Goal: Task Accomplishment & Management: Complete application form

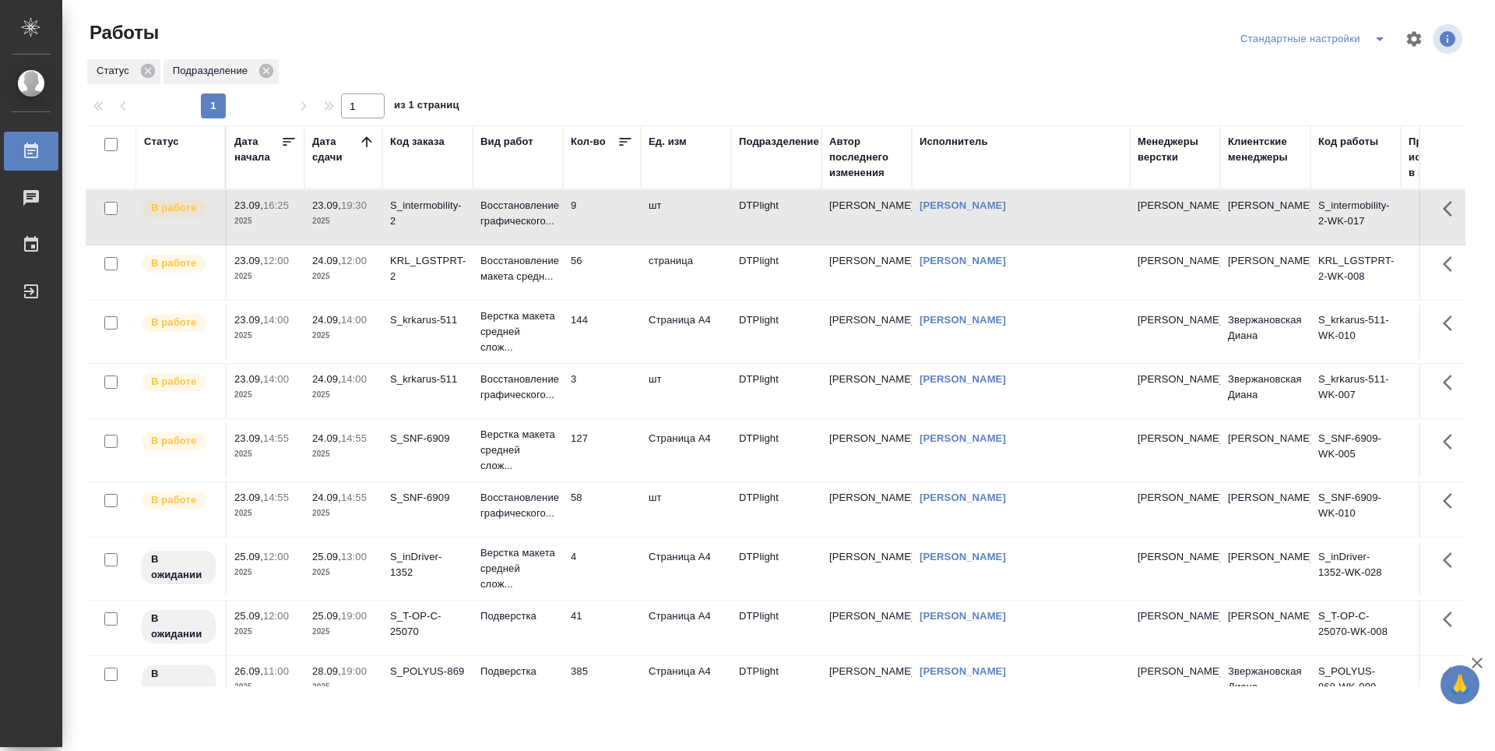
click at [438, 290] on td "KRL_LGSTPRT-2" at bounding box center [427, 272] width 90 height 55
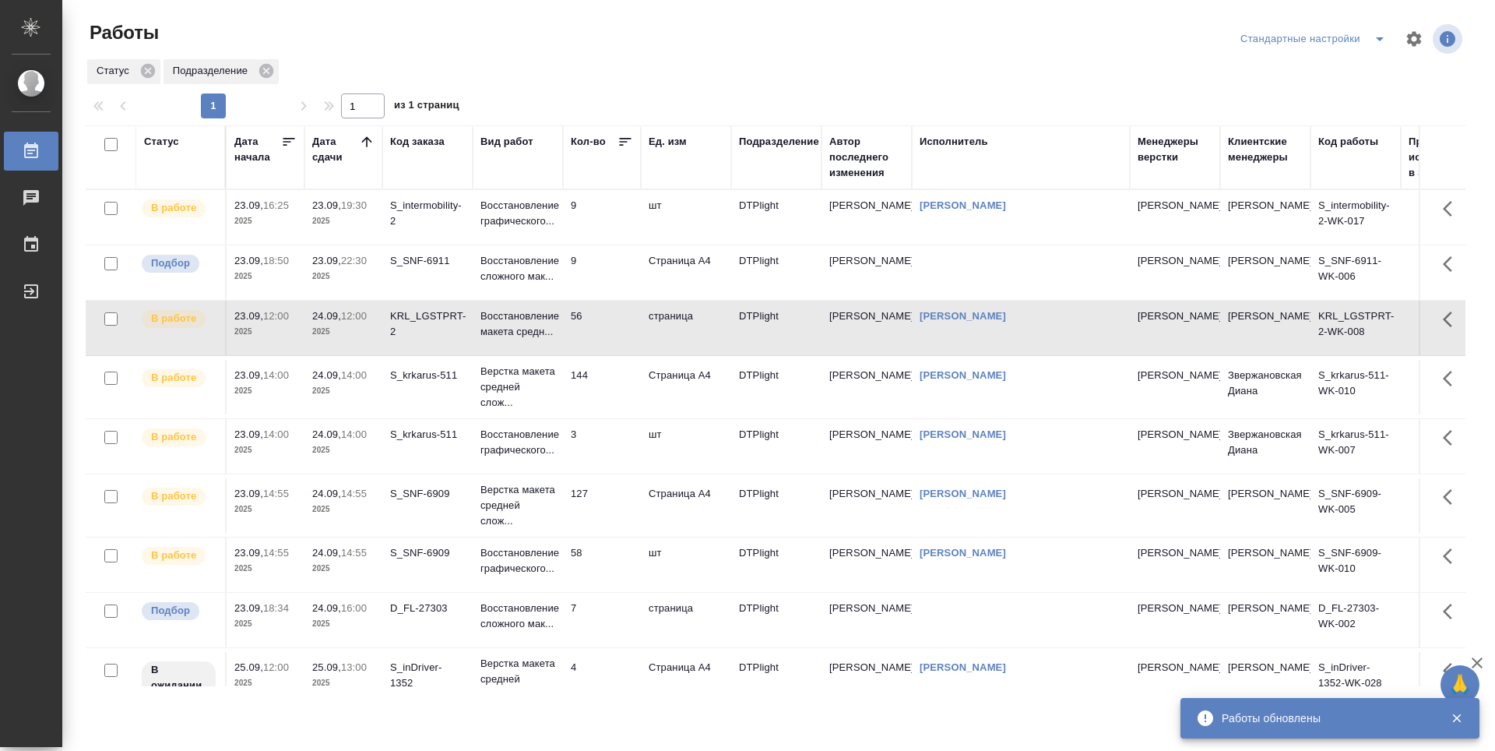
click at [607, 400] on td "144" at bounding box center [602, 387] width 78 height 55
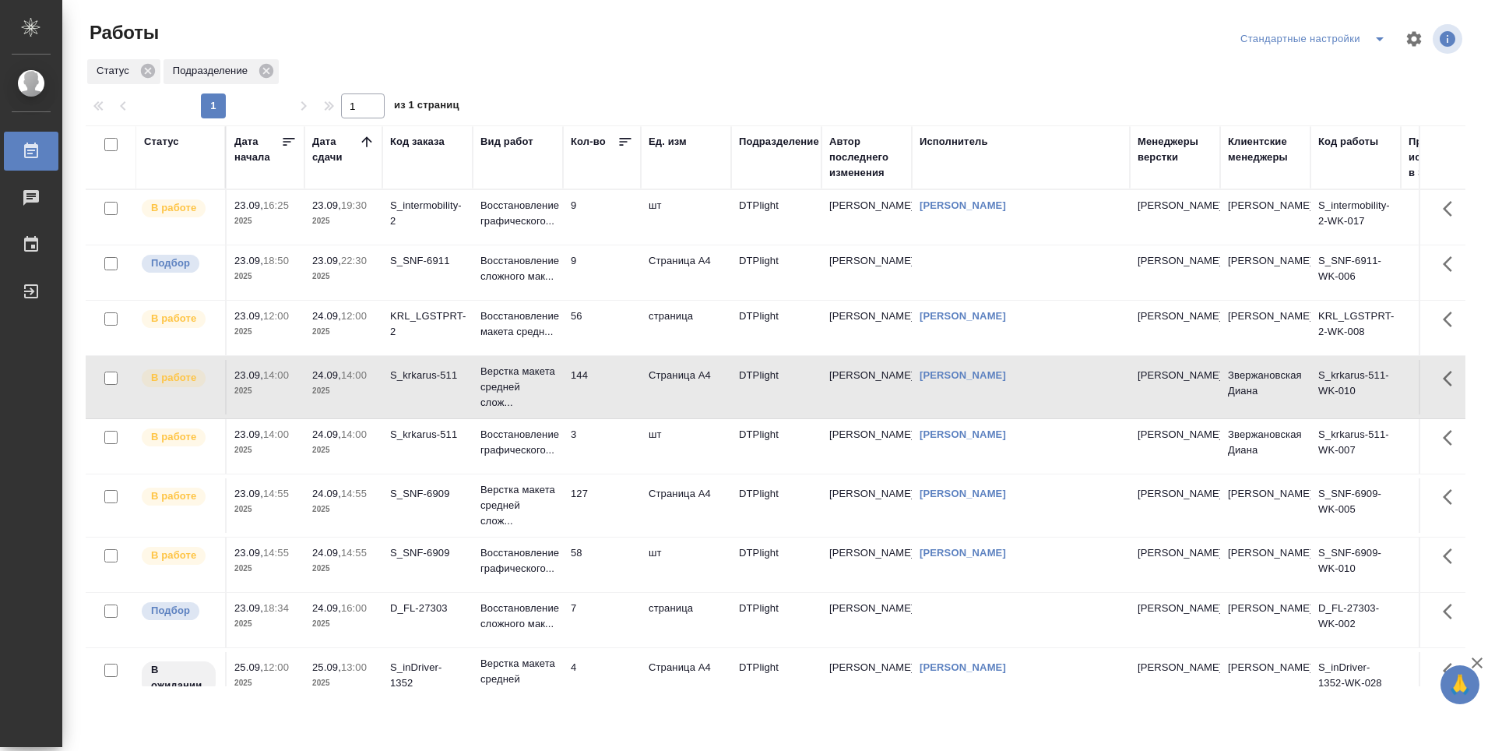
click at [595, 443] on td "3" at bounding box center [602, 446] width 78 height 55
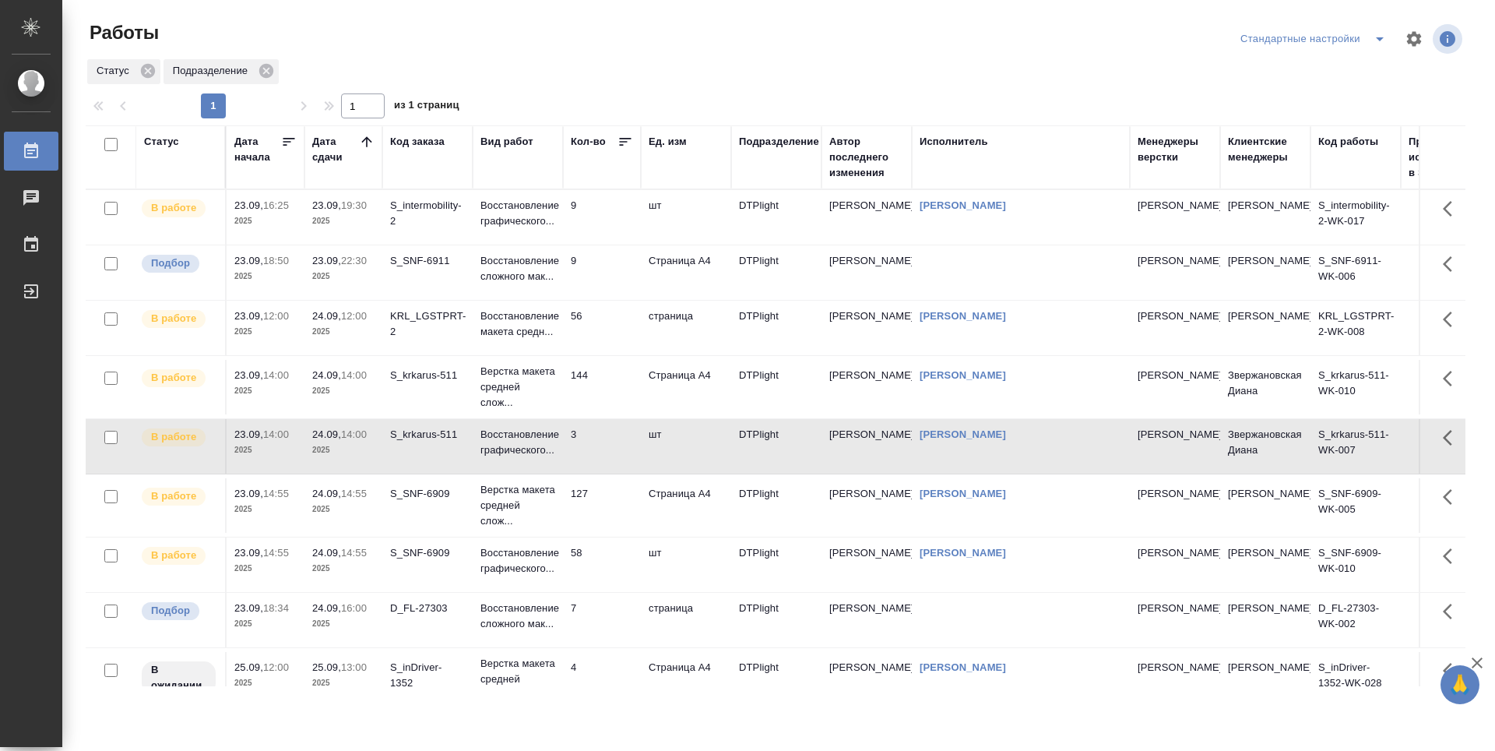
click at [601, 280] on td "9" at bounding box center [602, 272] width 78 height 55
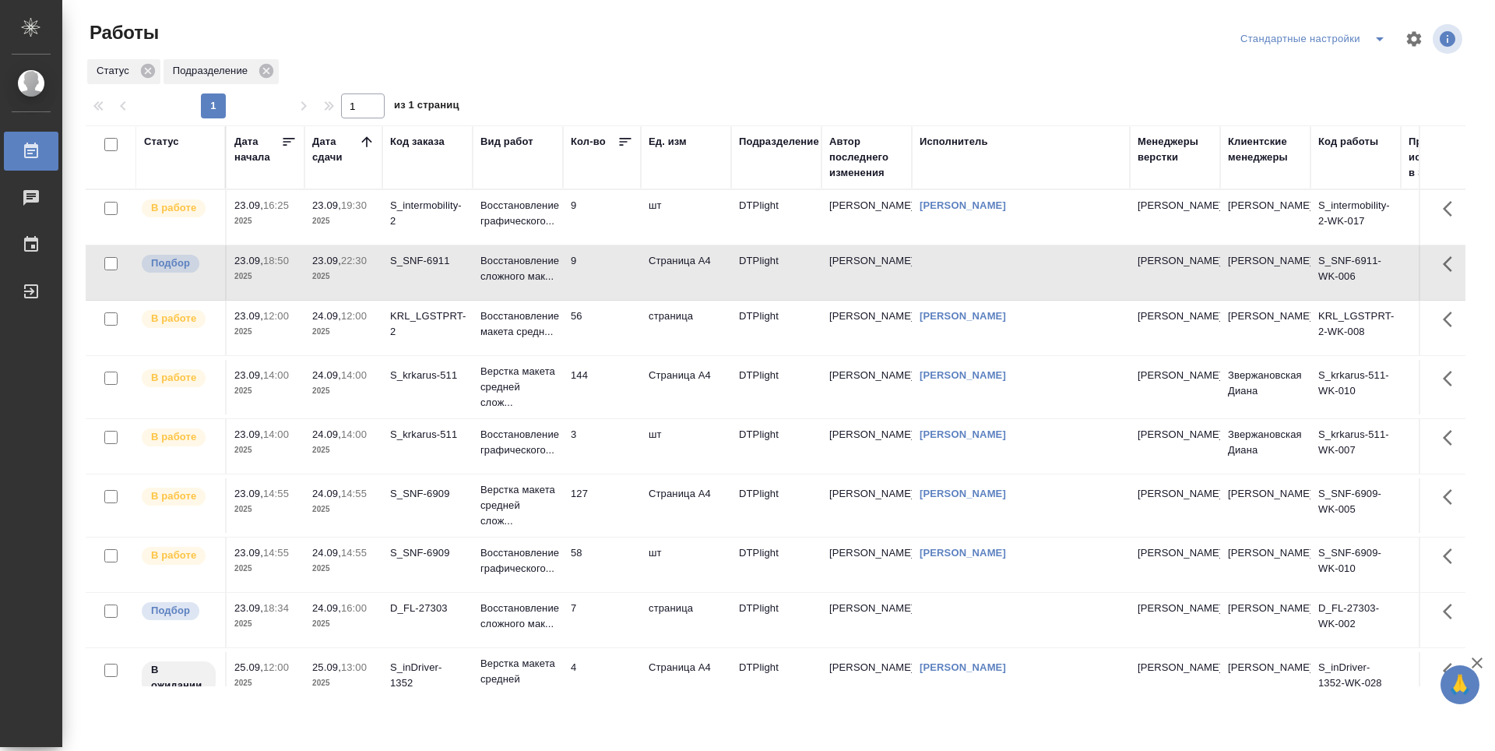
click at [601, 280] on td "9" at bounding box center [602, 272] width 78 height 55
click at [599, 419] on tr "В работе 23.09, 14:00 2025 24.09, 14:00 2025 S_krkarus-511 Восстановление графи…" at bounding box center [855, 446] width 1538 height 55
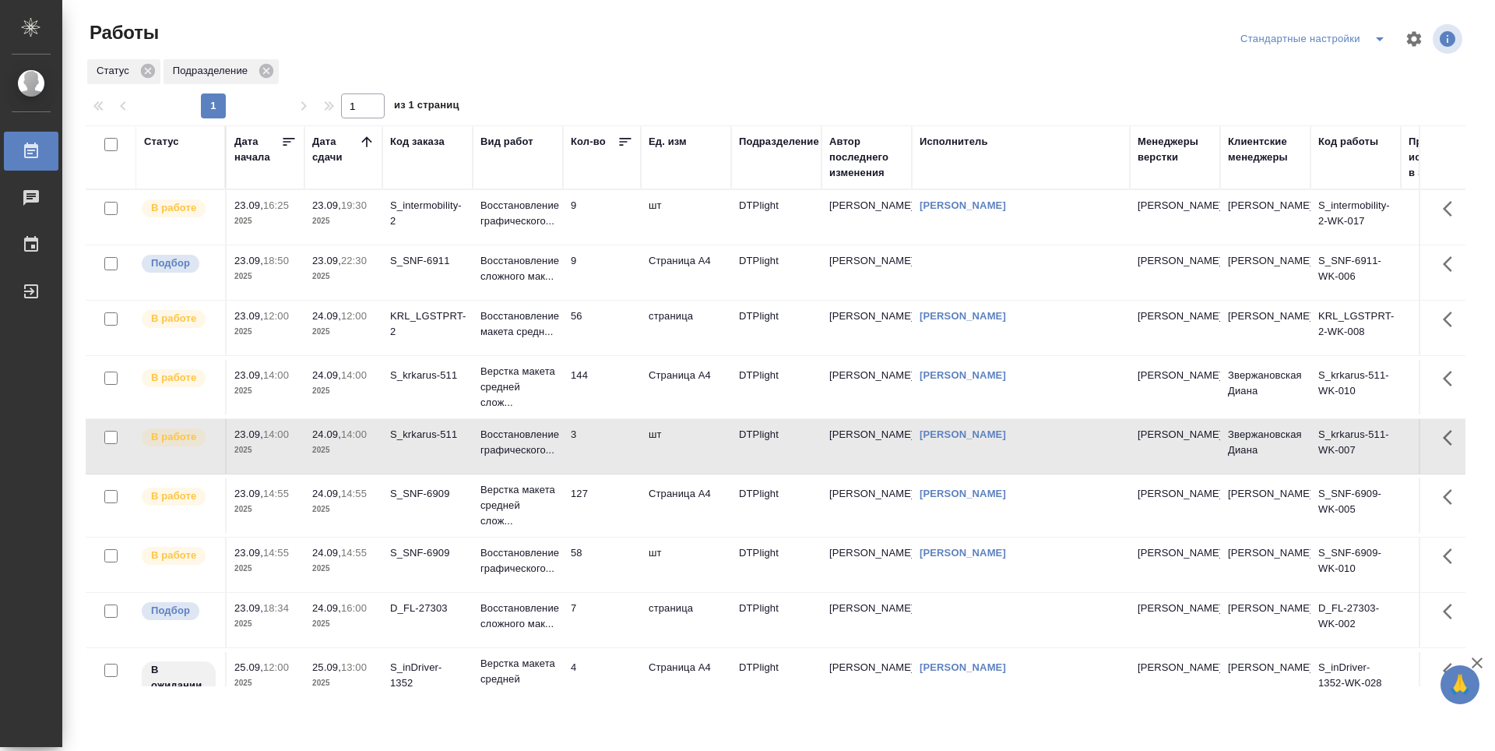
click at [604, 456] on td "3" at bounding box center [602, 446] width 78 height 55
click at [610, 387] on td "144" at bounding box center [602, 387] width 78 height 55
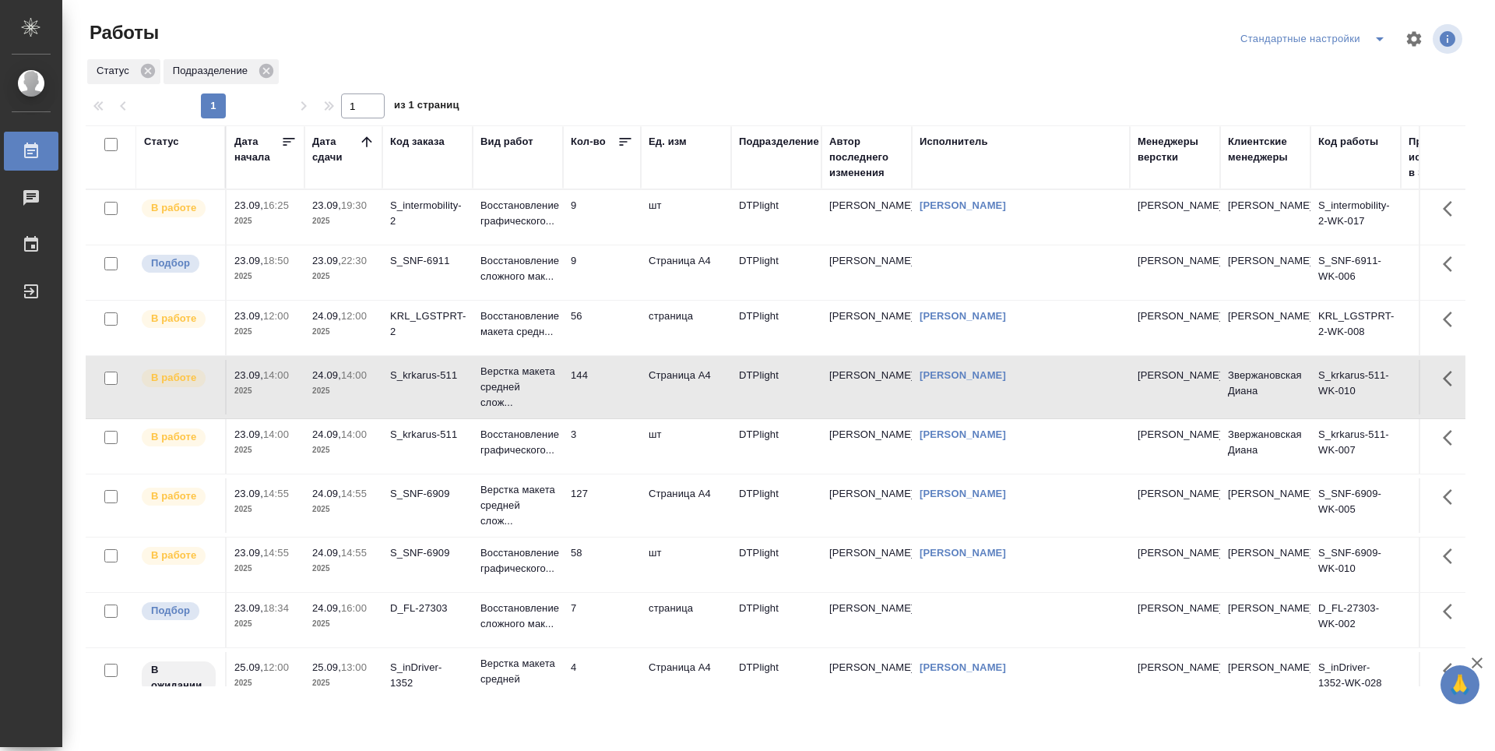
click at [607, 457] on td "3" at bounding box center [602, 446] width 78 height 55
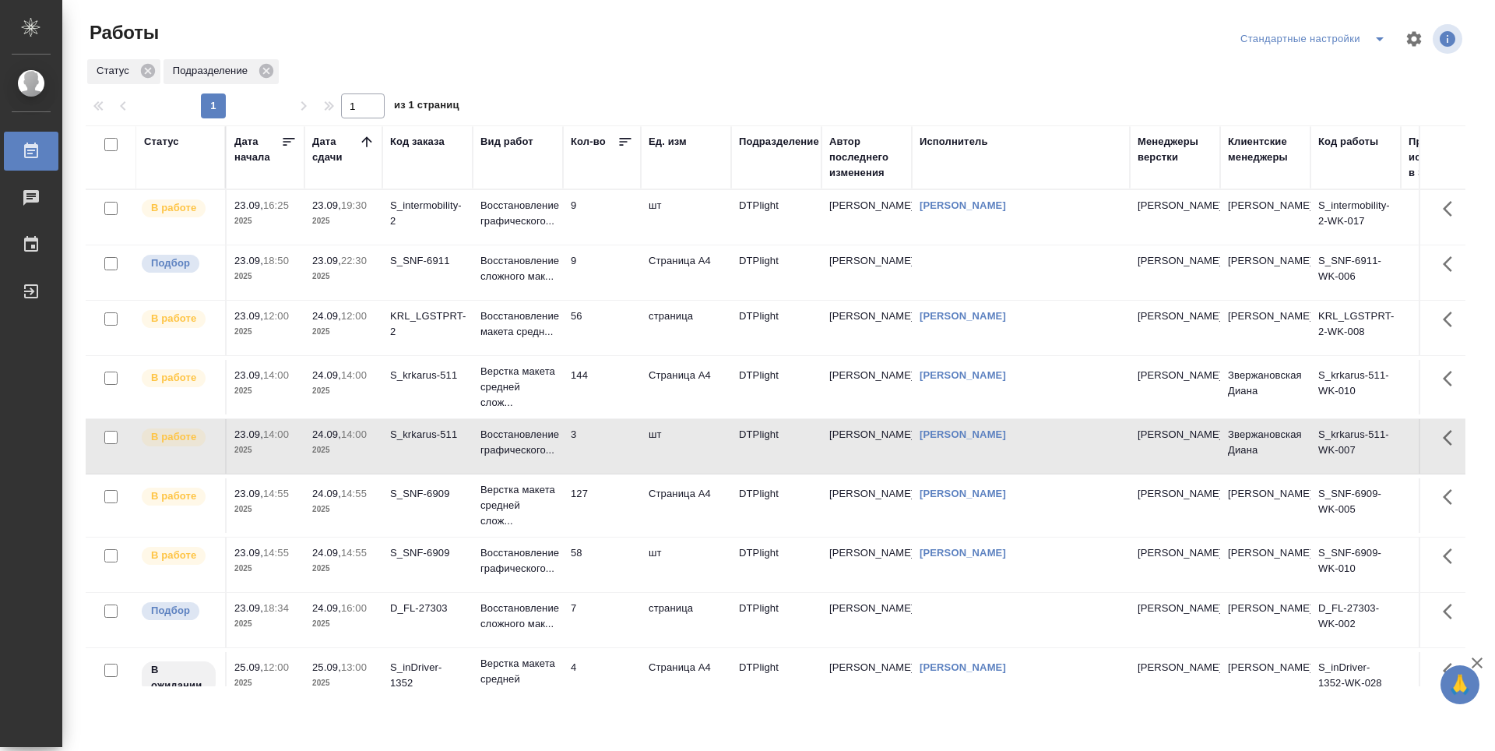
click at [607, 511] on td "127" at bounding box center [602, 505] width 78 height 55
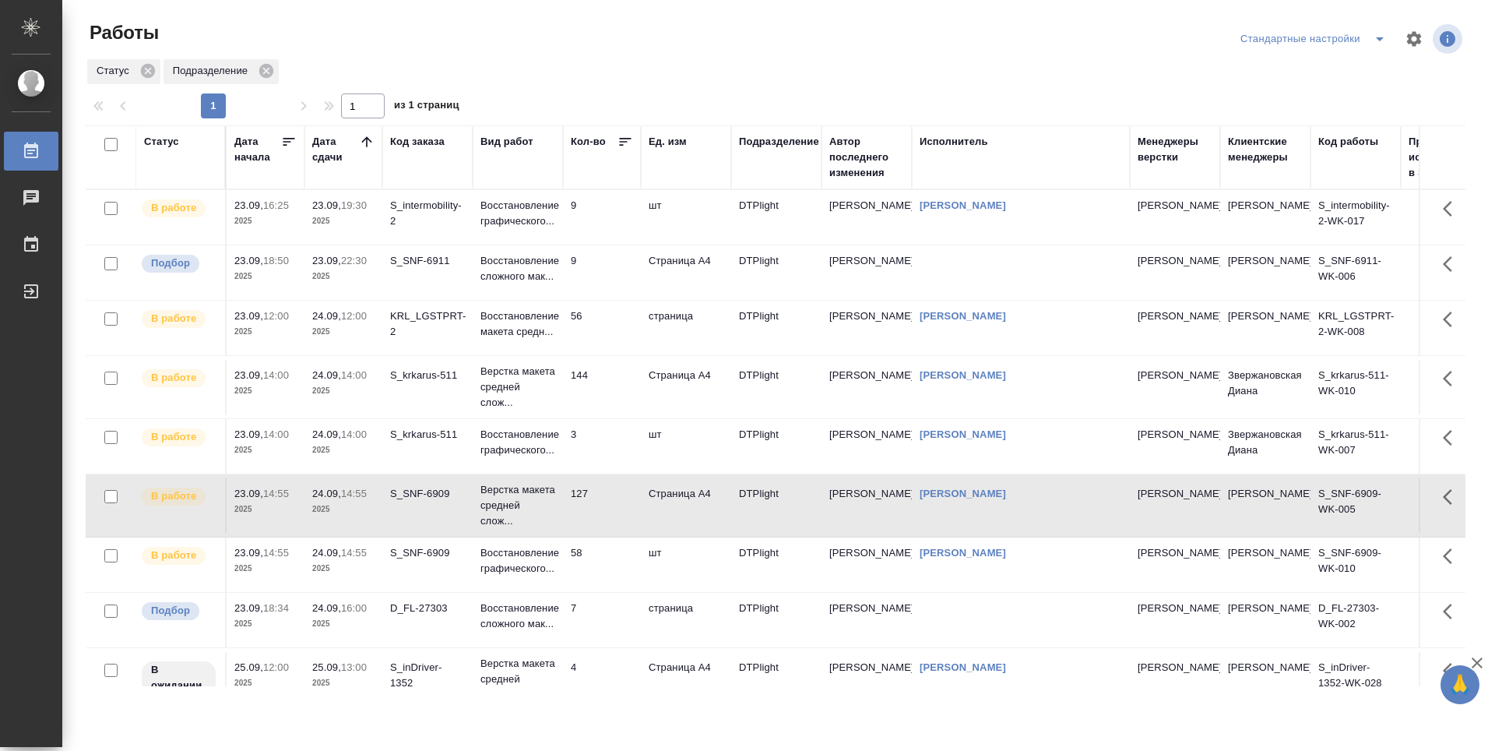
click at [610, 562] on td "58" at bounding box center [602, 564] width 78 height 55
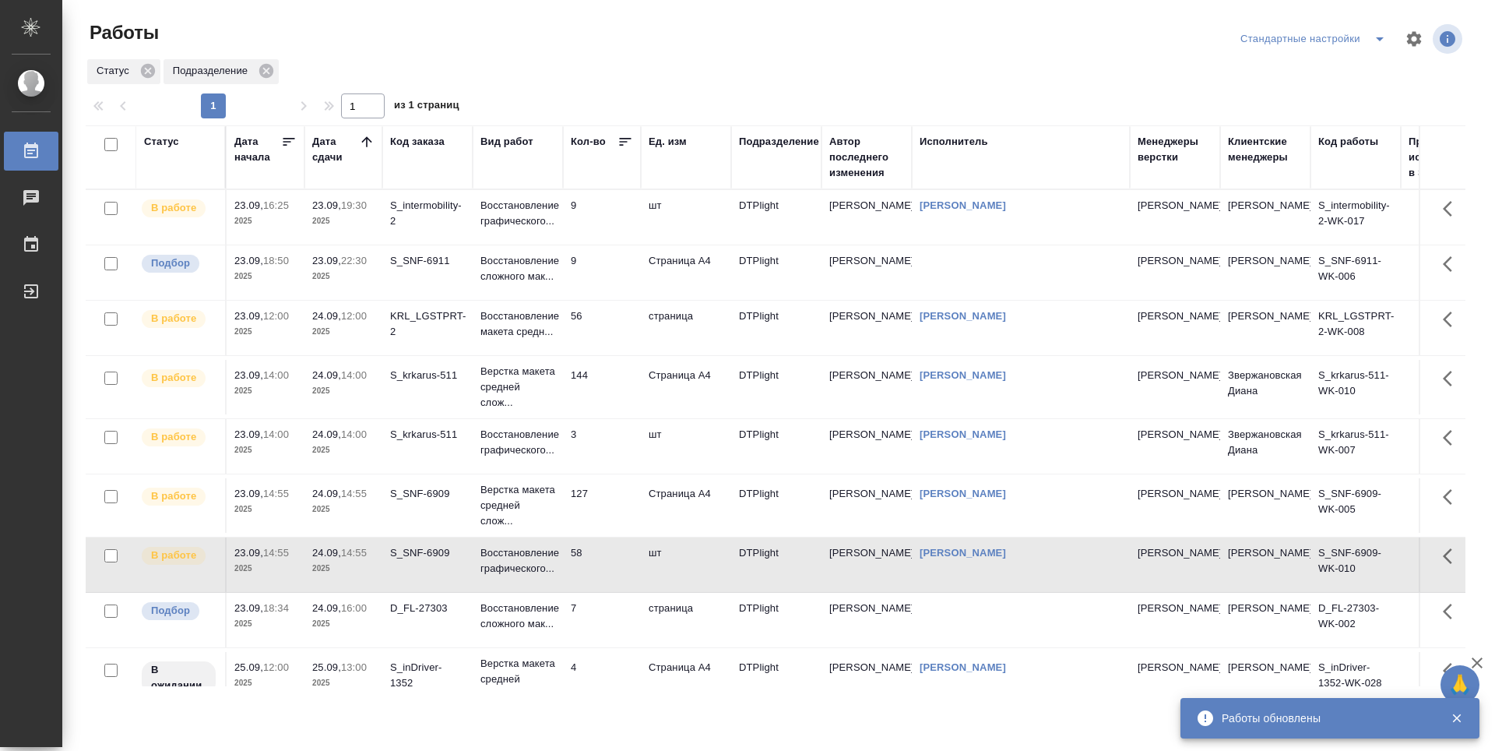
click at [452, 284] on td "S_SNF-6911" at bounding box center [427, 272] width 90 height 55
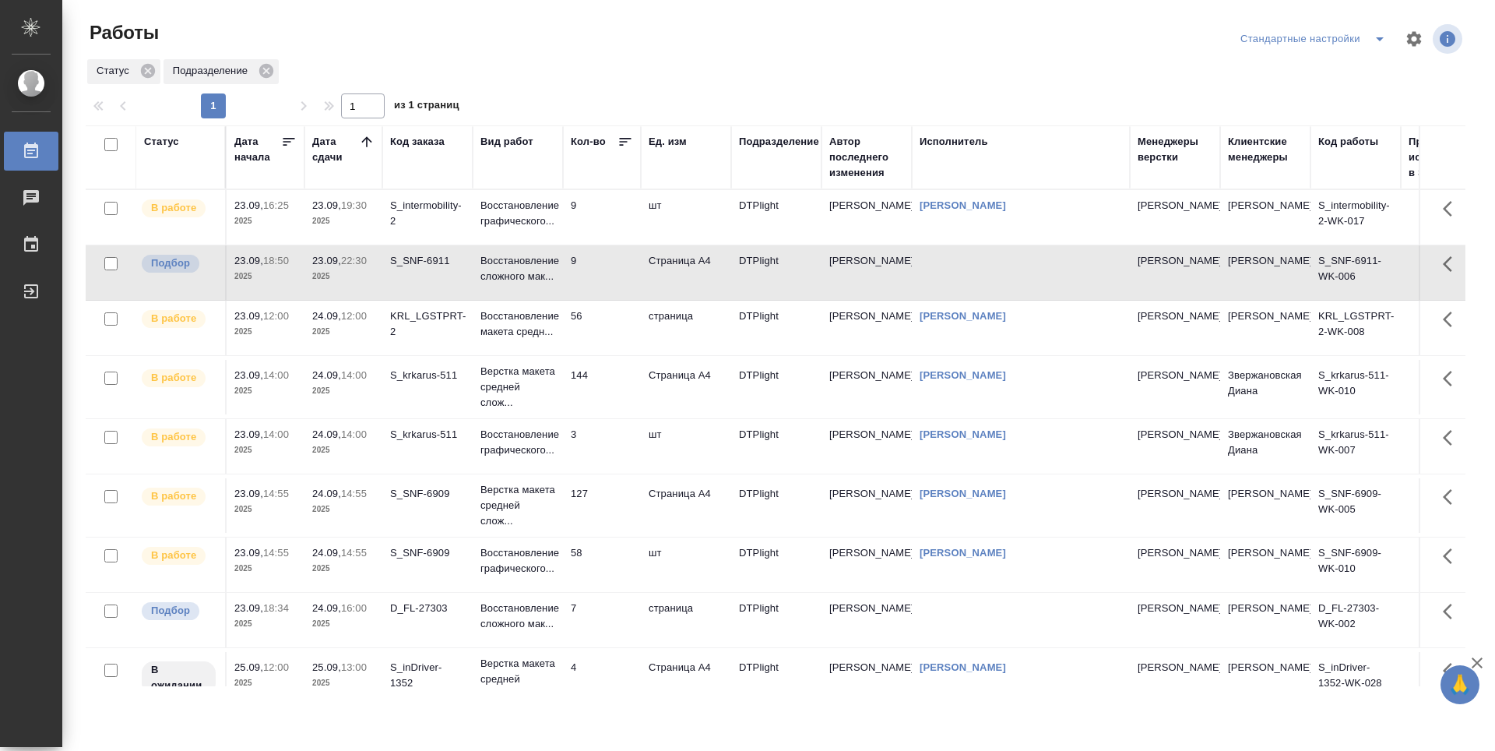
click at [608, 505] on td "127" at bounding box center [602, 505] width 78 height 55
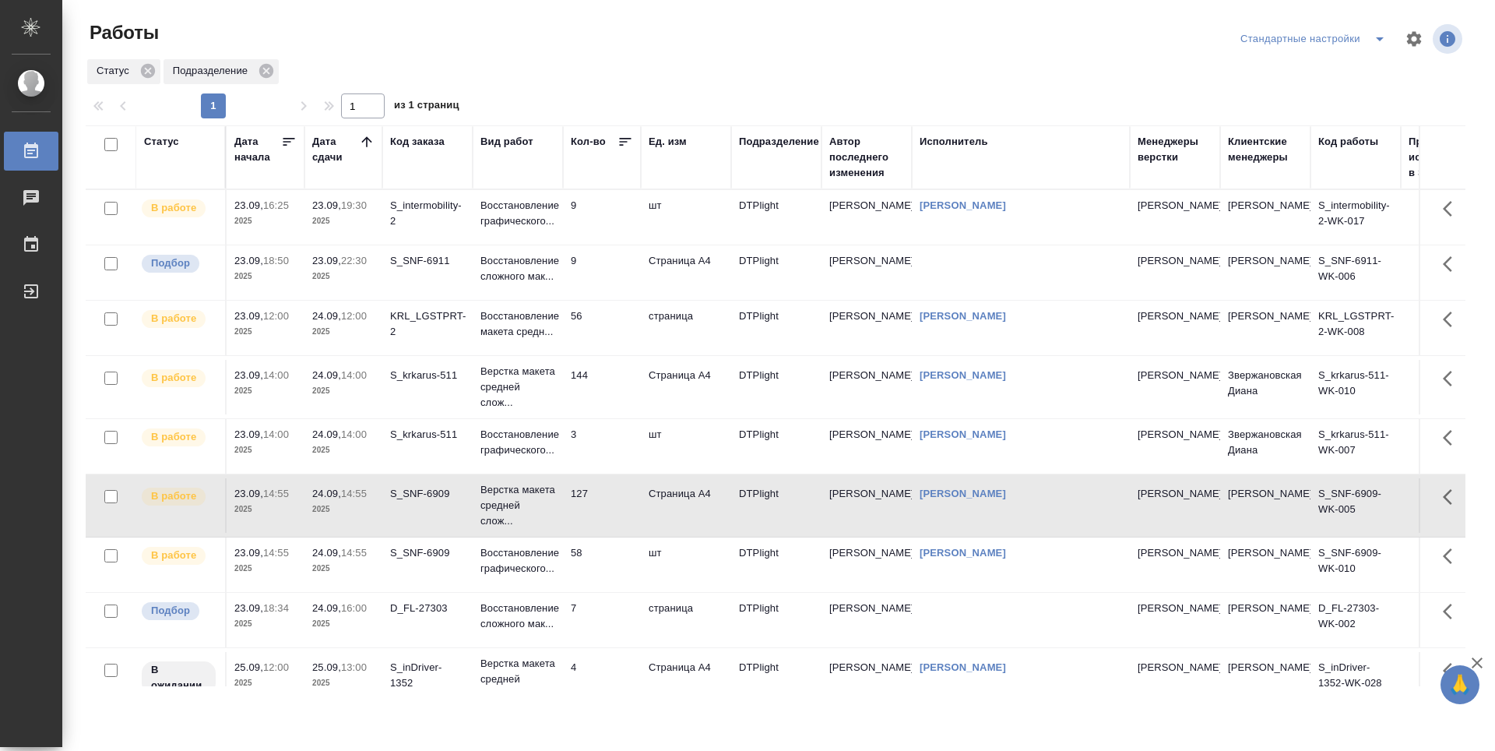
click at [608, 505] on td "127" at bounding box center [602, 505] width 78 height 55
click at [615, 558] on td "58" at bounding box center [602, 564] width 78 height 55
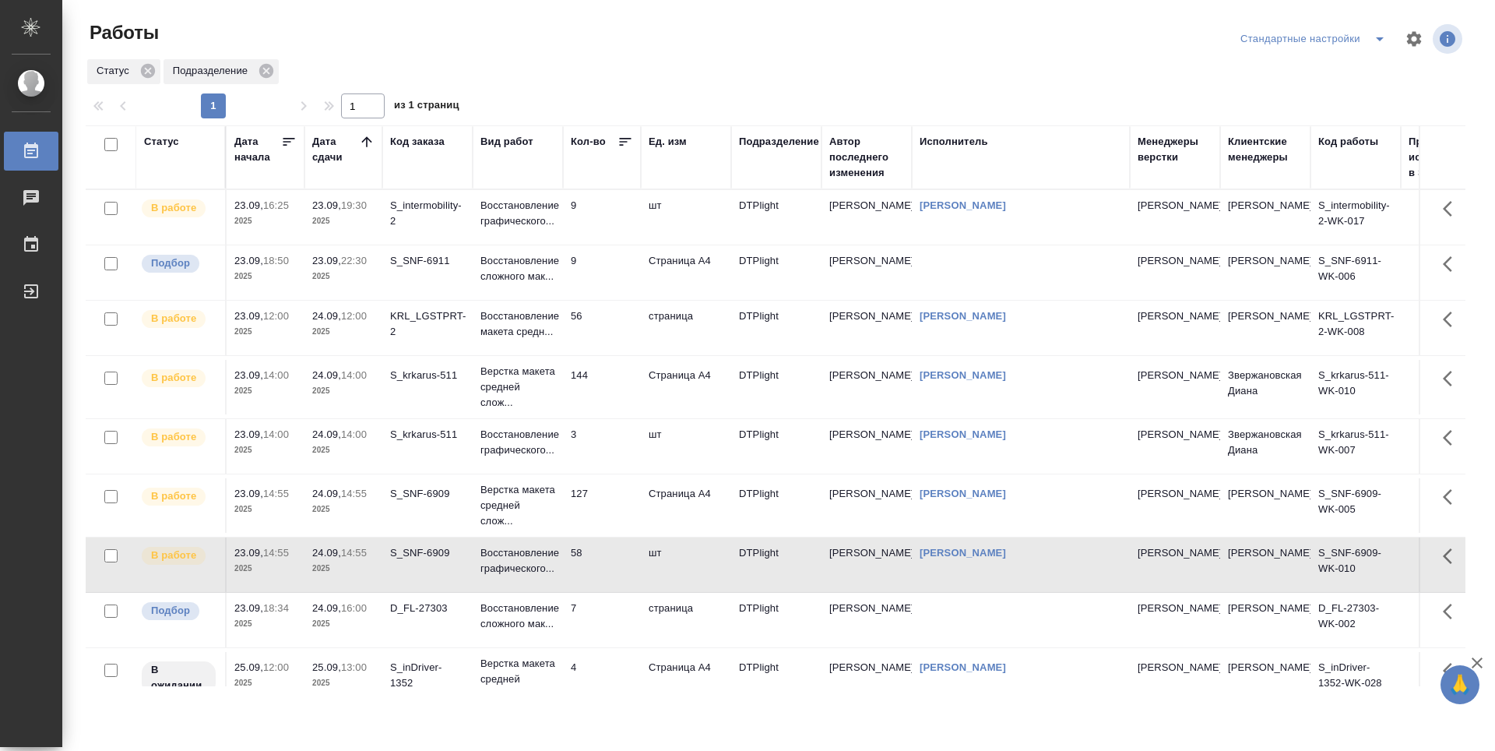
click at [615, 558] on td "58" at bounding box center [602, 564] width 78 height 55
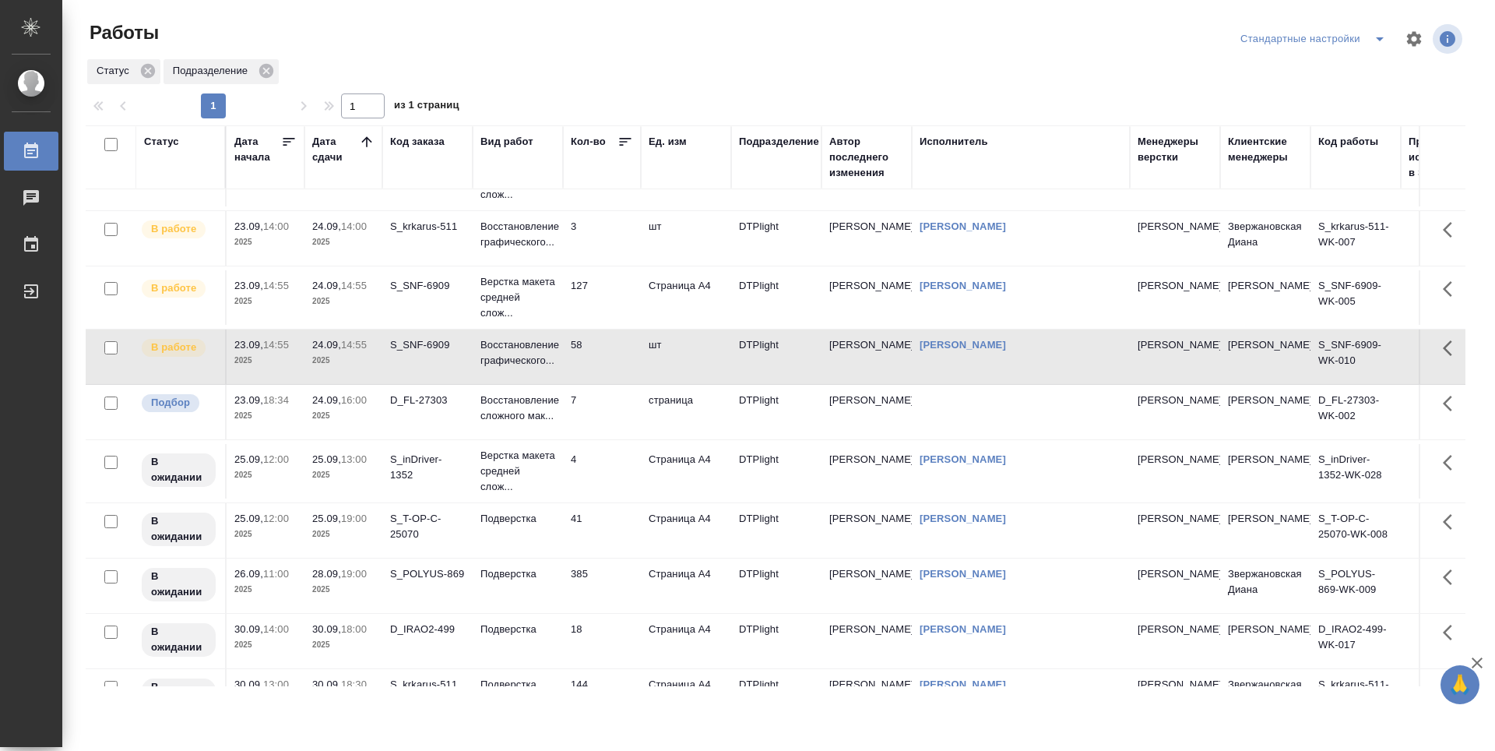
scroll to position [234, 0]
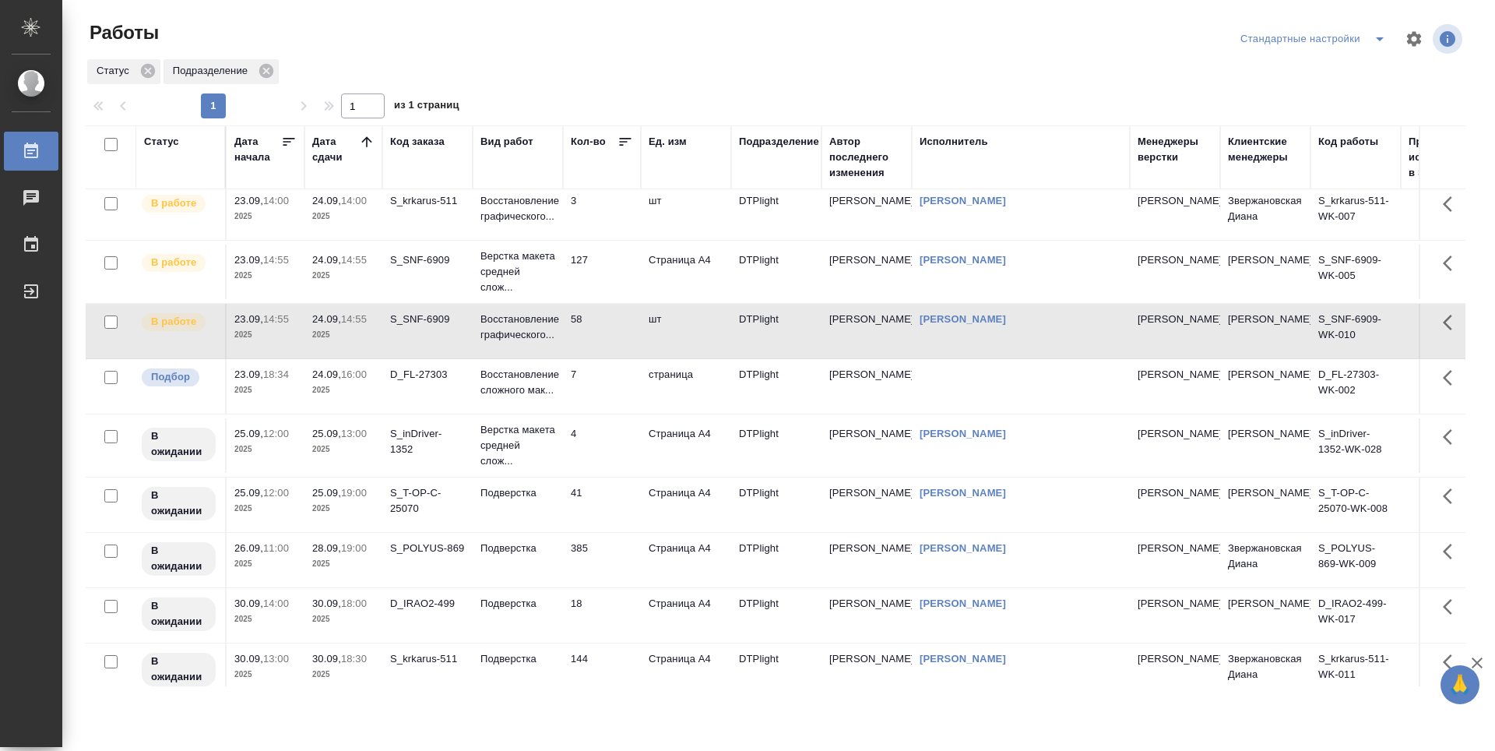
click at [597, 277] on td "127" at bounding box center [602, 272] width 78 height 55
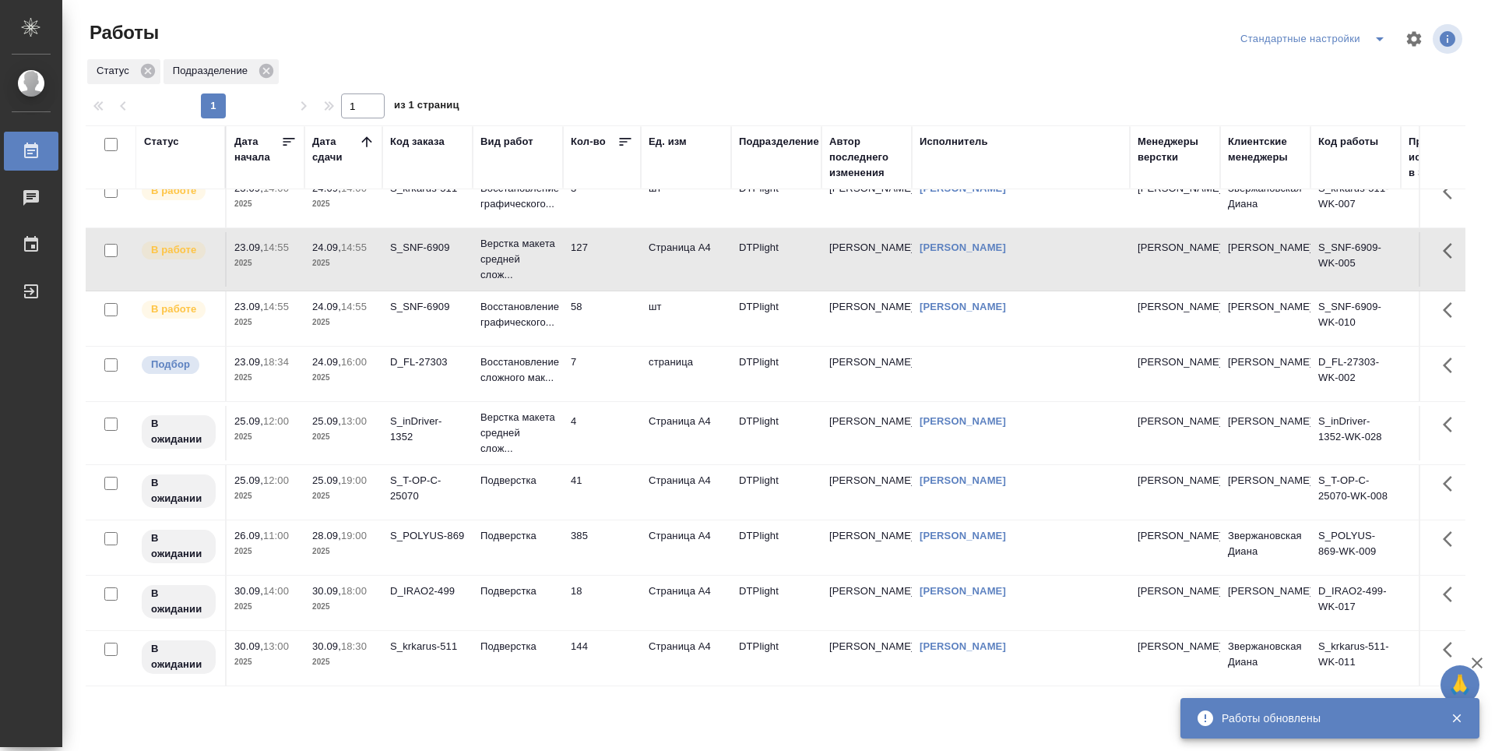
scroll to position [0, 0]
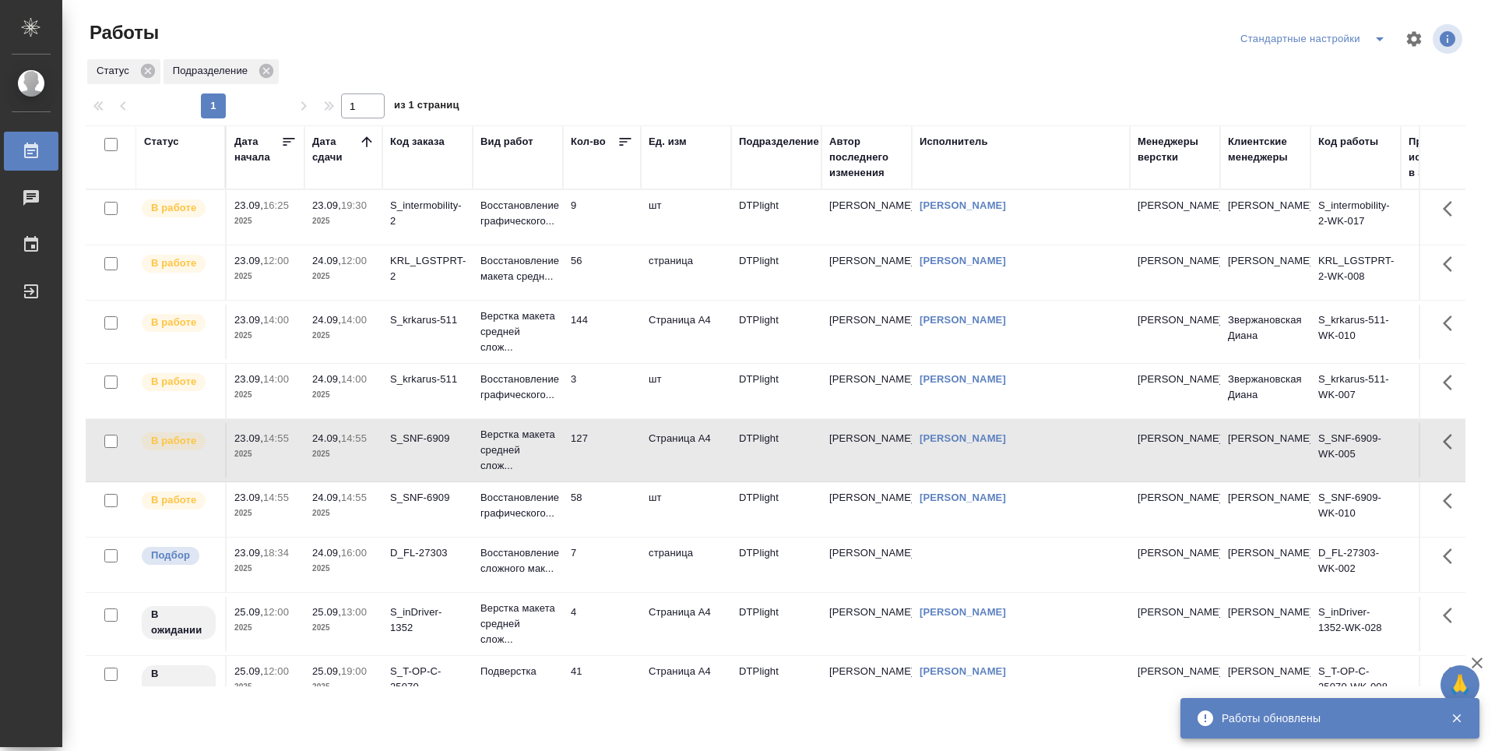
click at [606, 220] on td "9" at bounding box center [602, 217] width 78 height 55
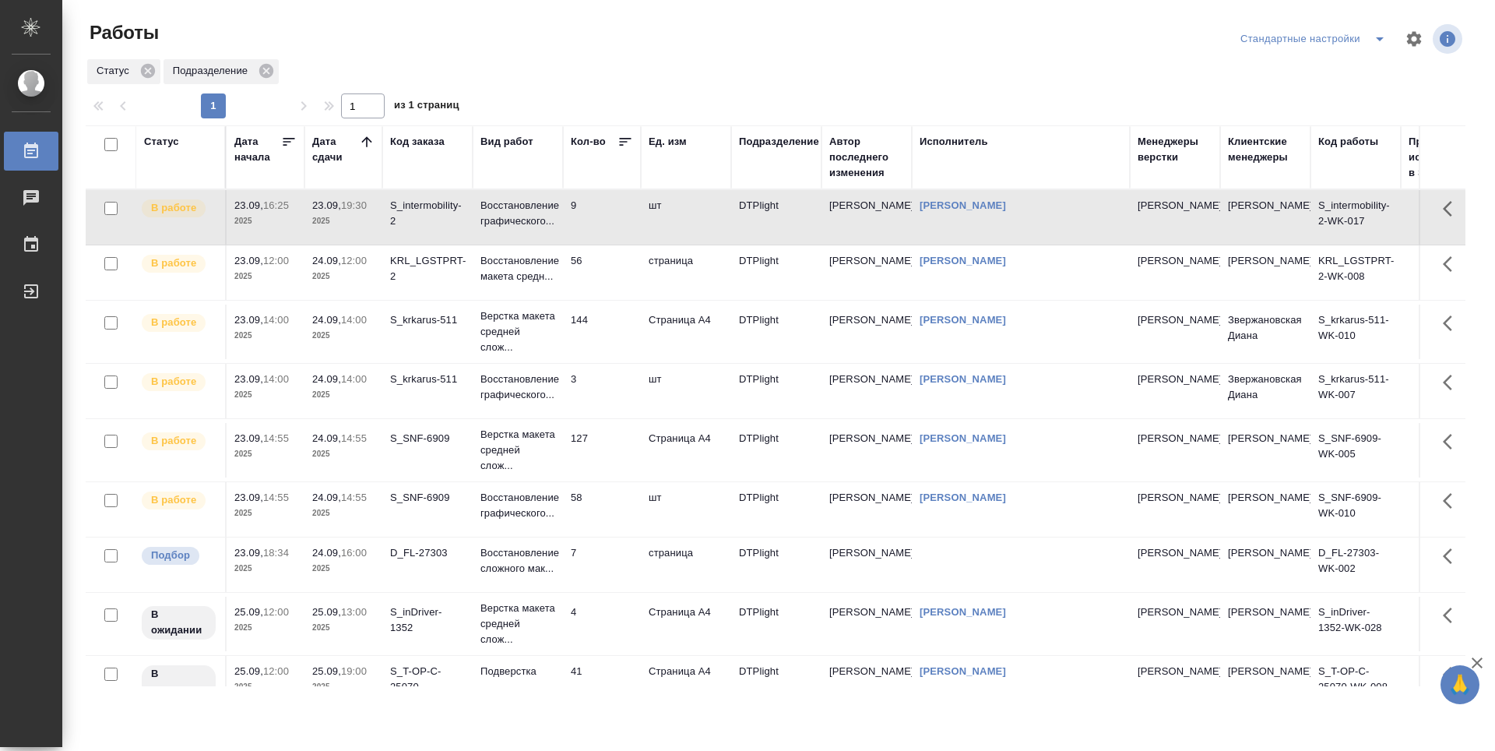
click at [606, 223] on td "9" at bounding box center [602, 217] width 78 height 55
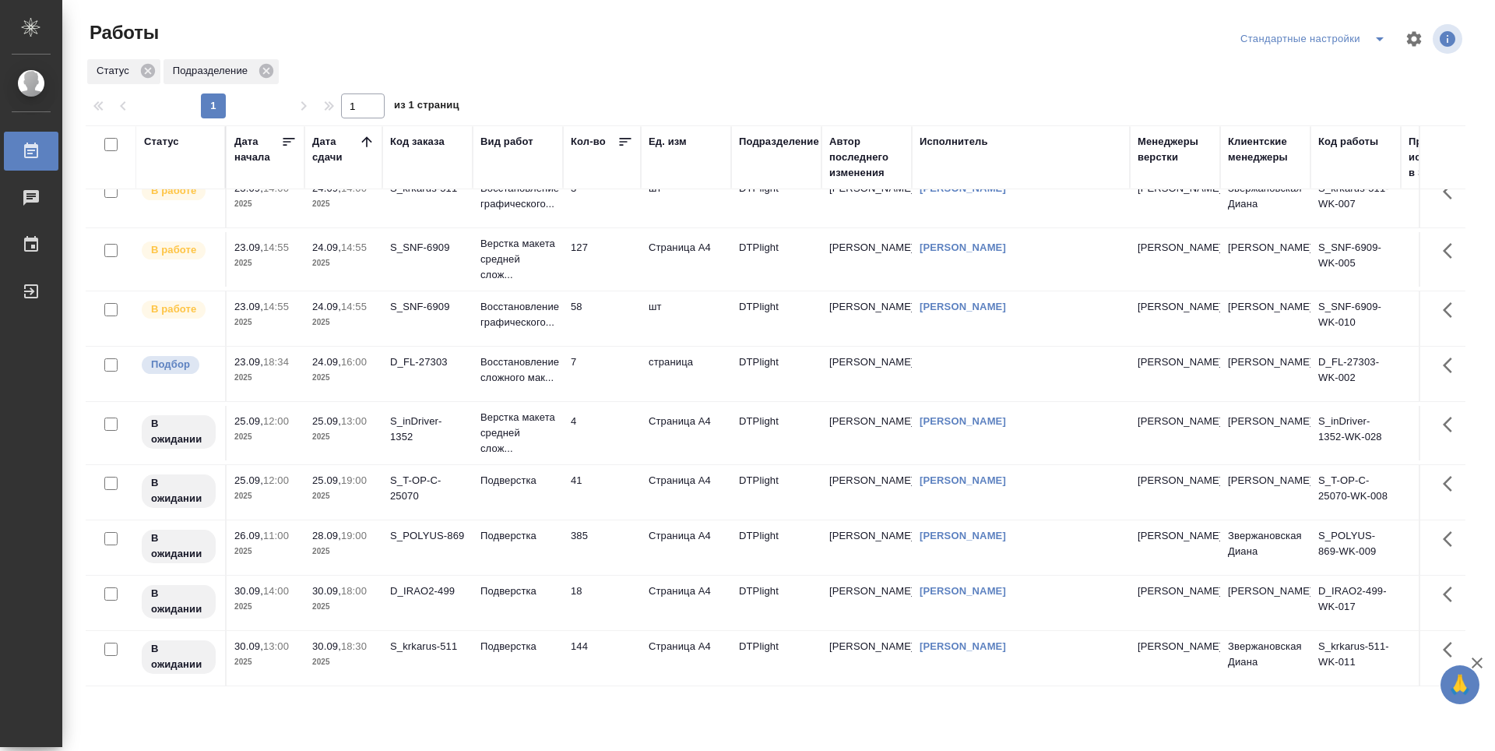
scroll to position [15, 0]
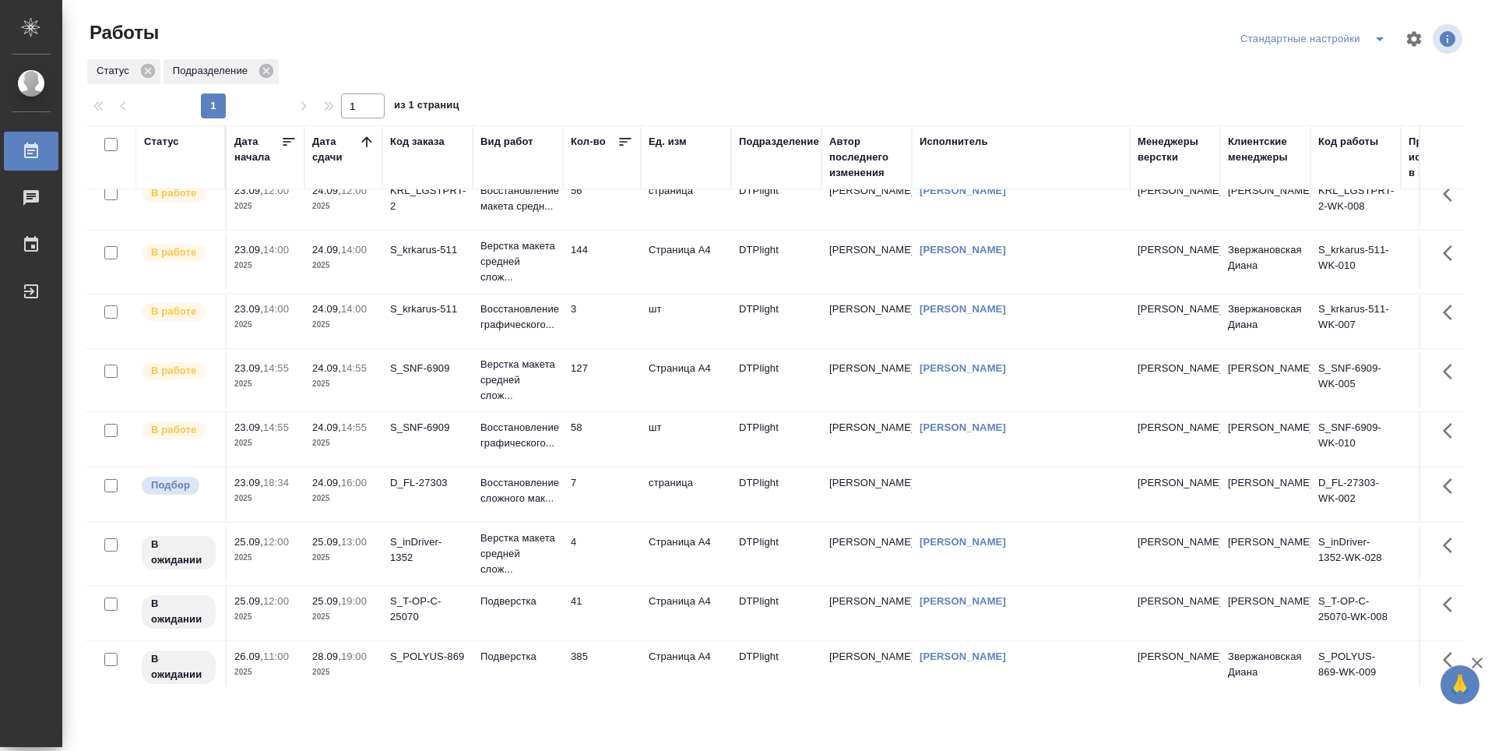
click at [593, 510] on td "7" at bounding box center [602, 494] width 78 height 55
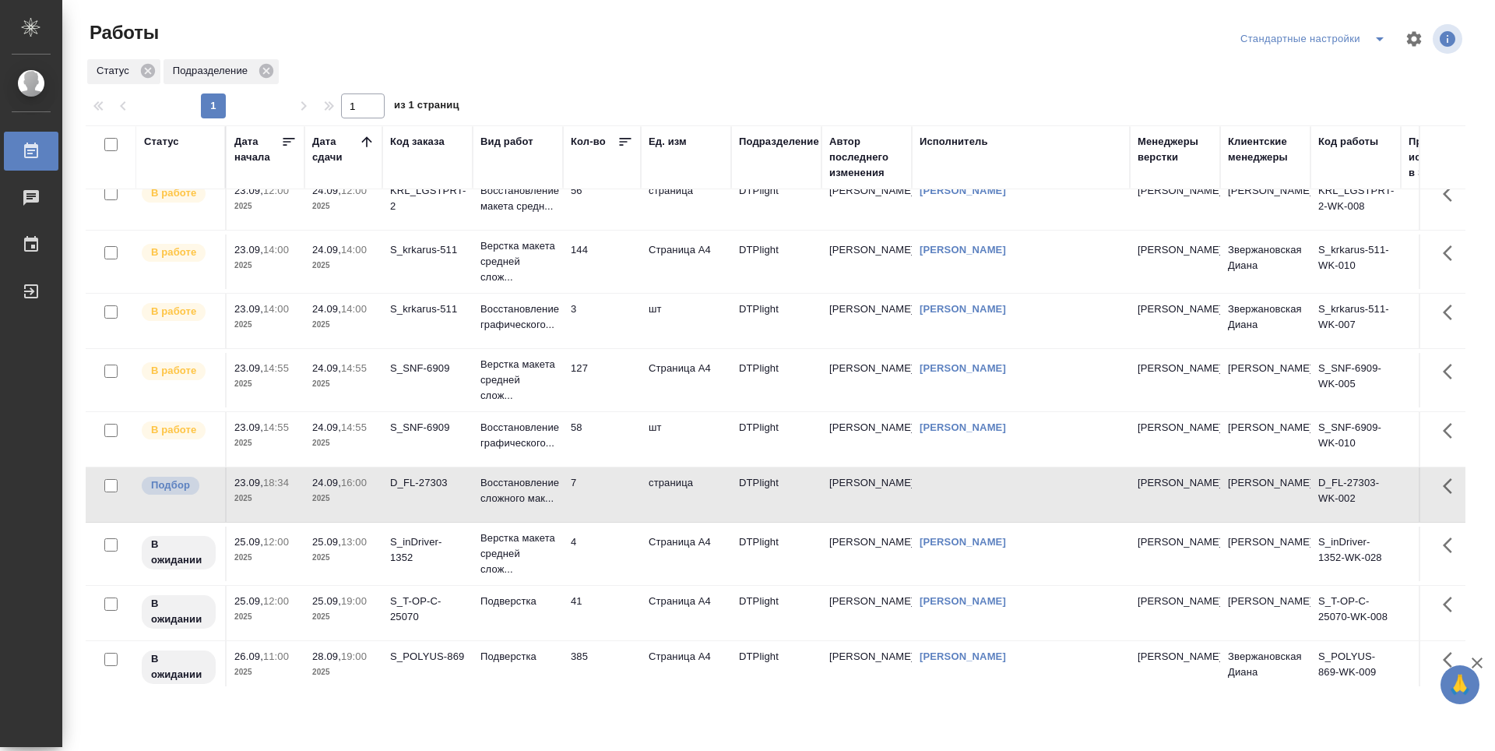
click at [604, 429] on td "58" at bounding box center [602, 439] width 78 height 55
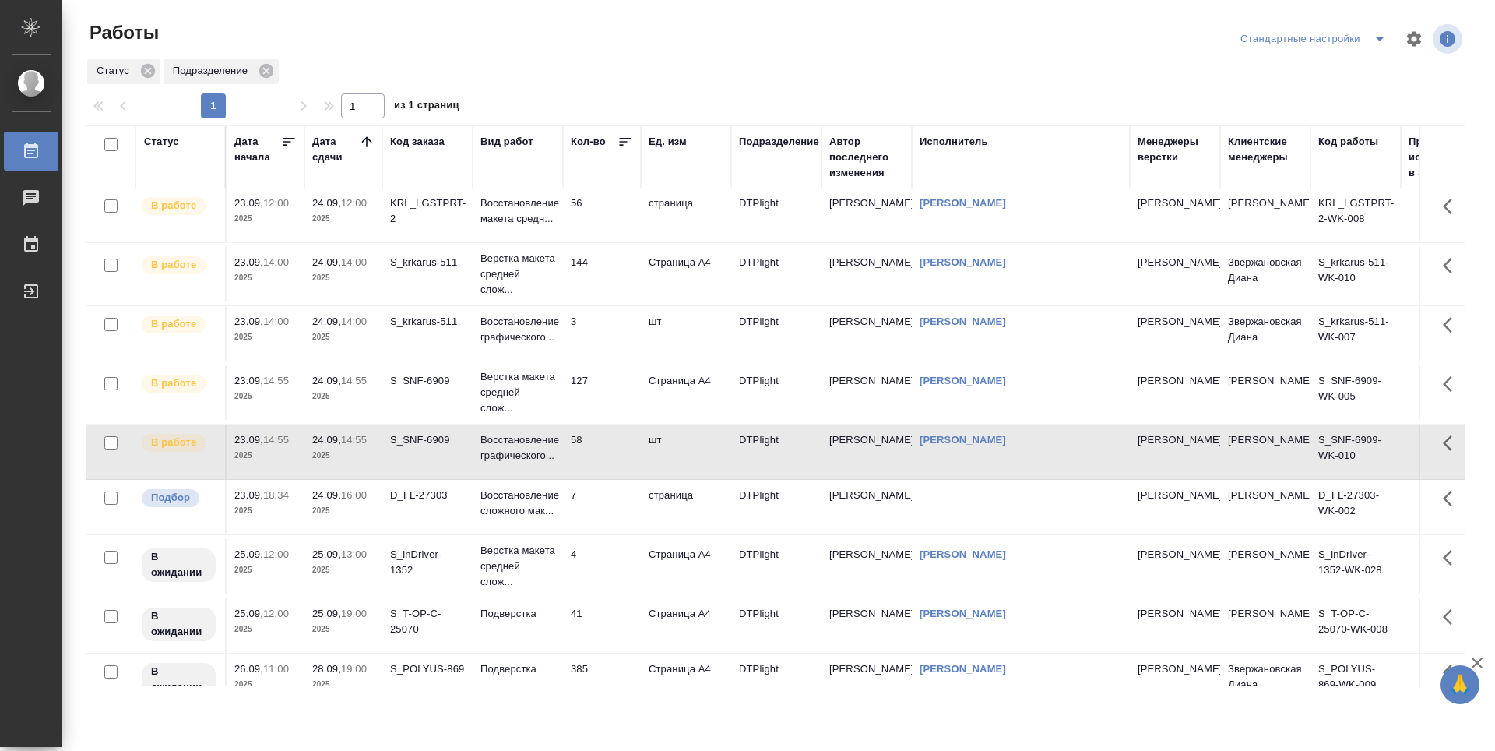
scroll to position [0, 0]
click at [607, 345] on td "3" at bounding box center [602, 335] width 78 height 55
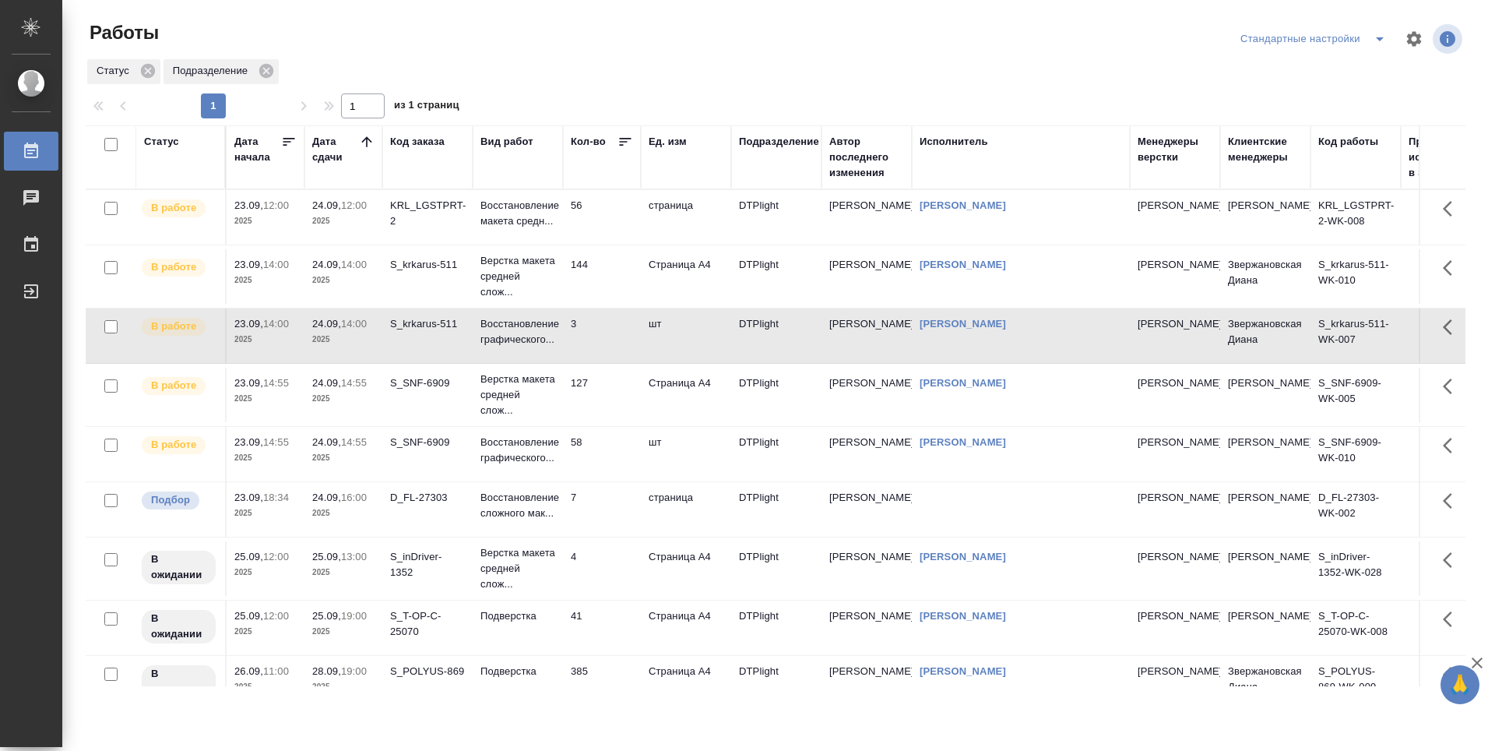
click at [607, 288] on td "144" at bounding box center [602, 276] width 78 height 55
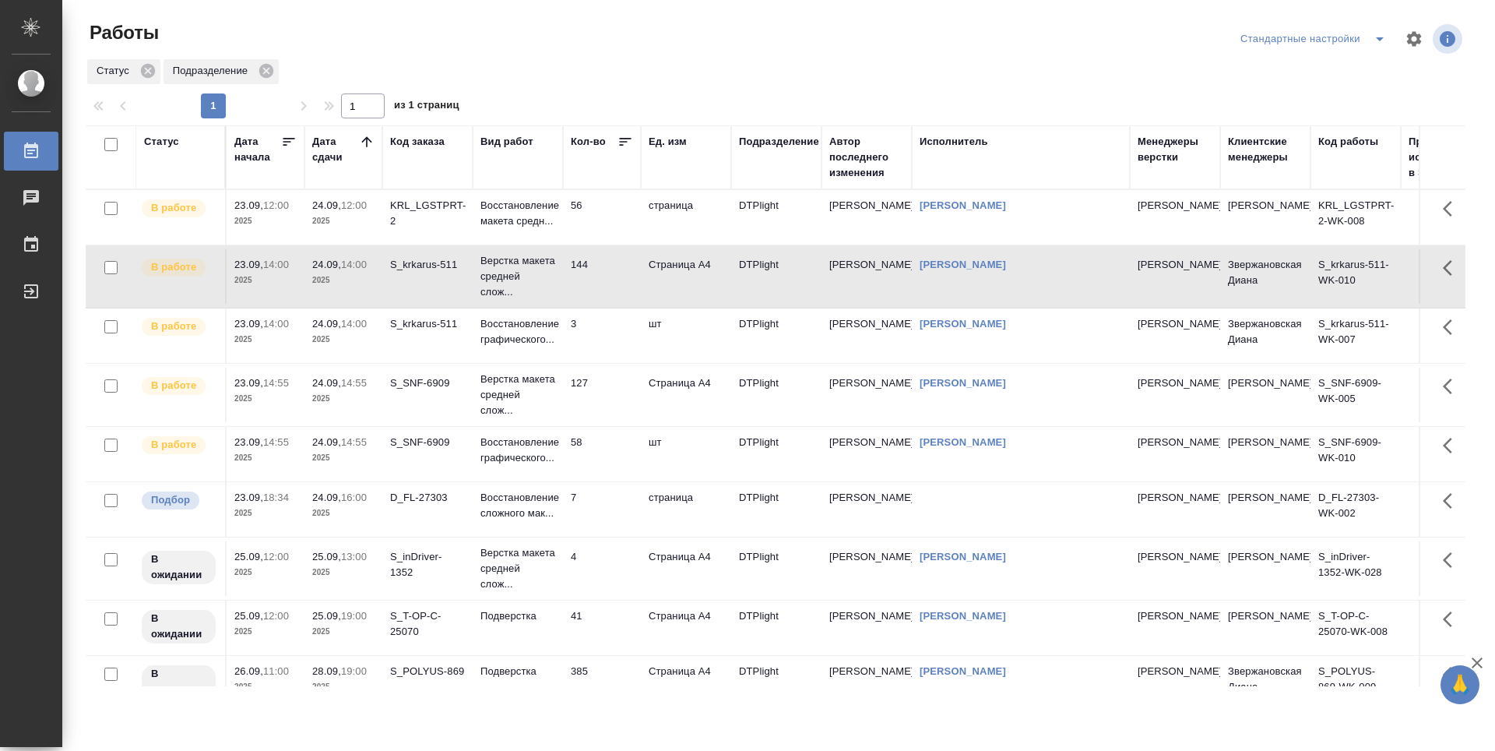
click at [595, 221] on td "56" at bounding box center [602, 217] width 78 height 55
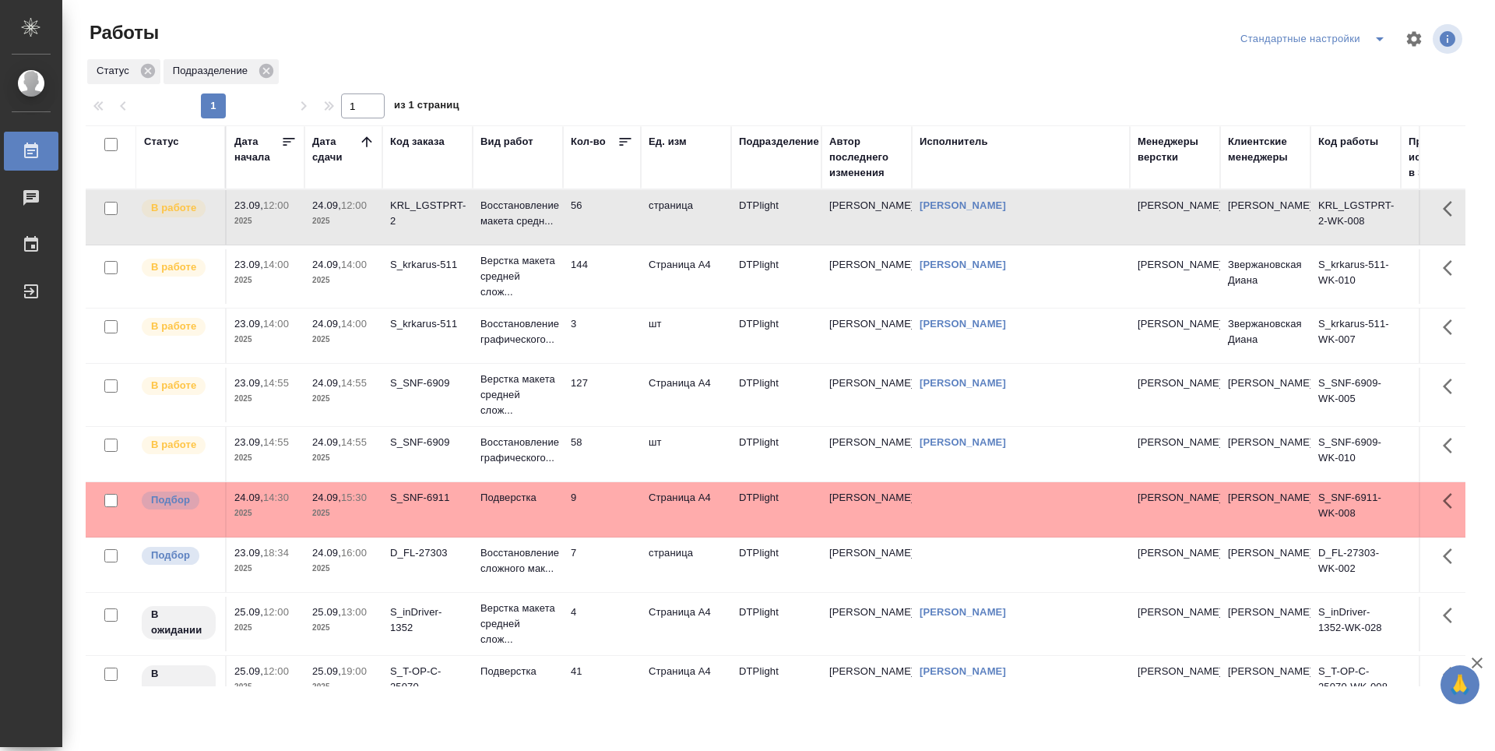
click at [615, 590] on td "7" at bounding box center [602, 564] width 78 height 55
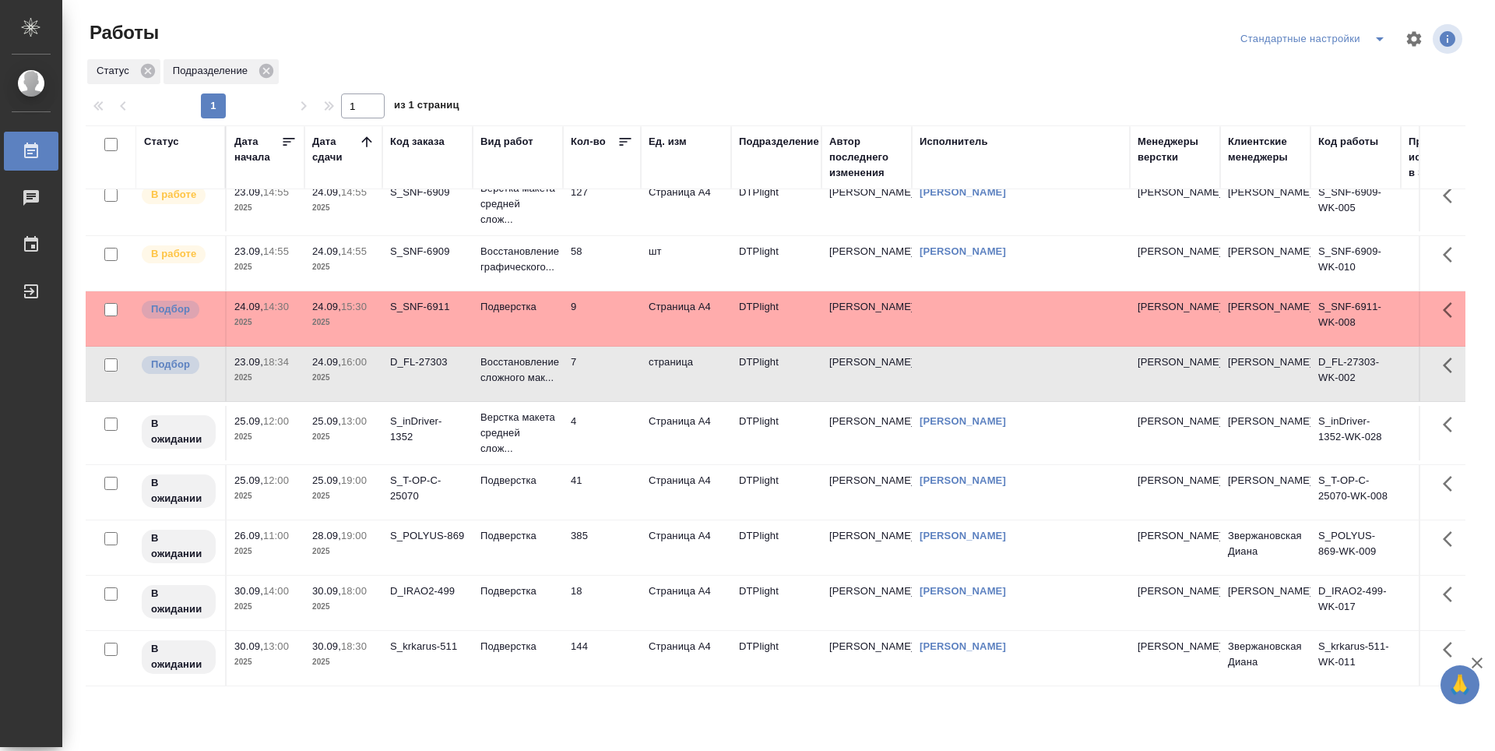
scroll to position [70, 0]
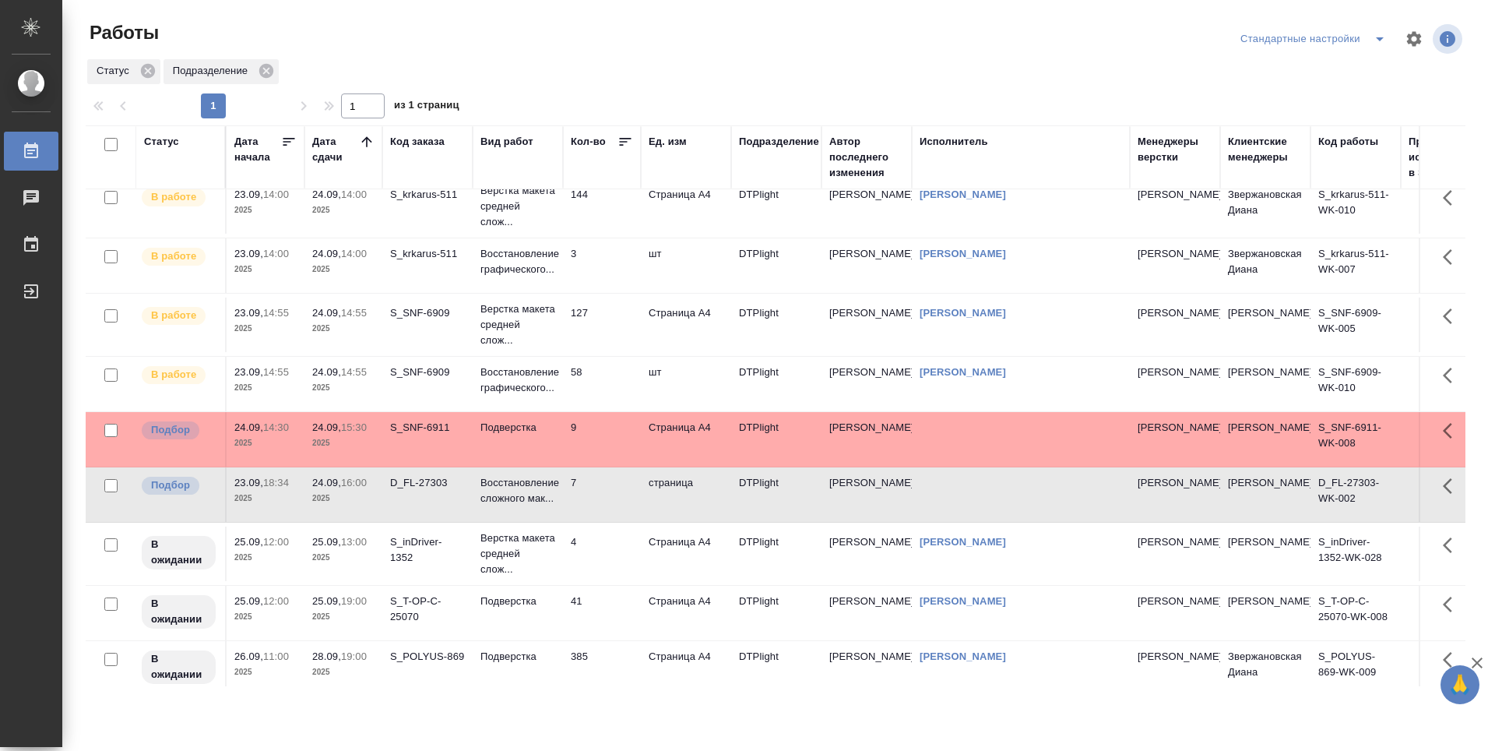
click at [604, 365] on td "58" at bounding box center [602, 384] width 78 height 55
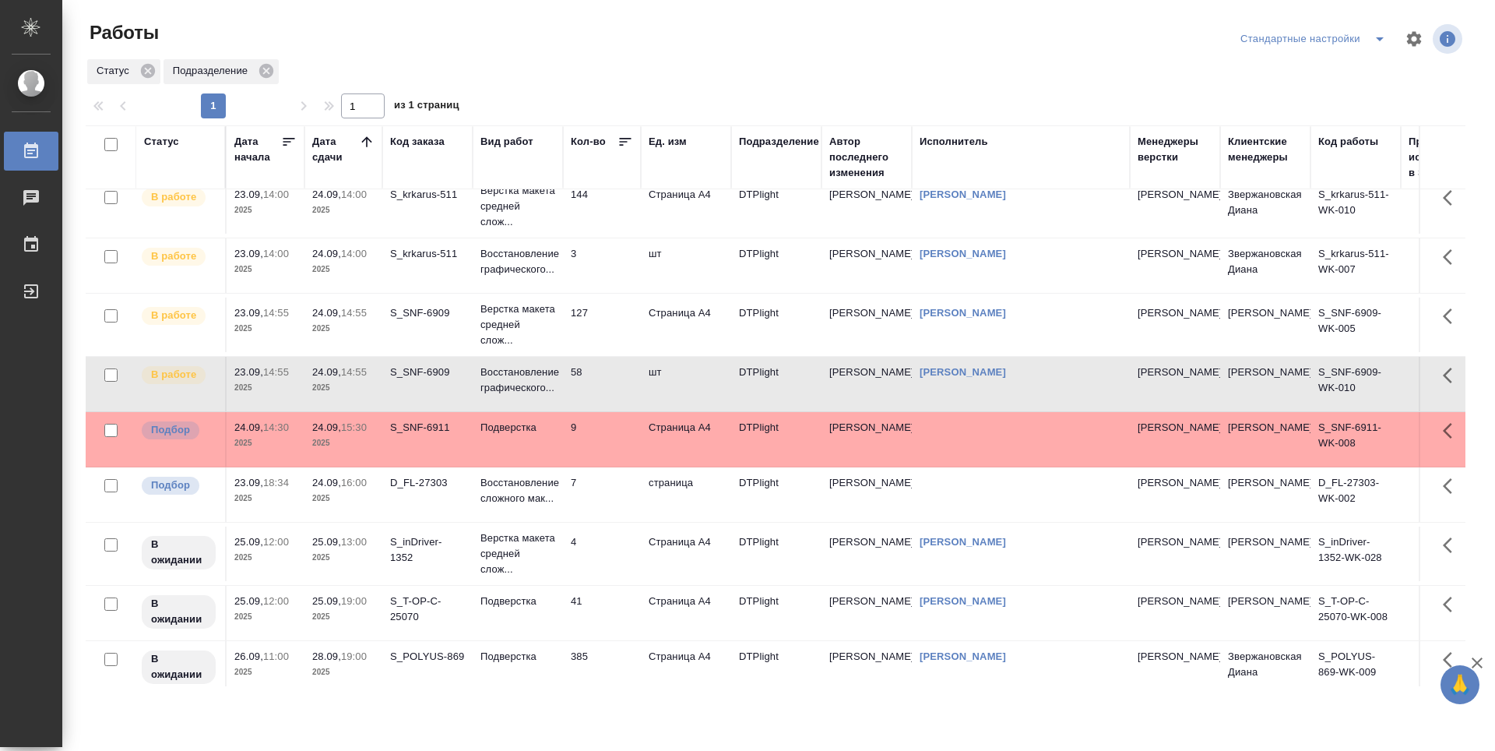
click at [609, 336] on td "127" at bounding box center [602, 325] width 78 height 55
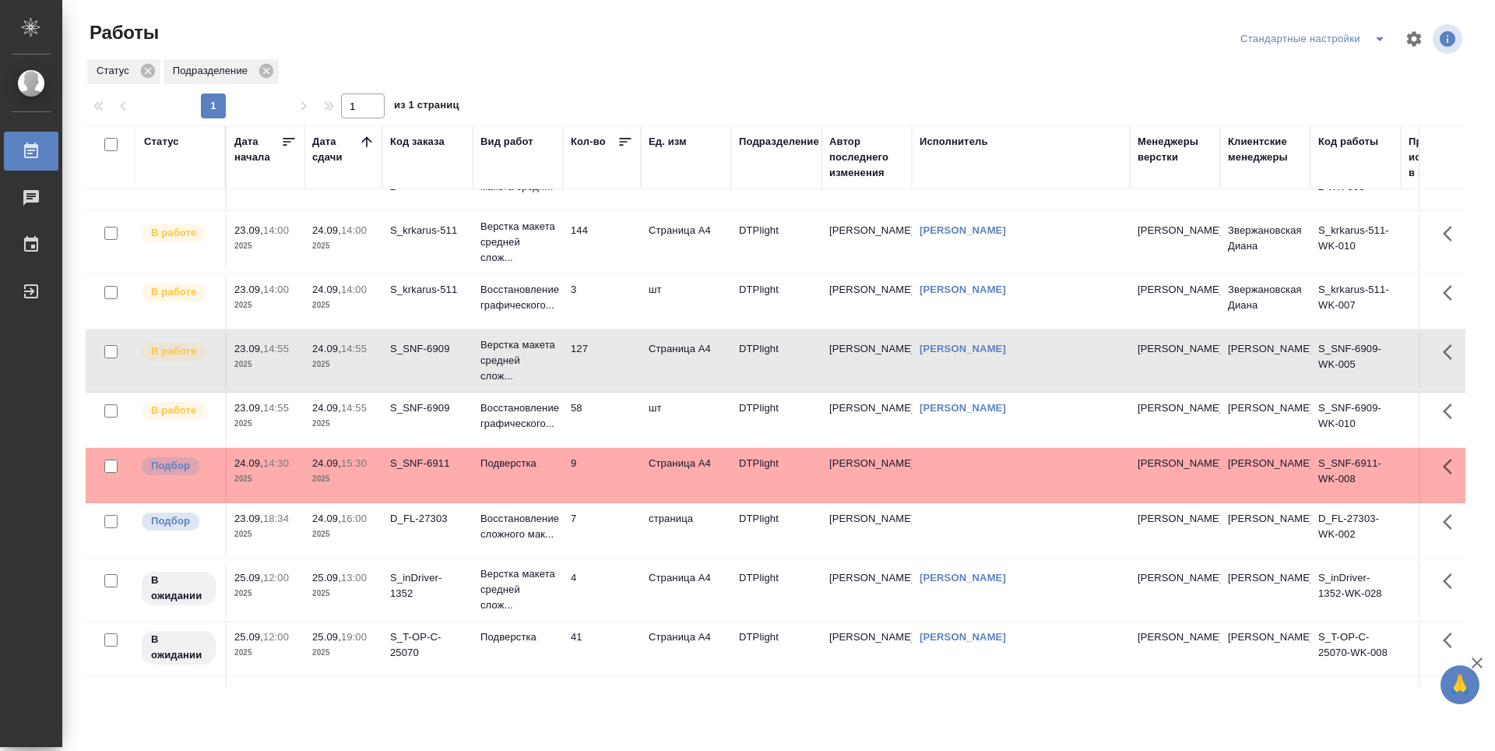
scroll to position [0, 0]
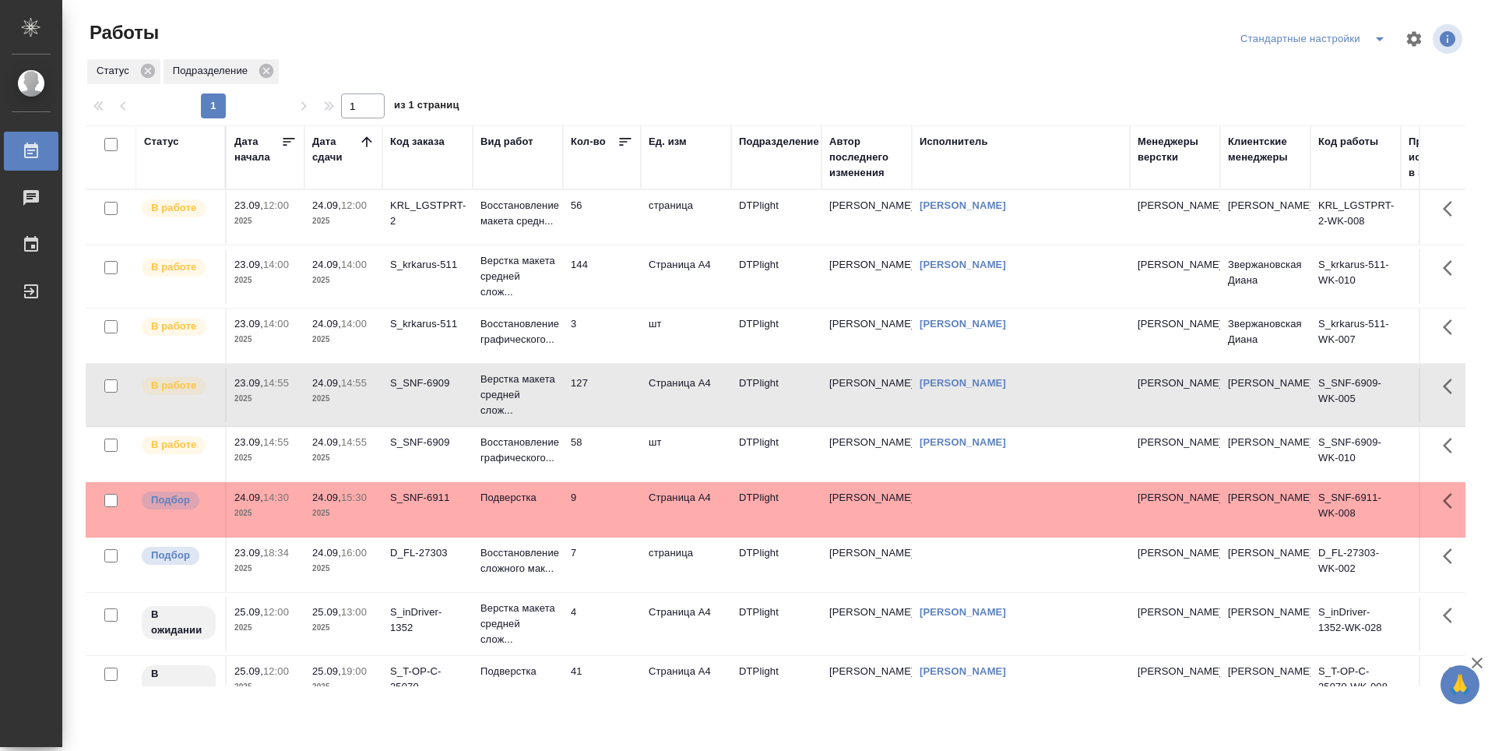
click at [593, 223] on td "56" at bounding box center [602, 217] width 78 height 55
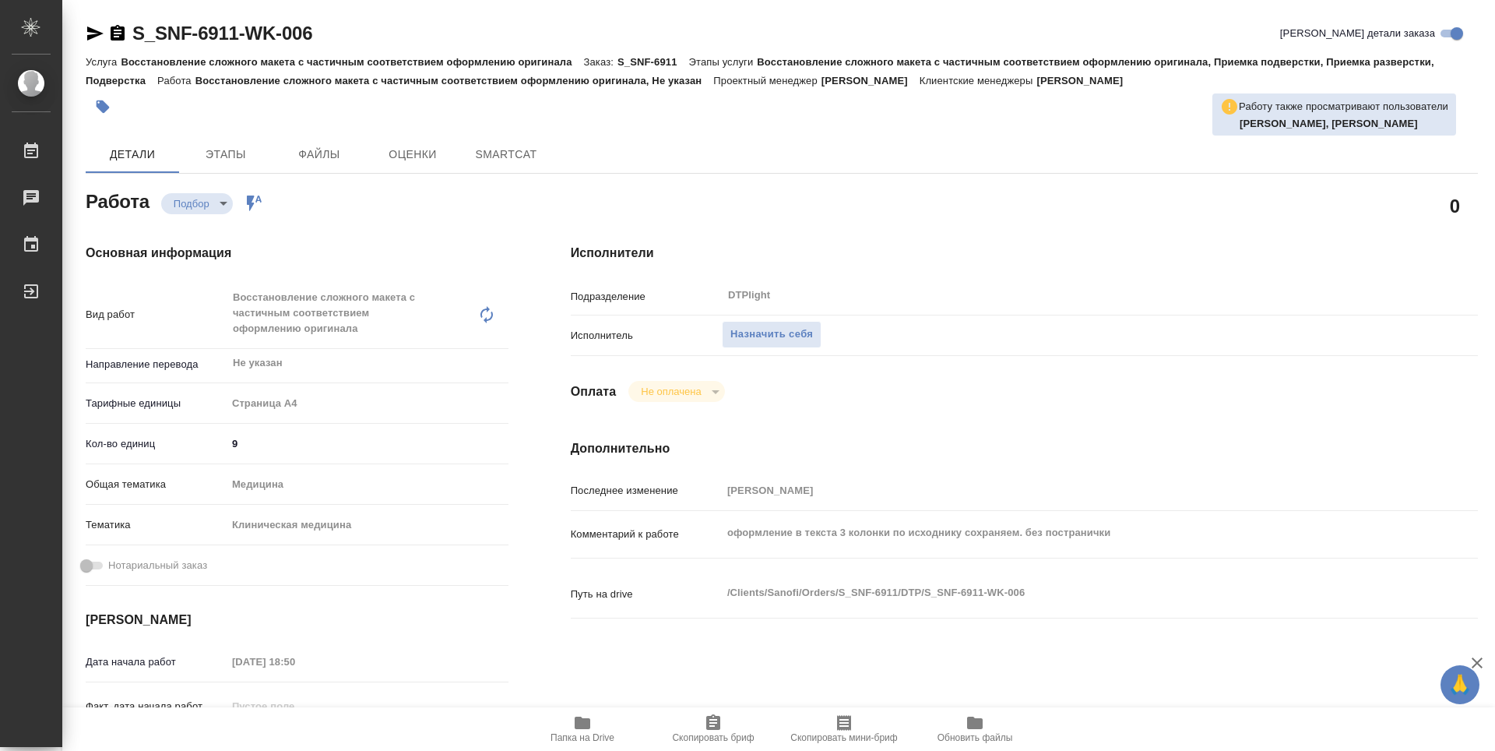
type textarea "x"
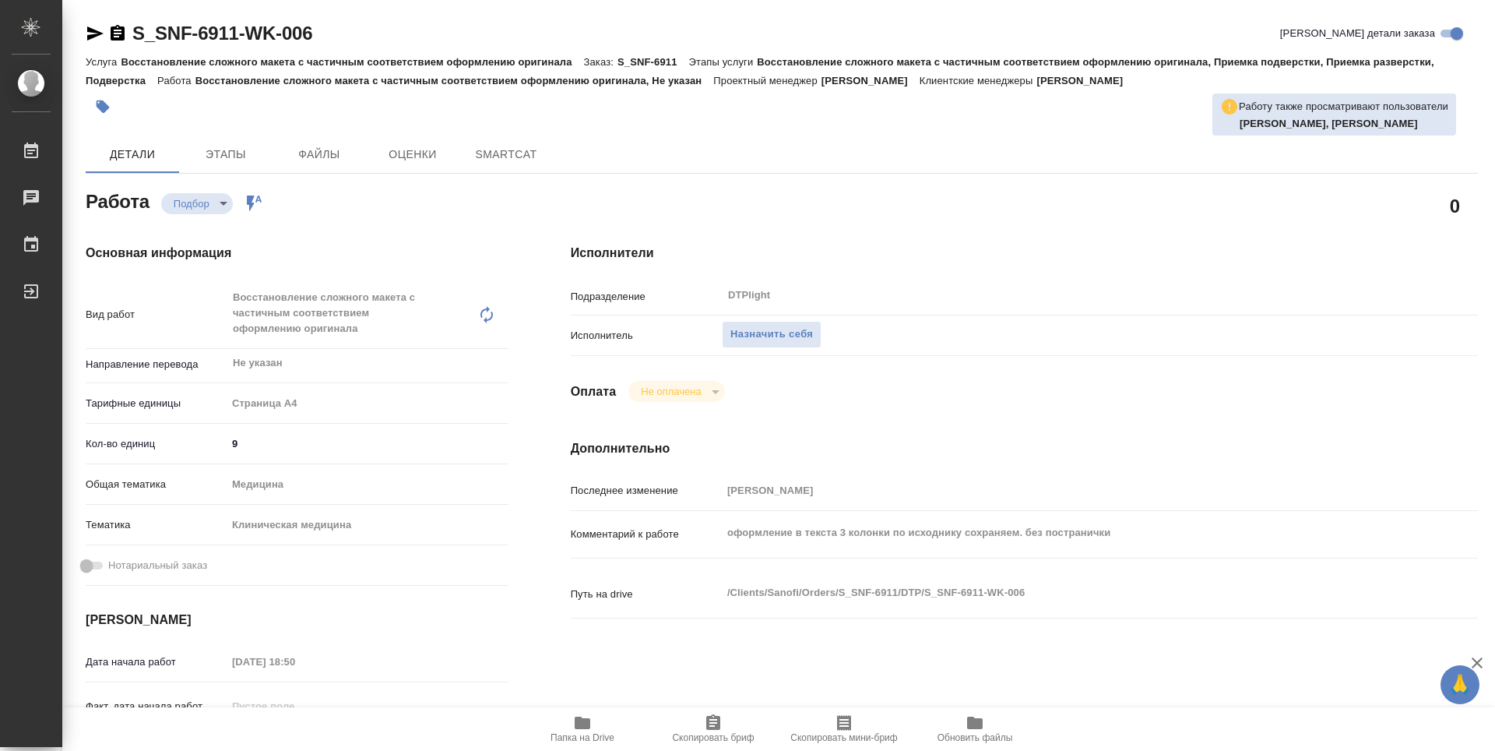
type textarea "x"
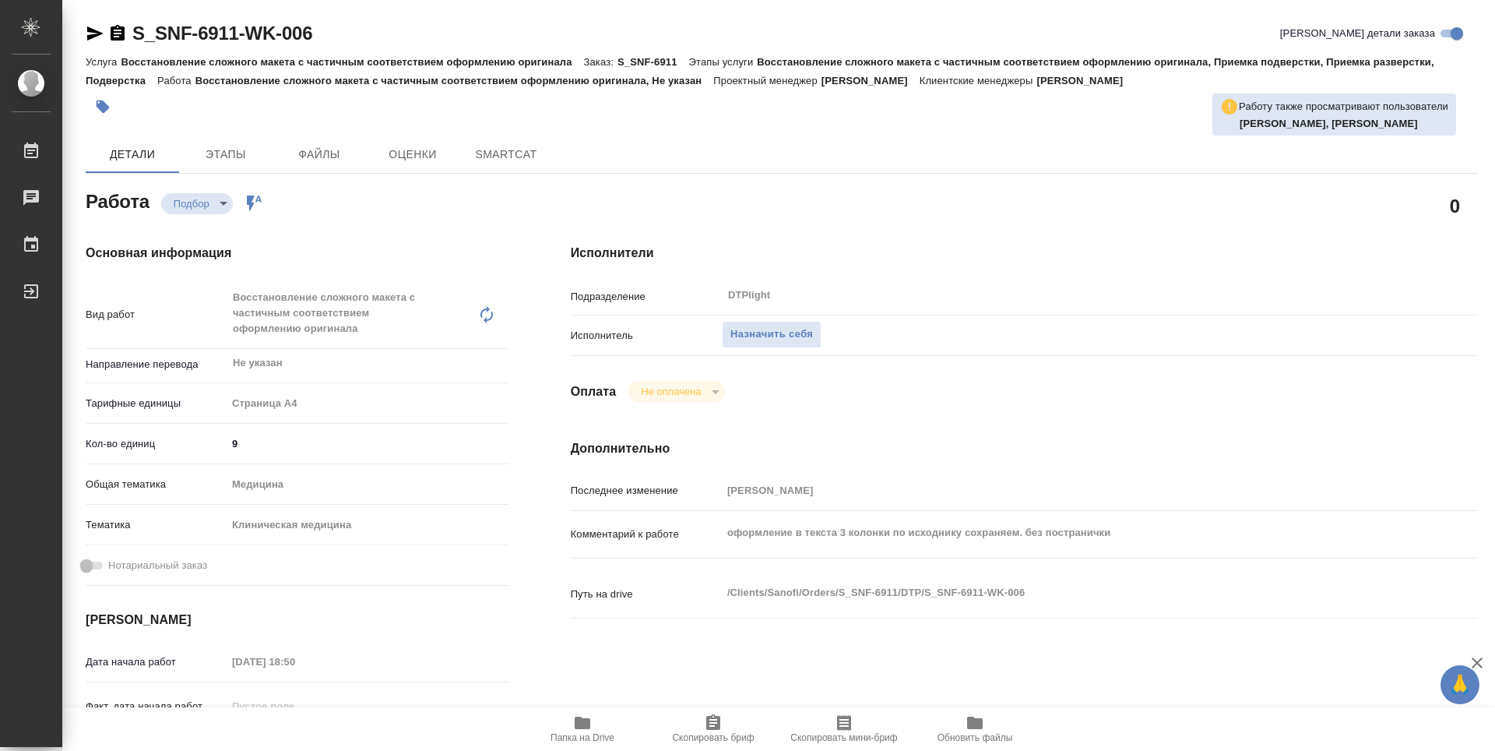
type textarea "x"
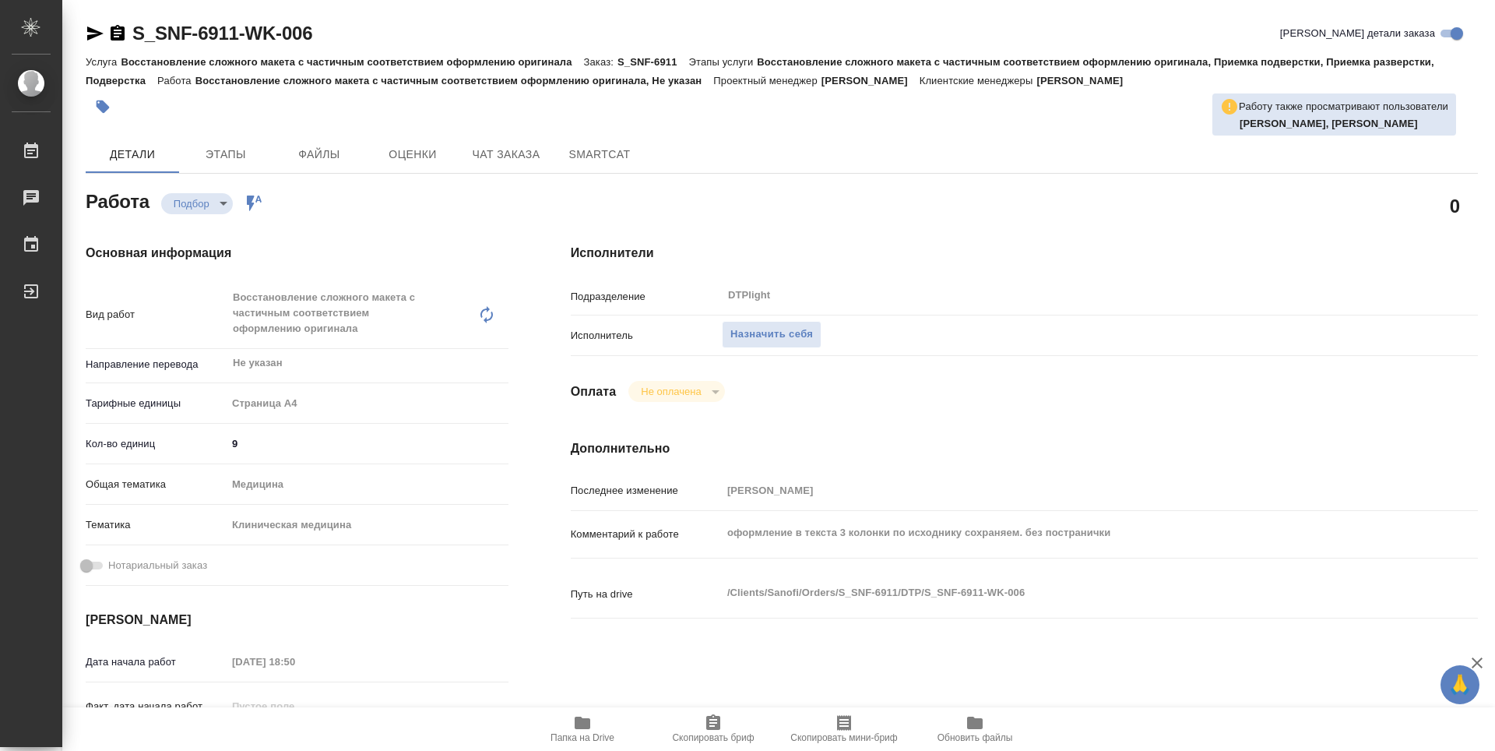
type textarea "x"
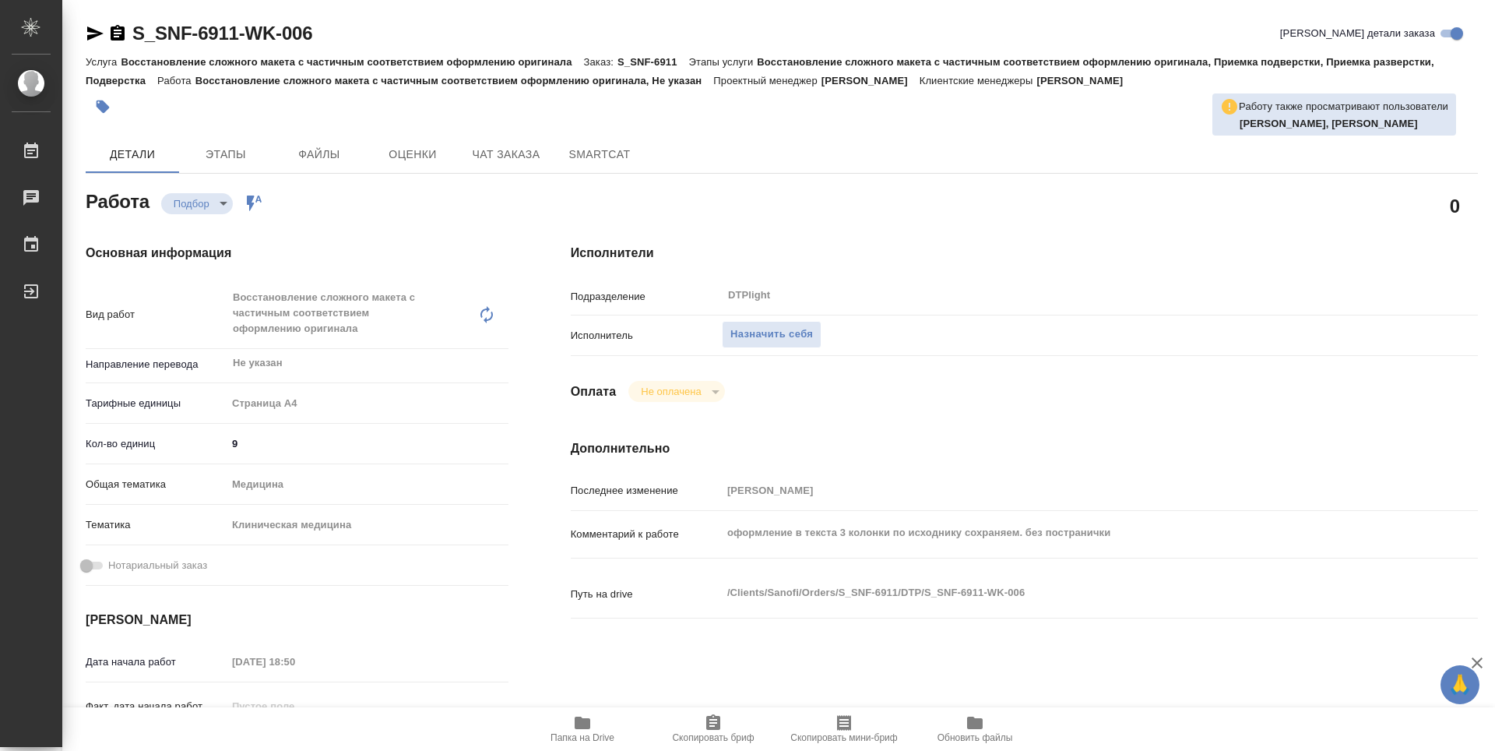
type textarea "x"
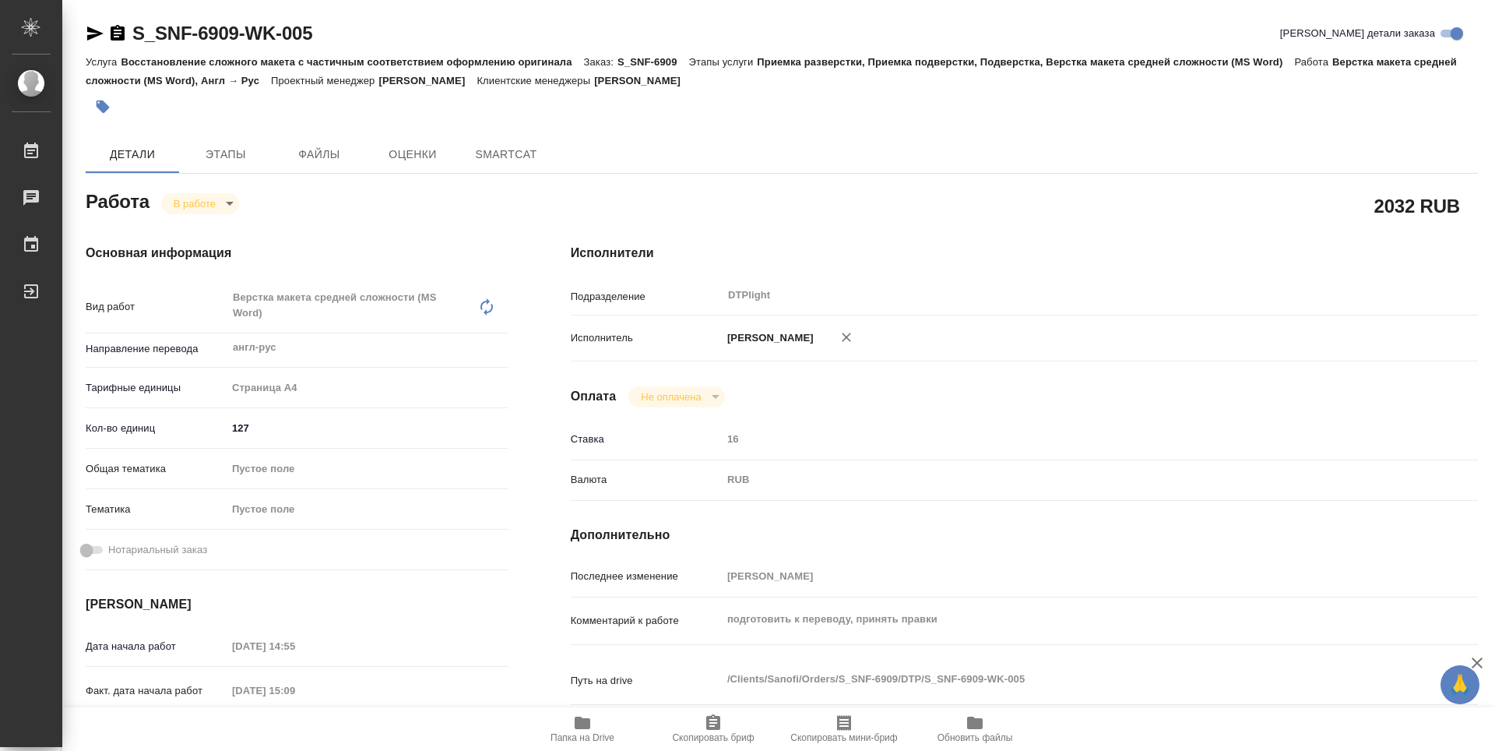
type textarea "x"
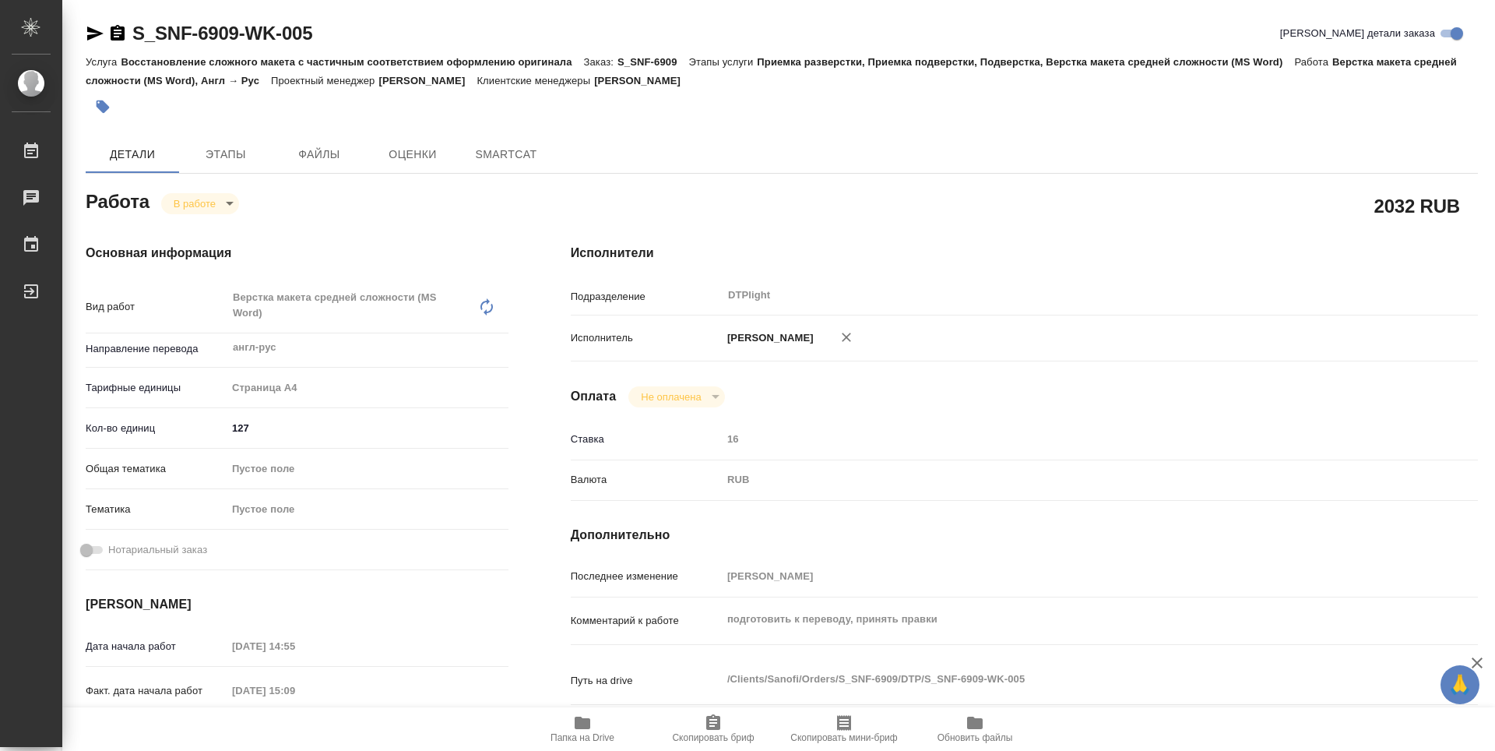
type textarea "x"
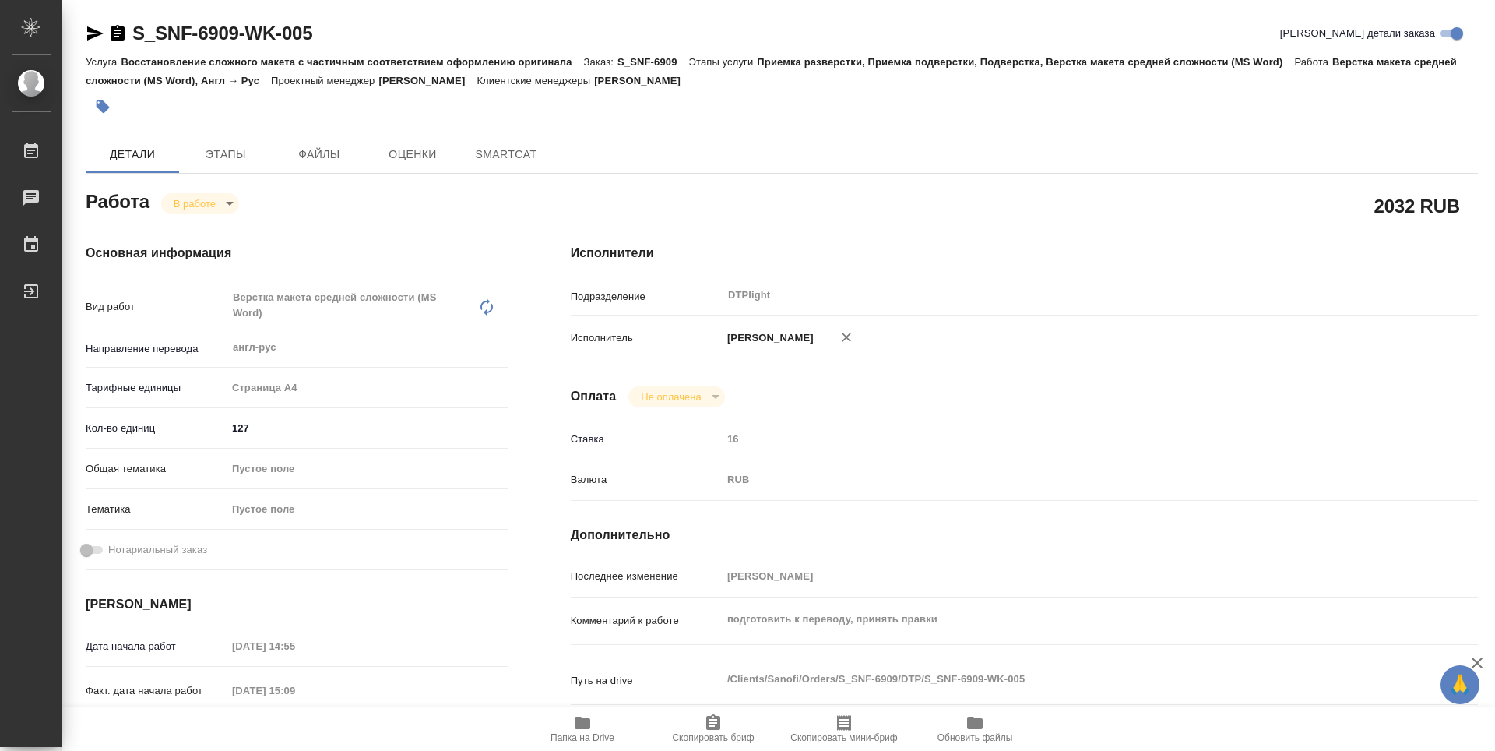
type textarea "x"
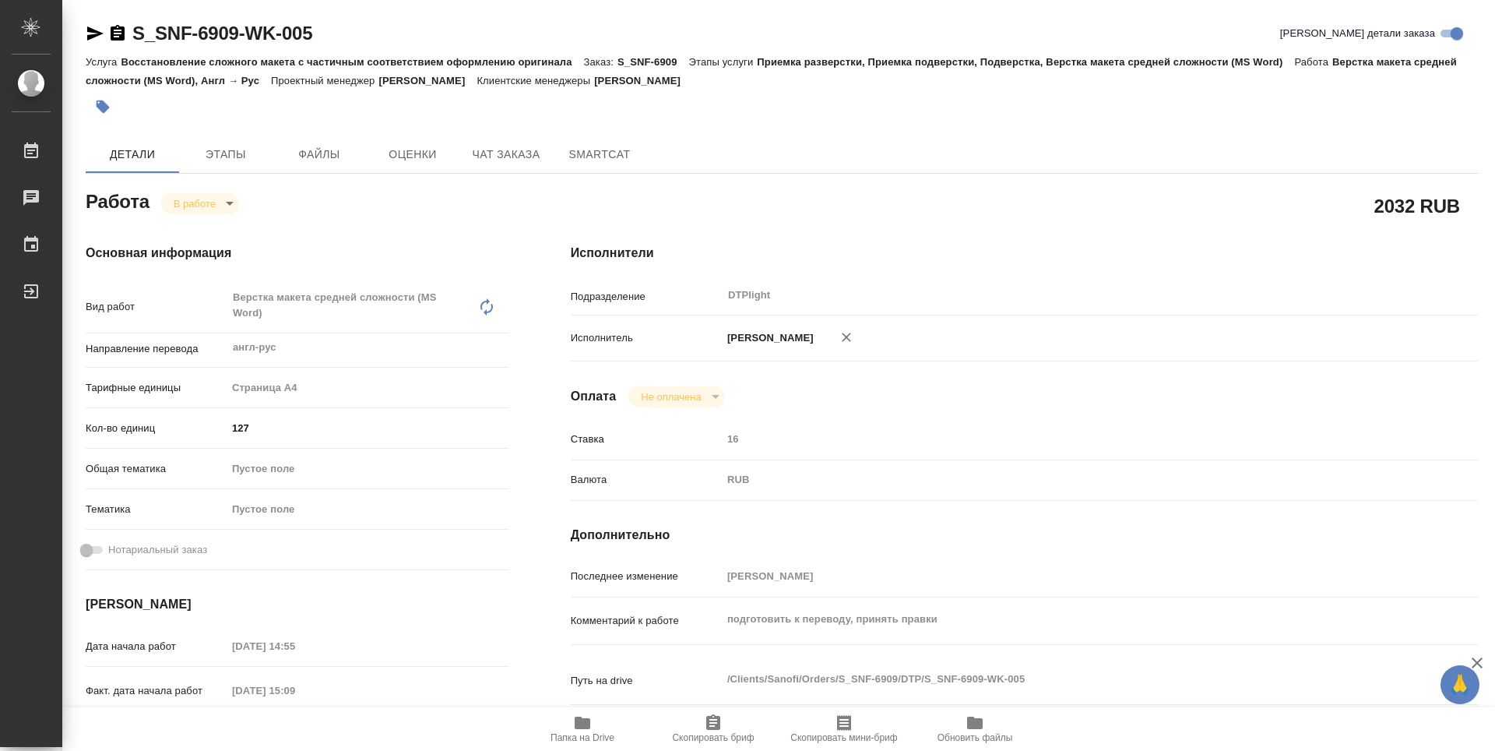
click at [607, 720] on span "Папка на Drive" at bounding box center [583, 728] width 112 height 30
type textarea "x"
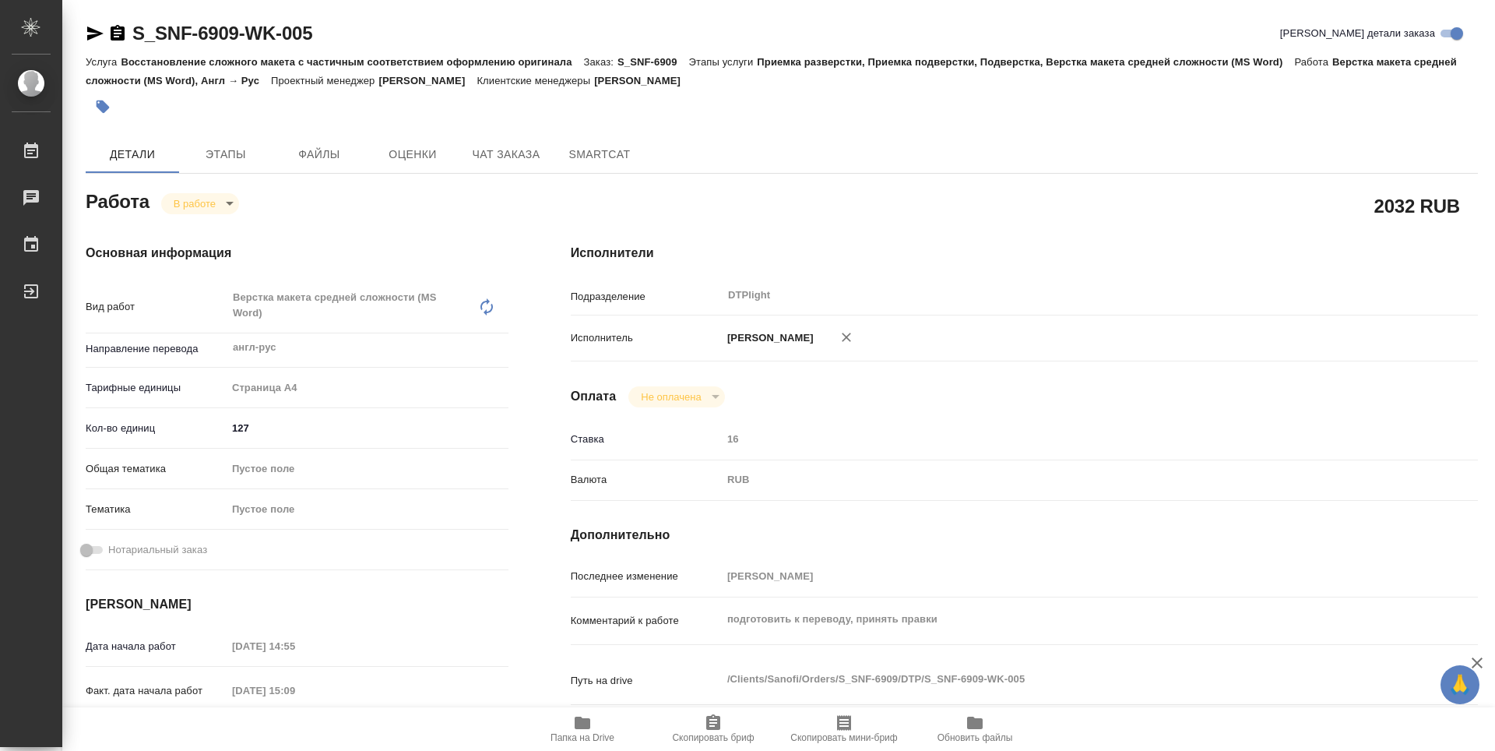
type textarea "x"
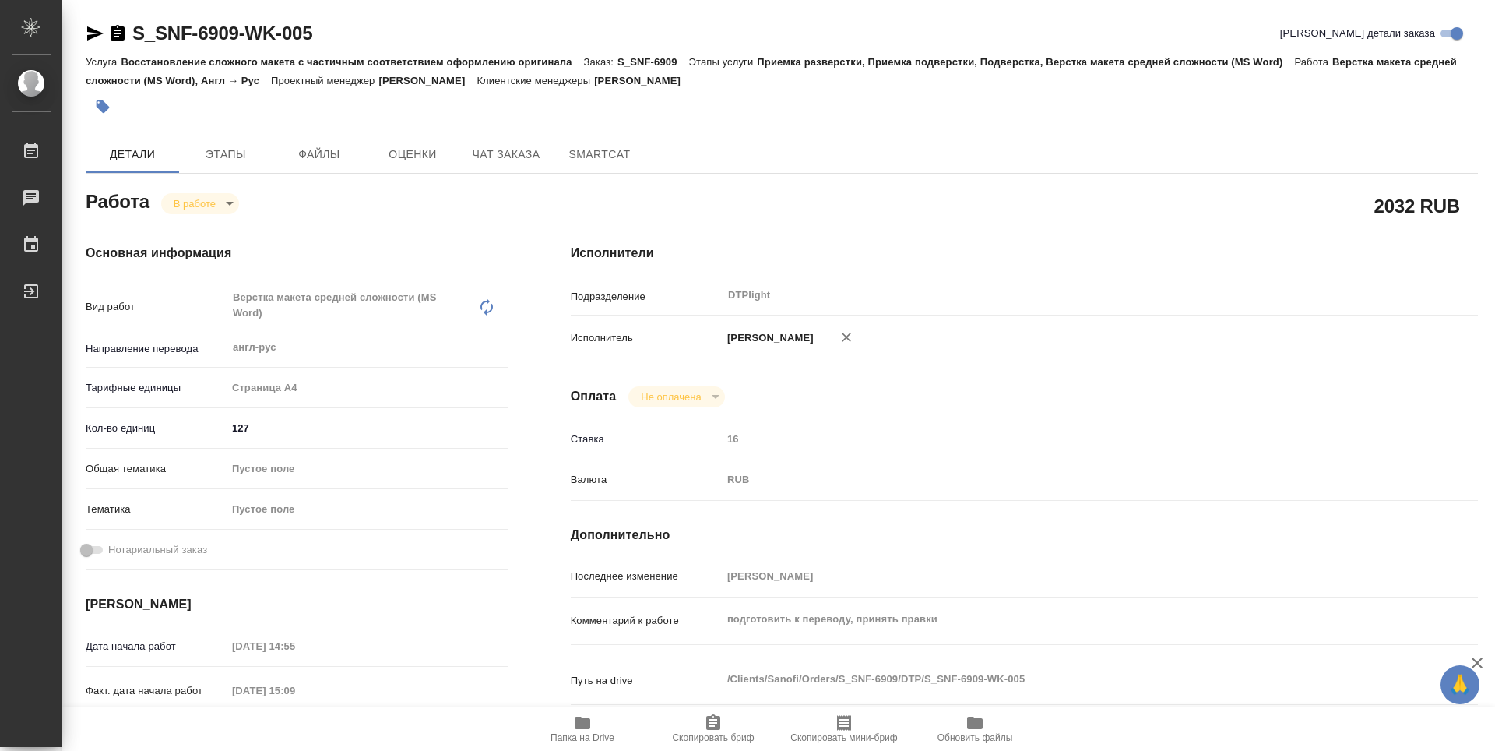
type textarea "x"
click at [432, 213] on div "Основная информация Вид работ Верстка макета средней сложности (MS Word) x ​ На…" at bounding box center [297, 553] width 485 height 681
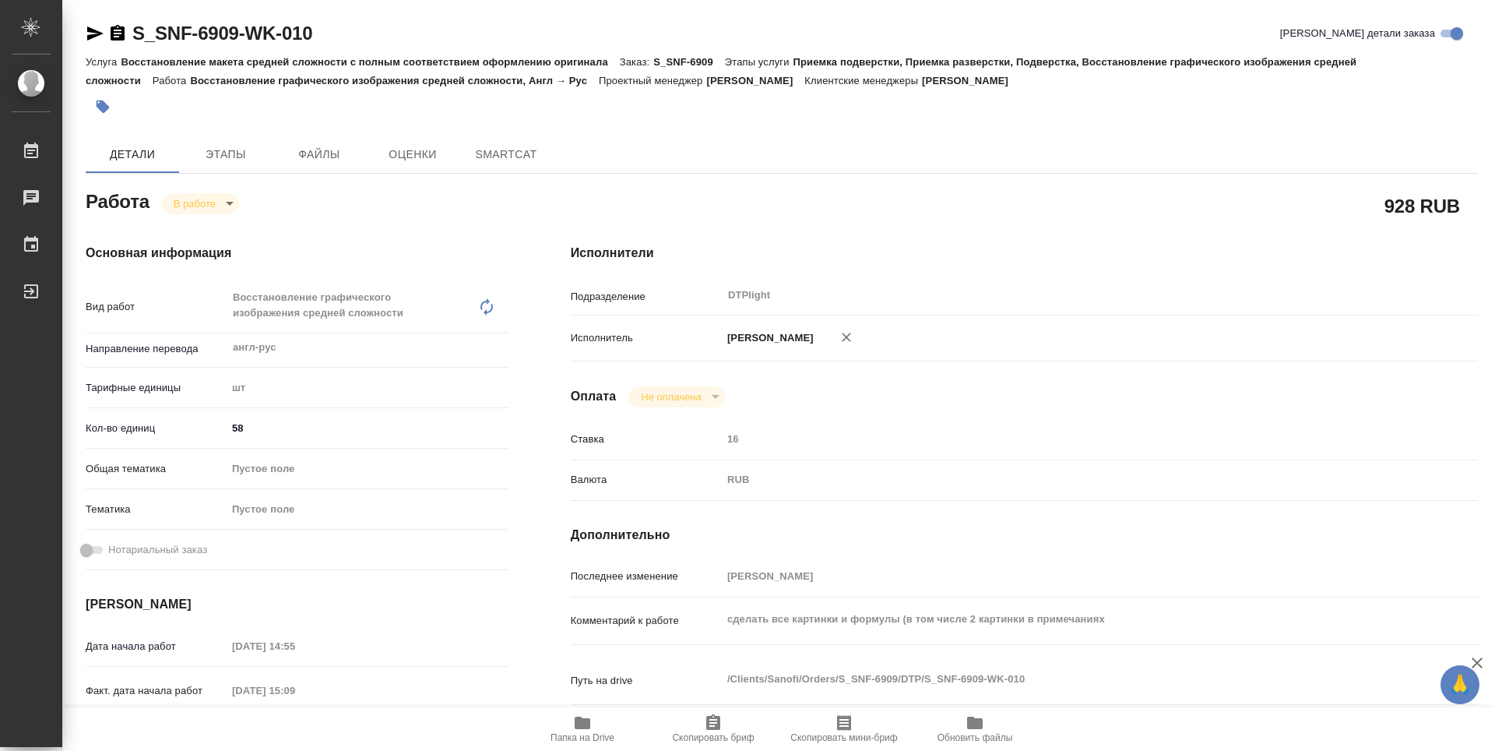
type textarea "x"
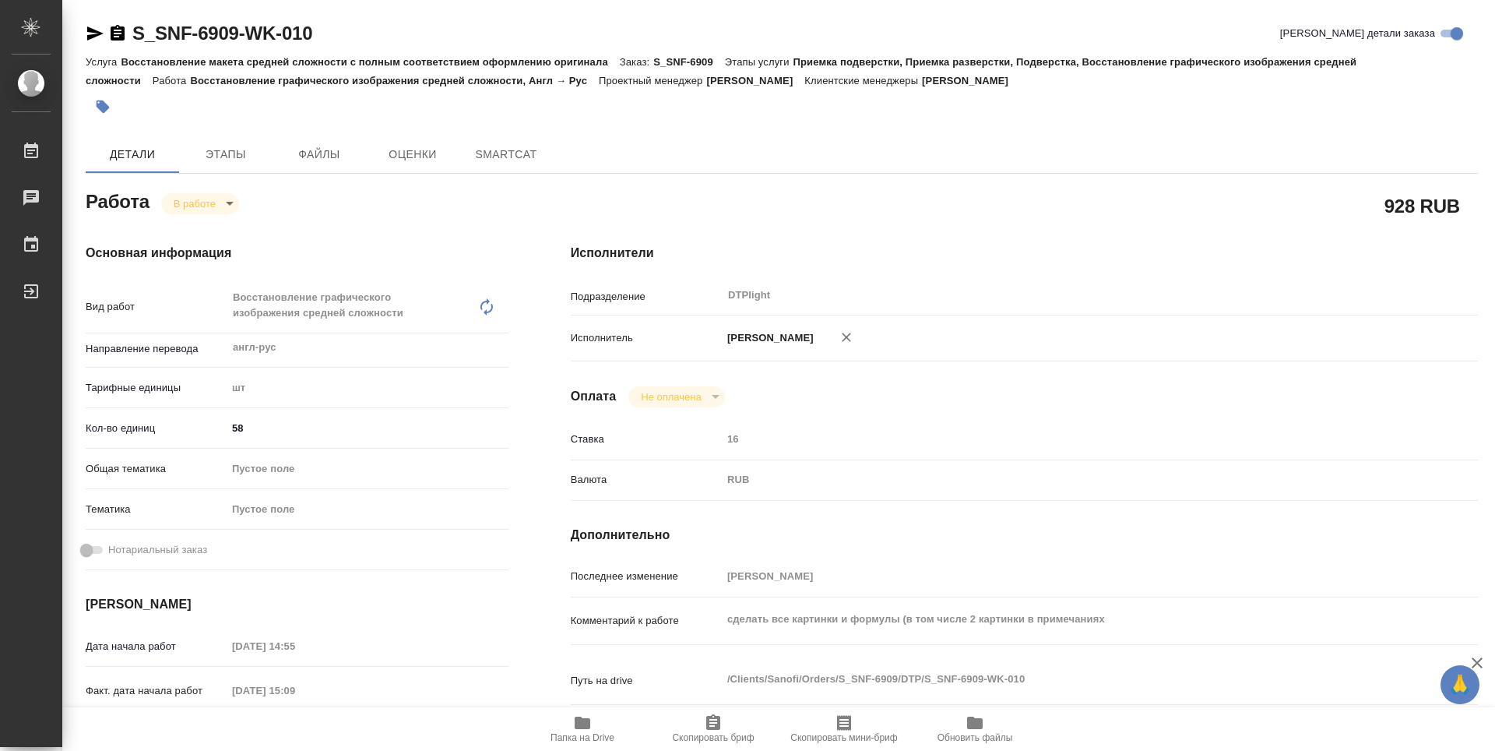
type textarea "x"
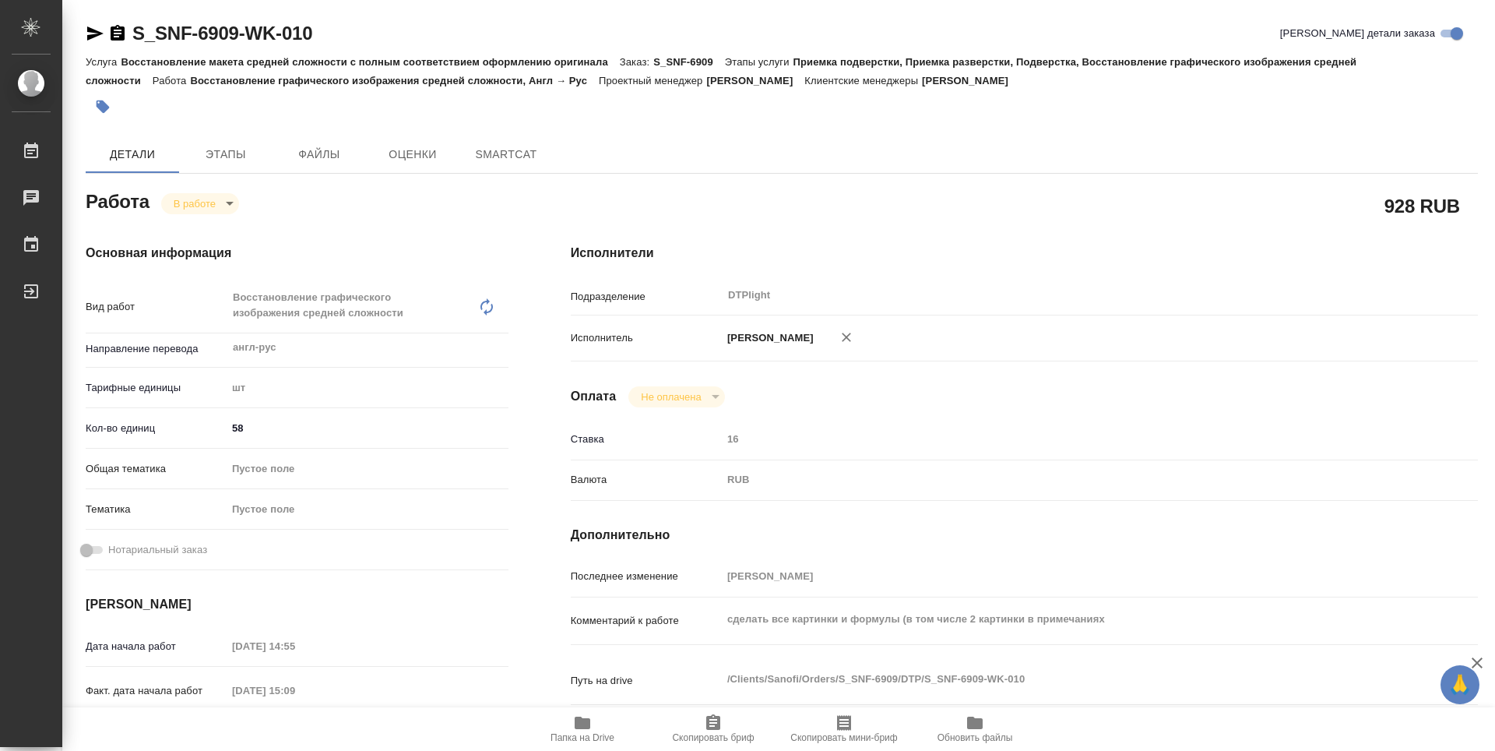
type textarea "x"
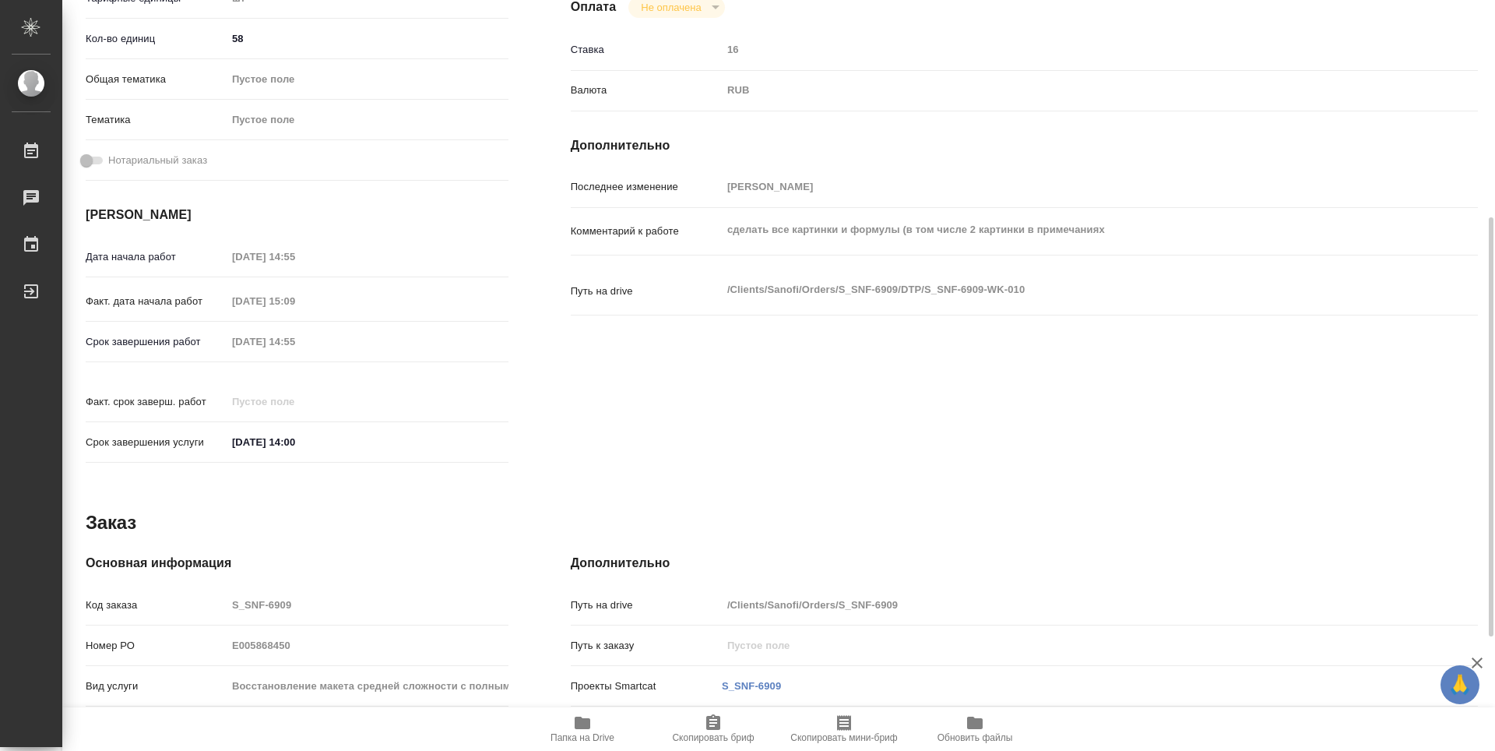
scroll to position [467, 0]
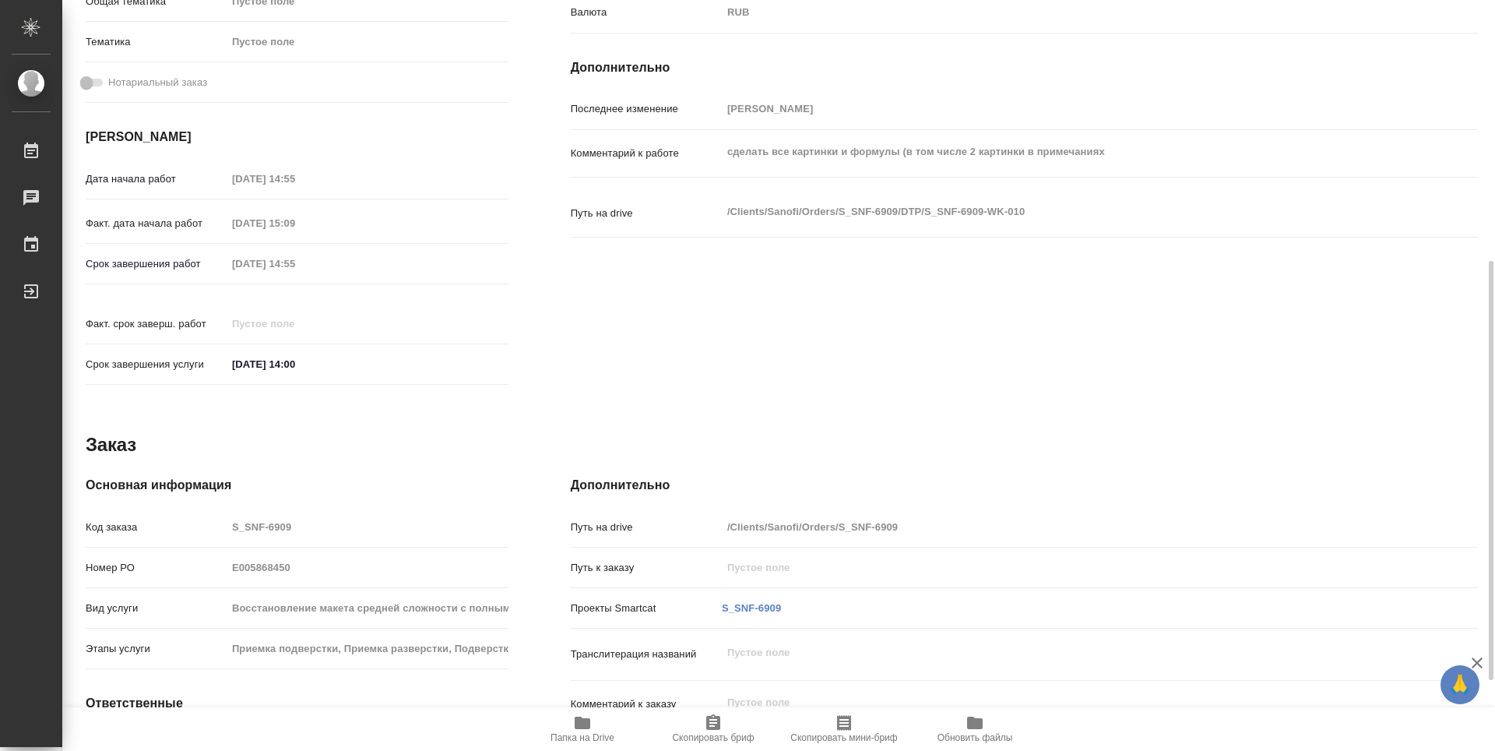
type textarea "x"
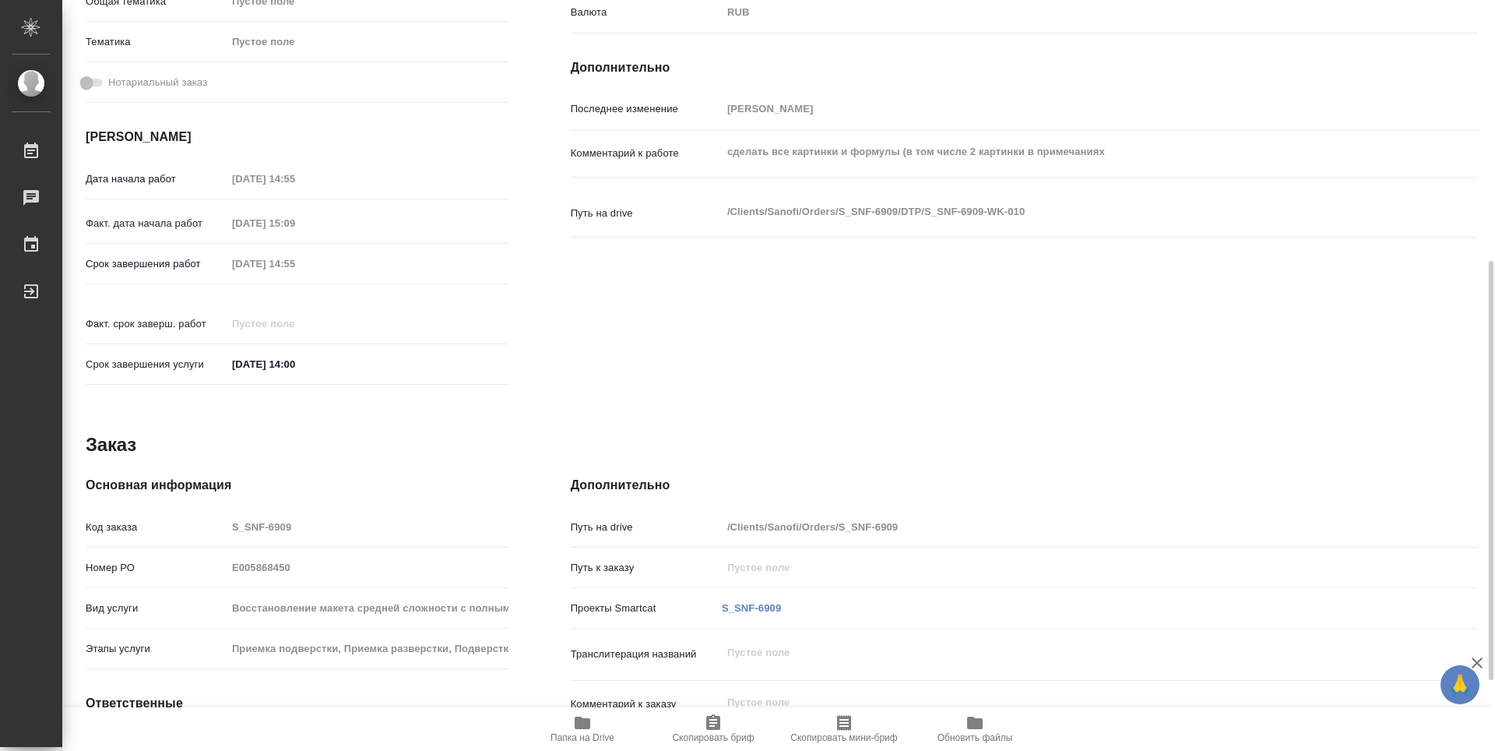
type textarea "x"
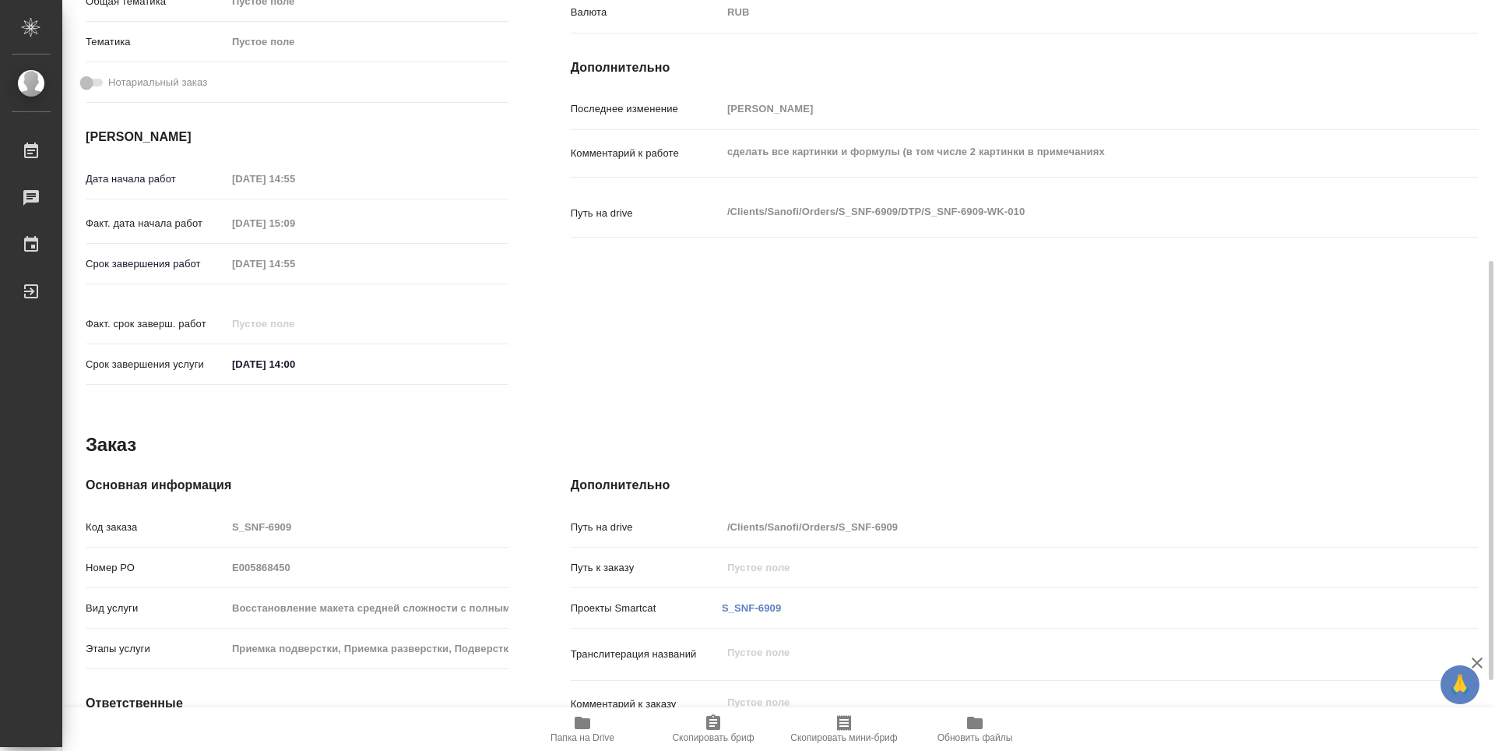
scroll to position [312, 0]
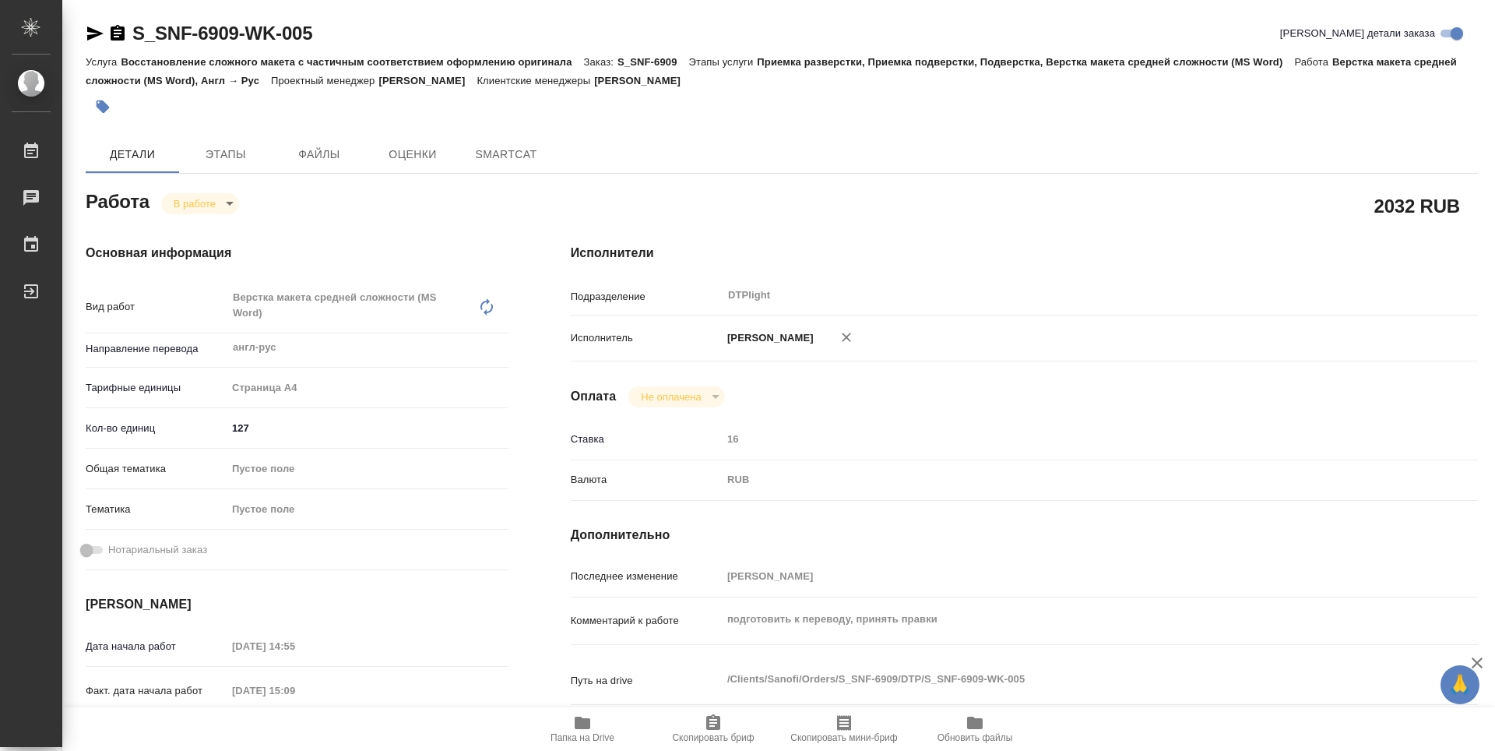
type textarea "x"
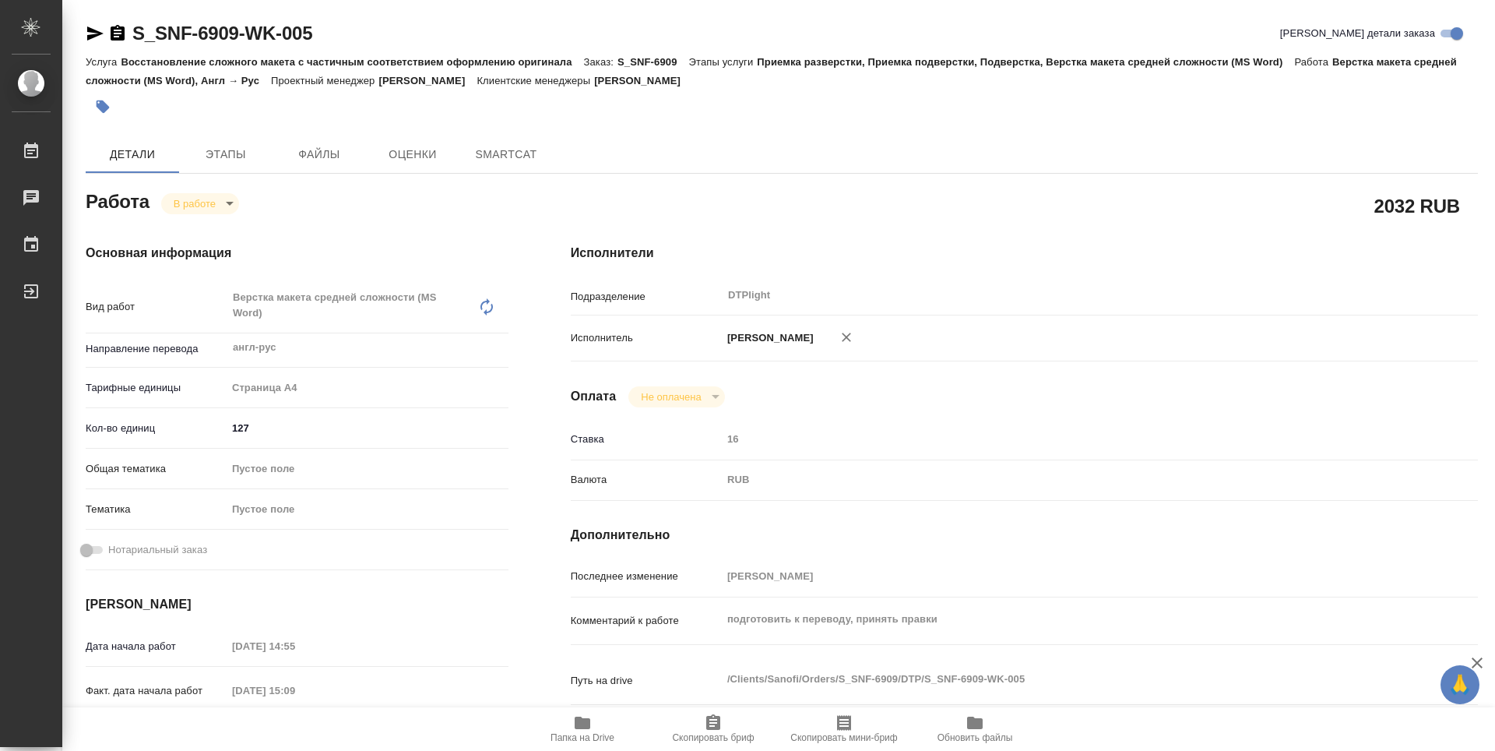
type textarea "x"
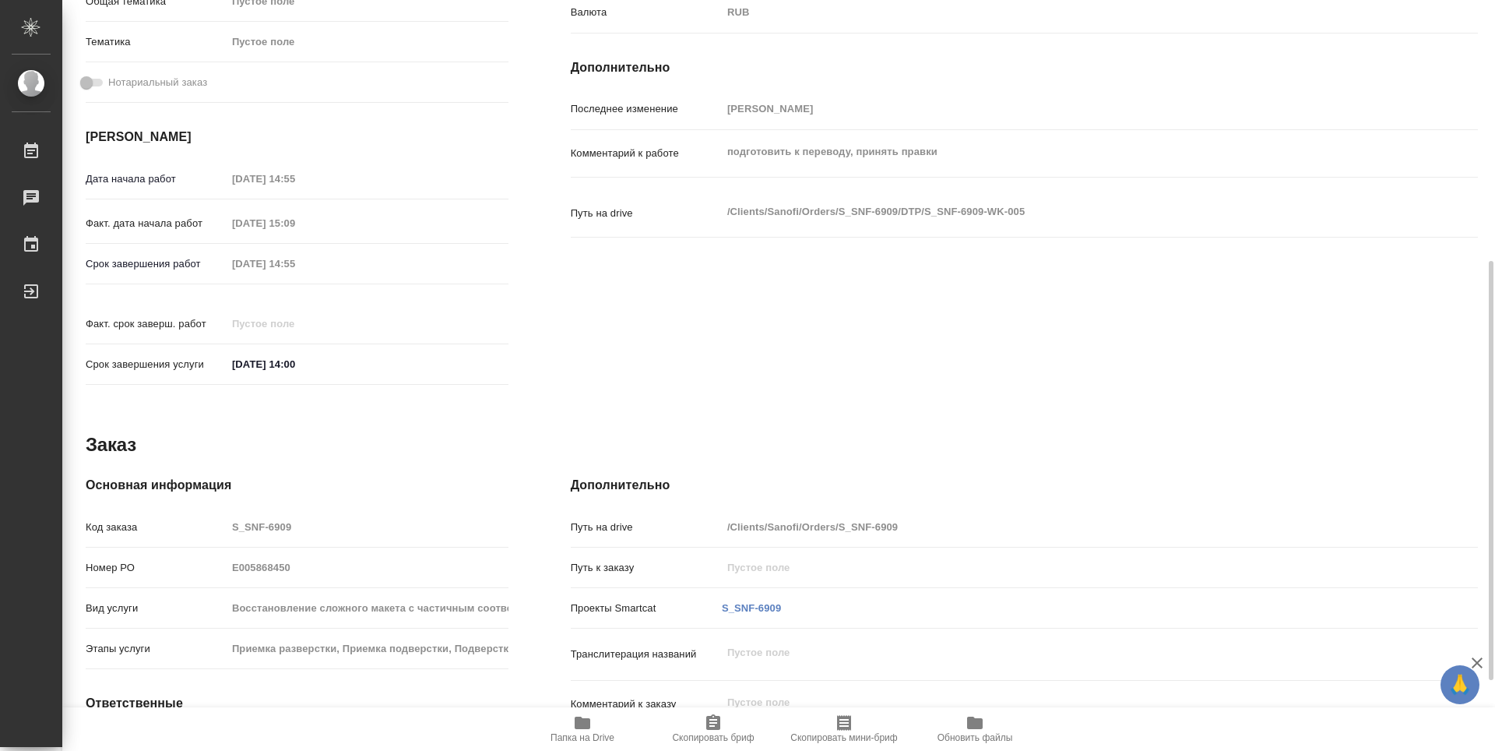
type textarea "x"
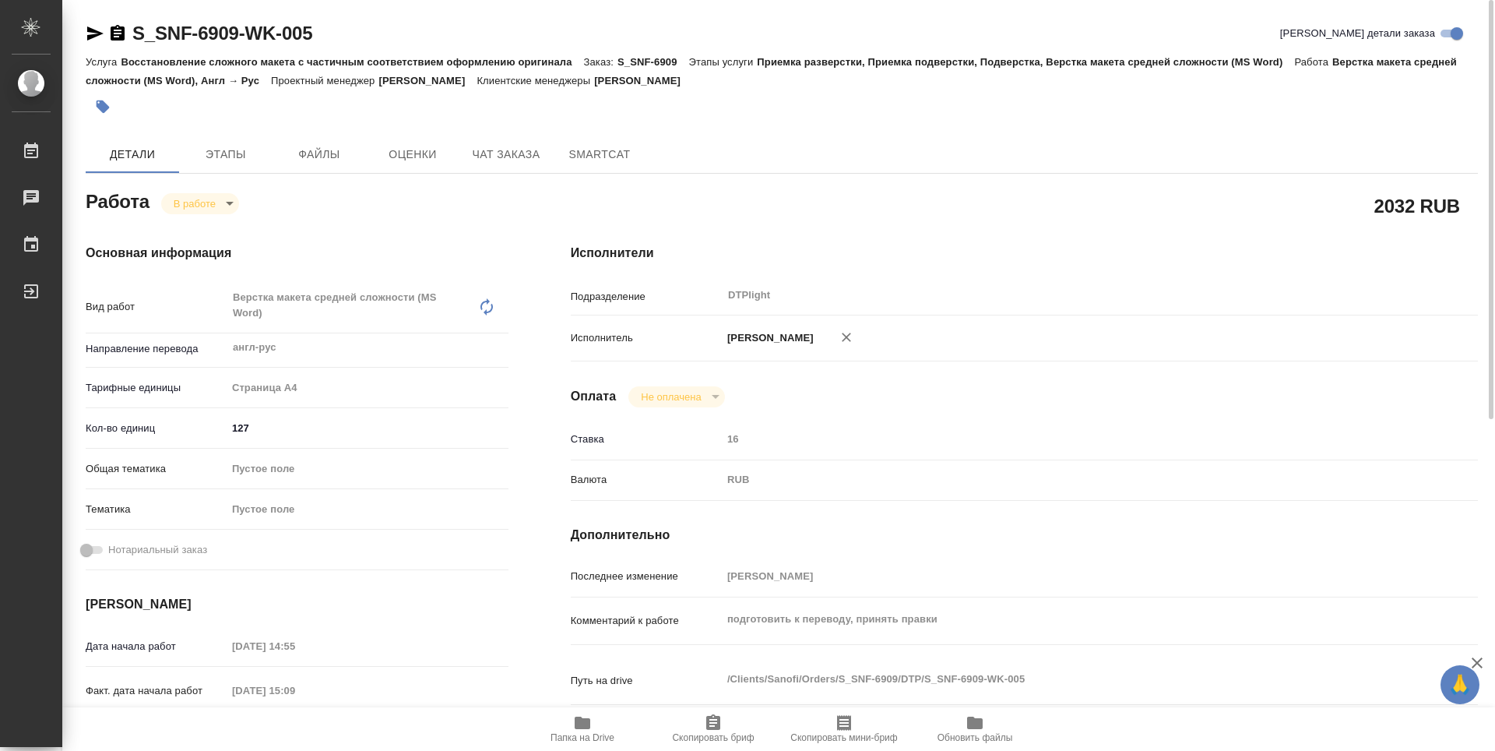
type textarea "x"
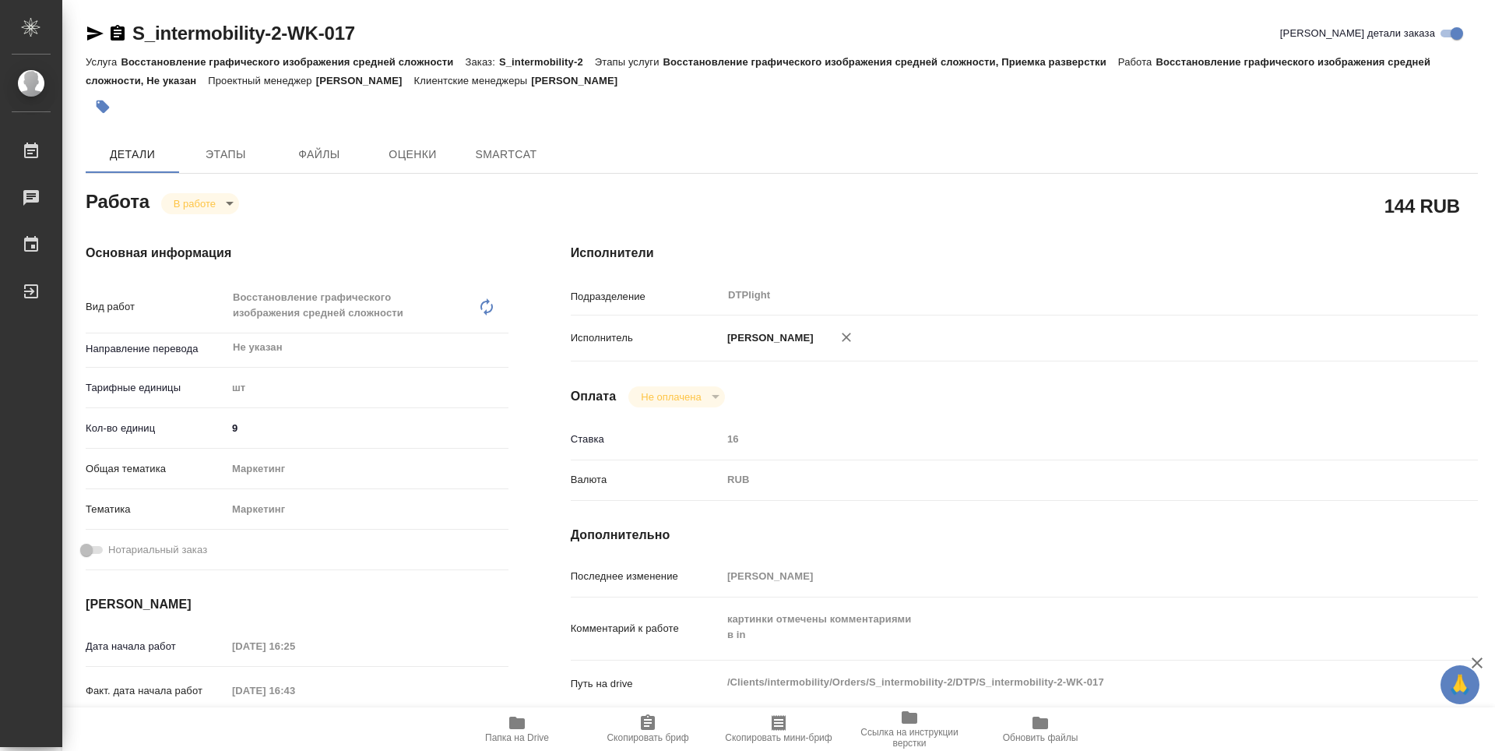
type textarea "x"
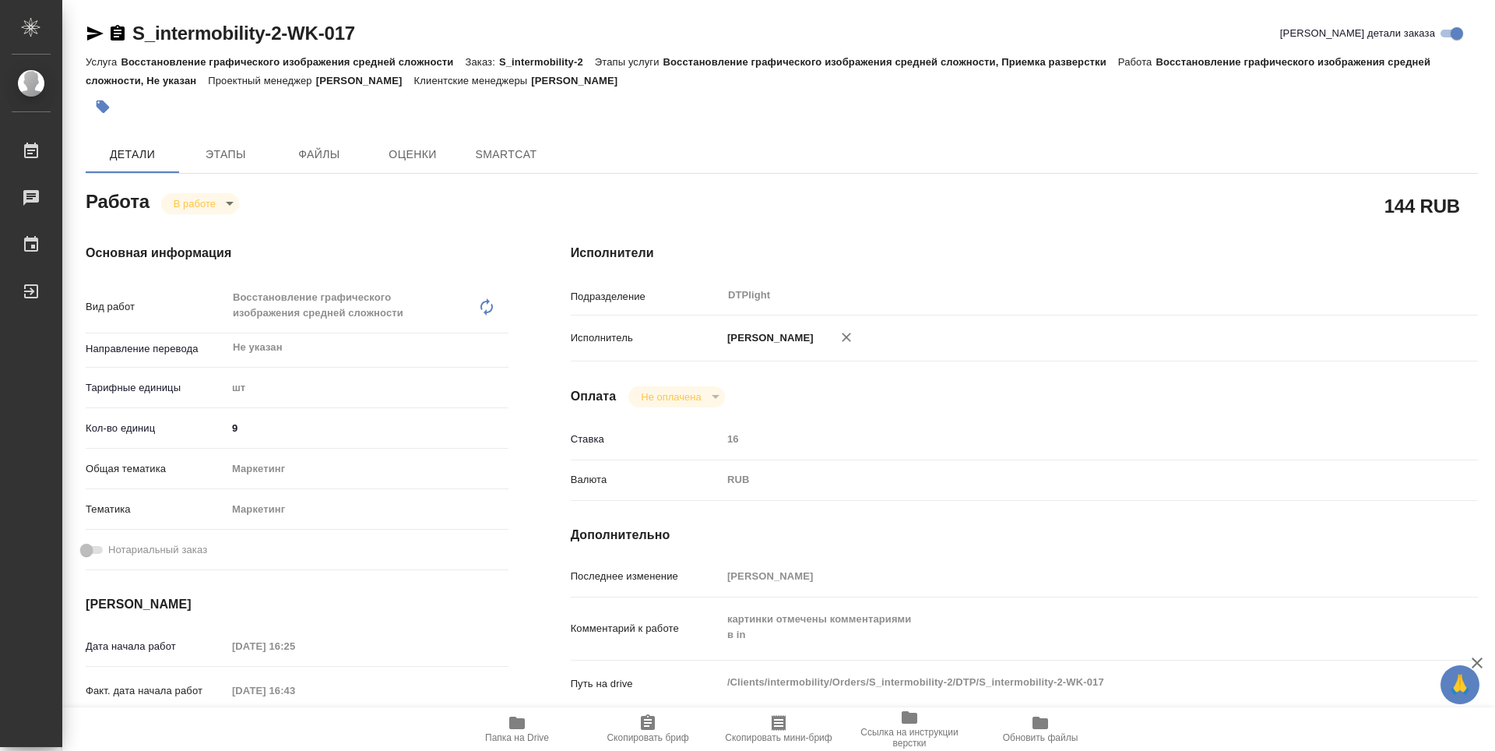
type textarea "x"
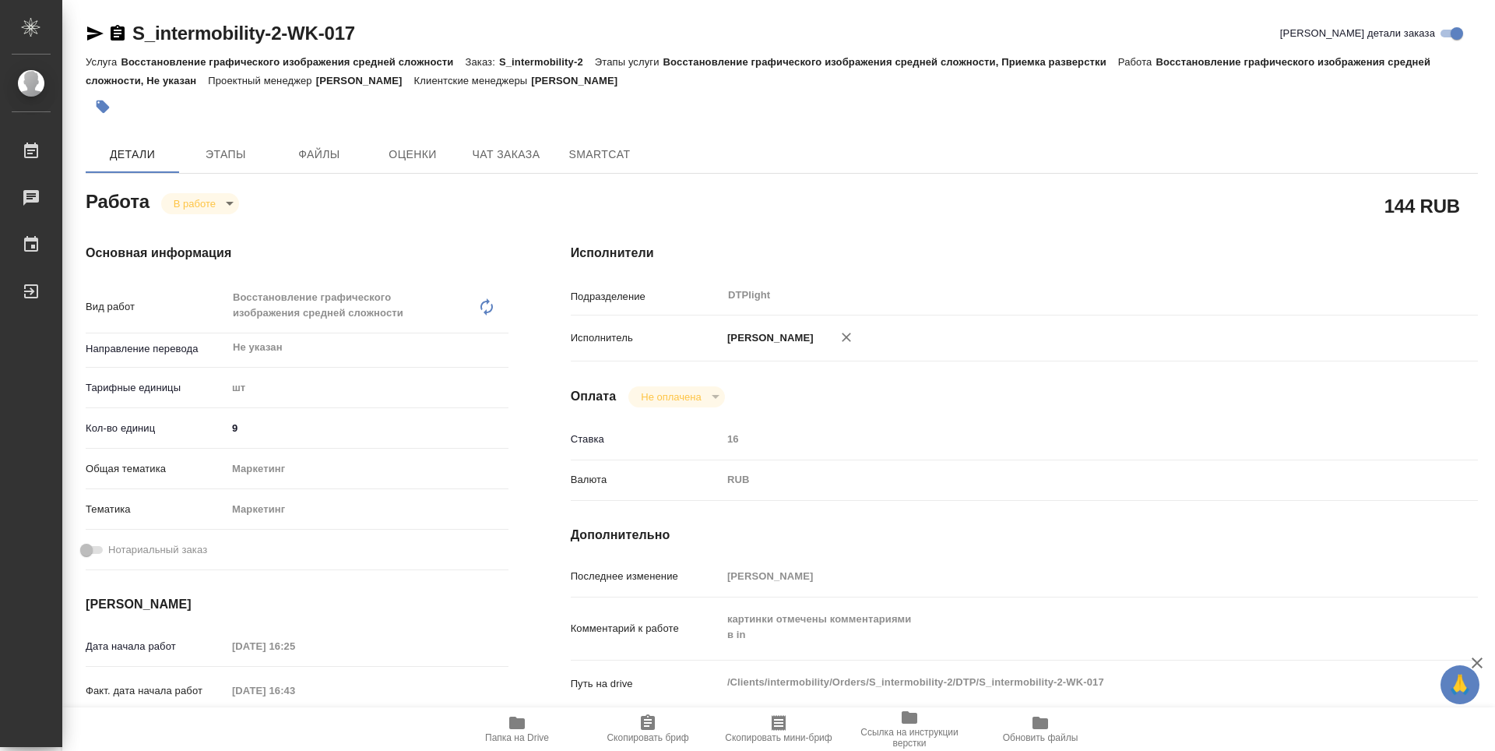
type textarea "x"
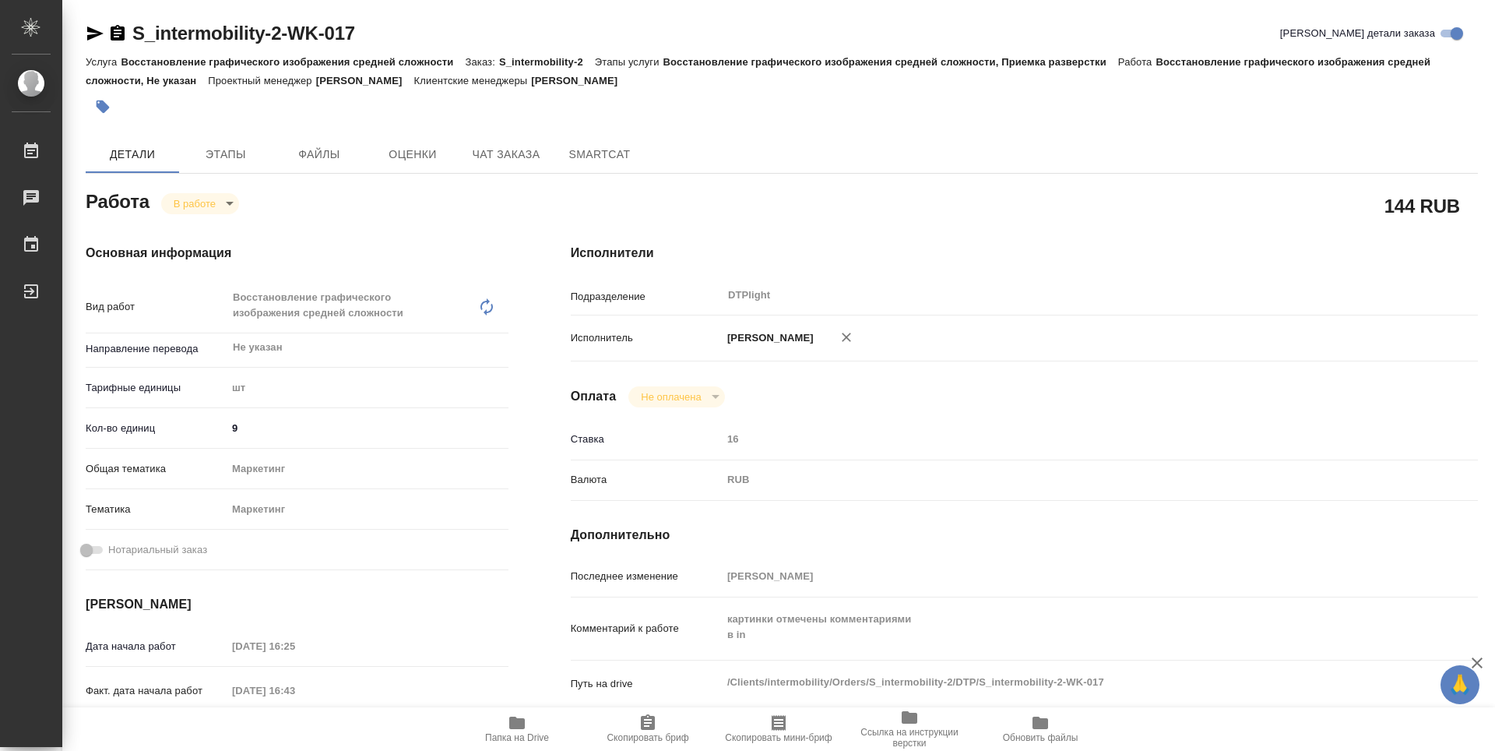
click at [530, 724] on span "Папка на Drive" at bounding box center [517, 728] width 112 height 30
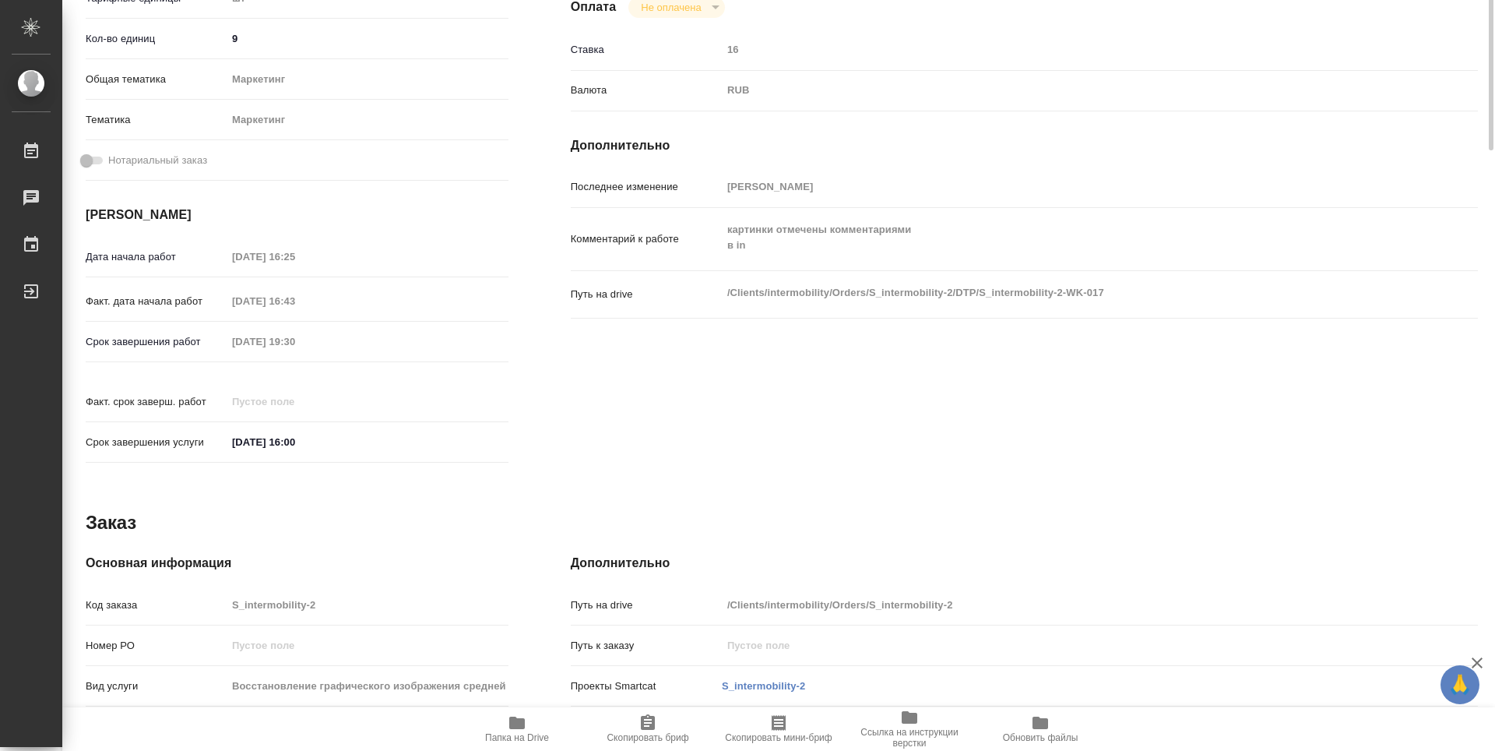
scroll to position [467, 0]
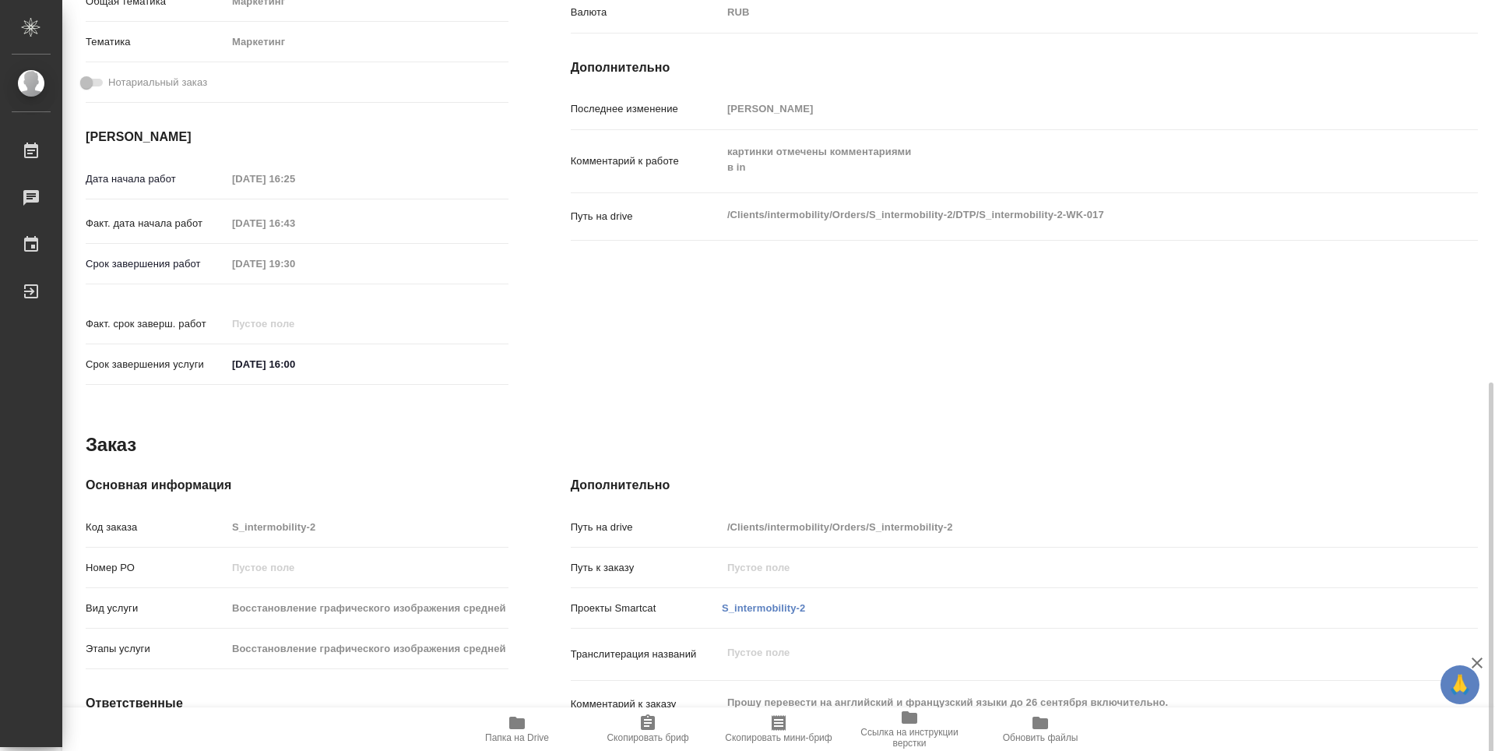
type textarea "x"
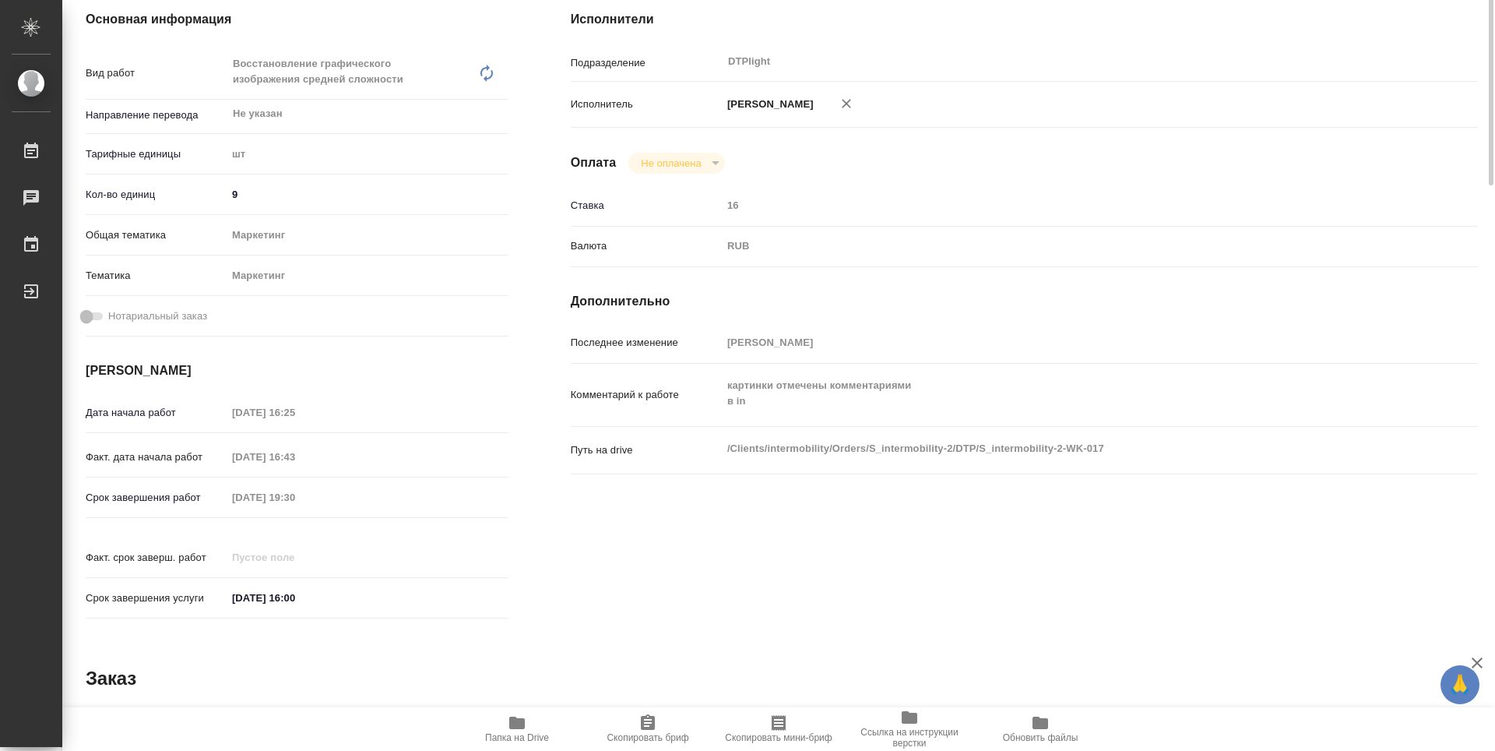
scroll to position [0, 0]
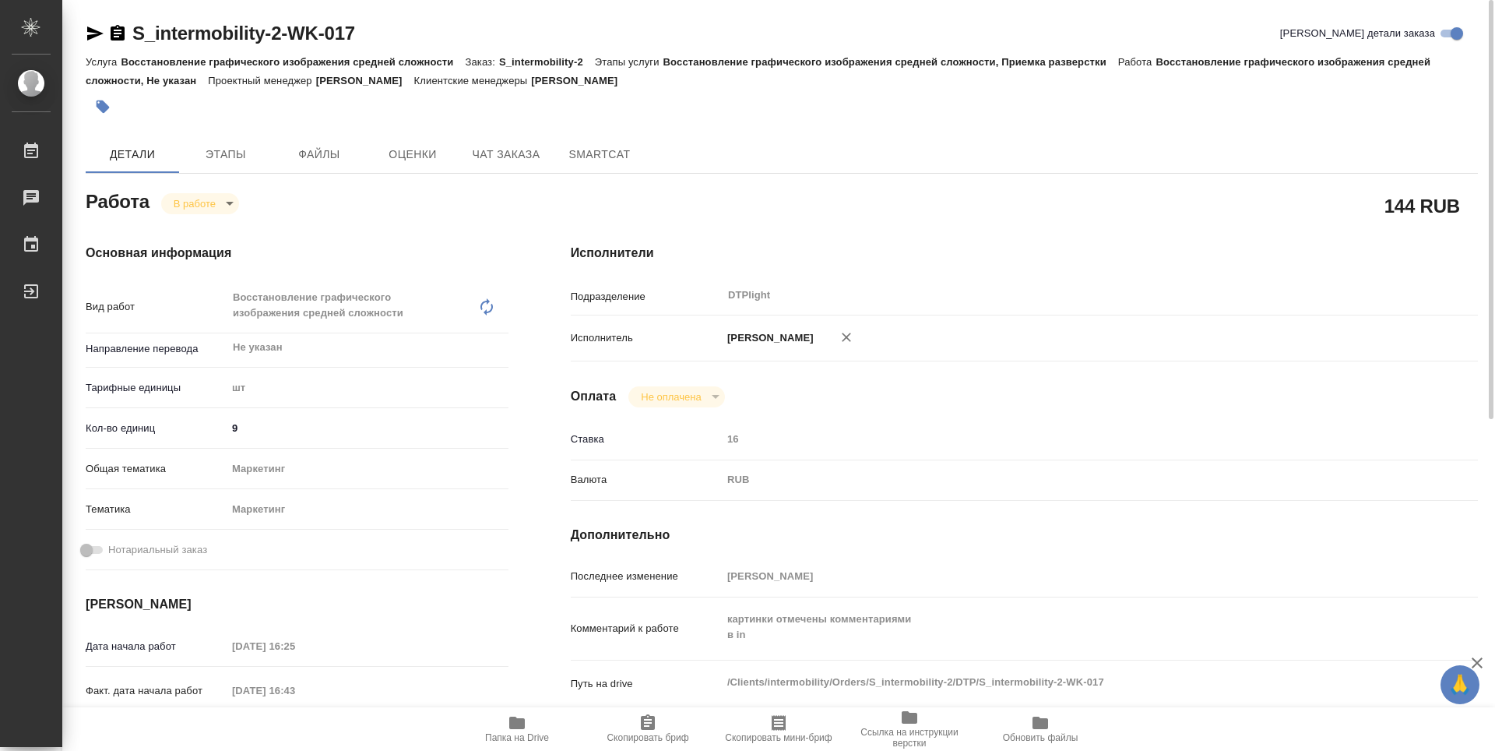
click at [119, 36] on icon "button" at bounding box center [118, 33] width 14 height 16
click at [227, 195] on body "🙏 .cls-1 fill:#fff; AWATERA Guselnikov Roman Работы 0 Чаты График Выйти S_inter…" at bounding box center [747, 375] width 1495 height 751
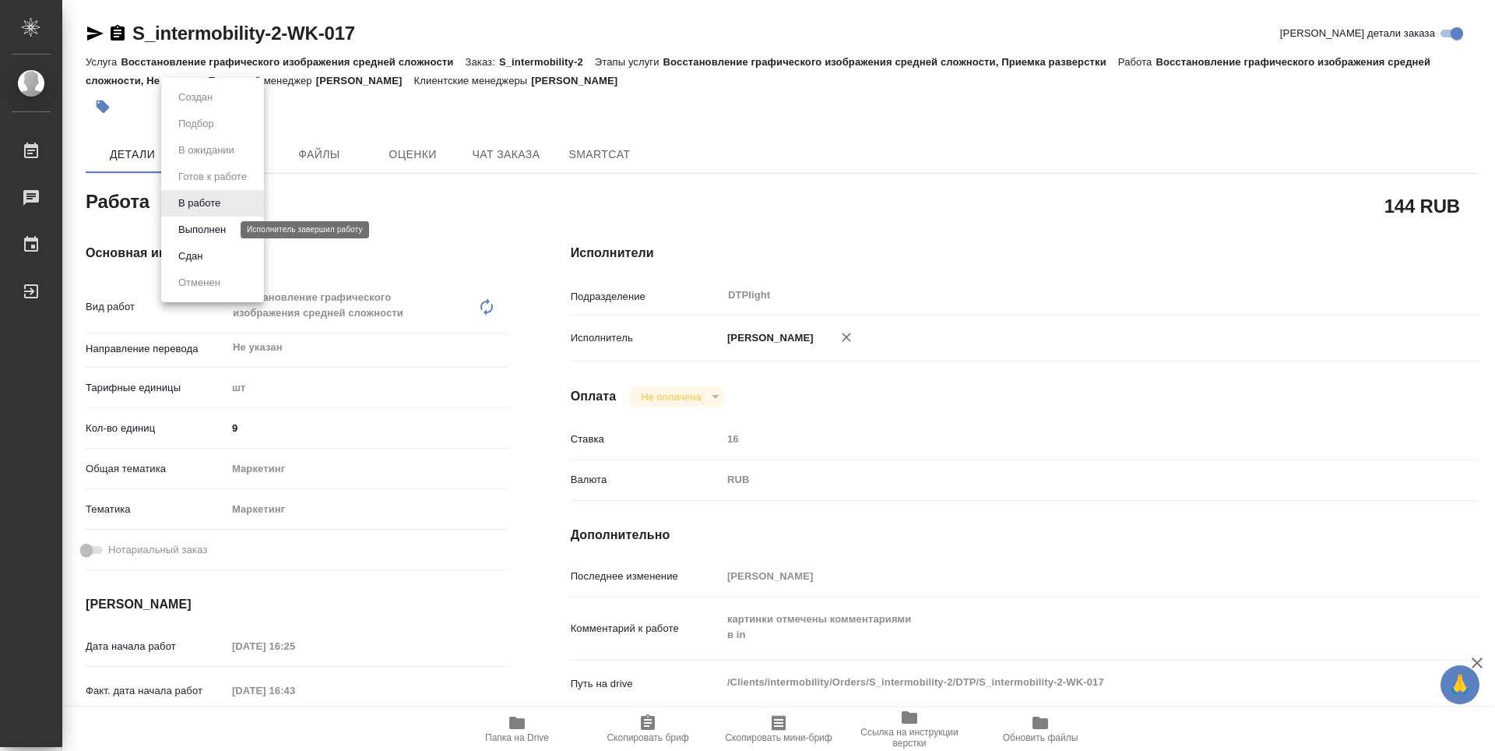
click at [210, 231] on button "Выполнен" at bounding box center [202, 229] width 57 height 17
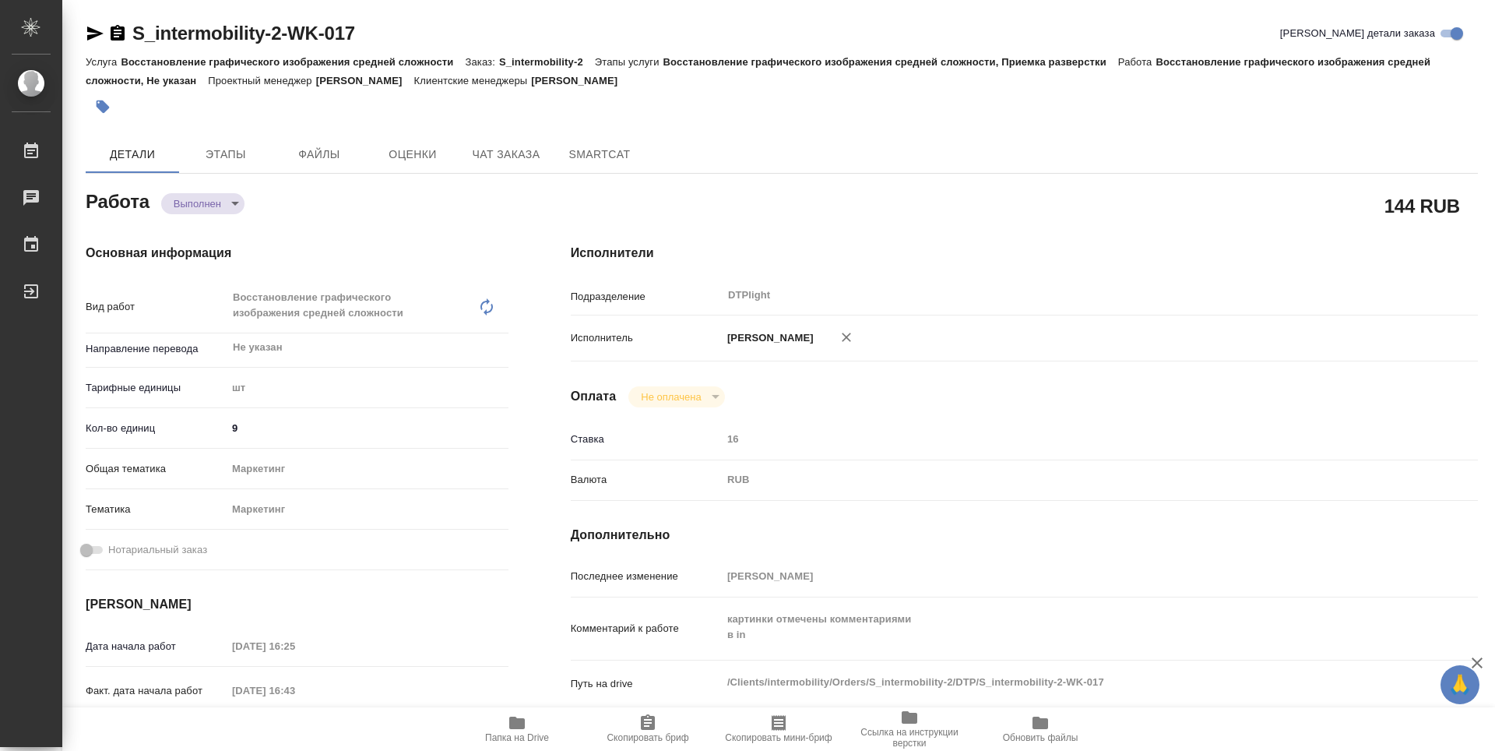
type textarea "x"
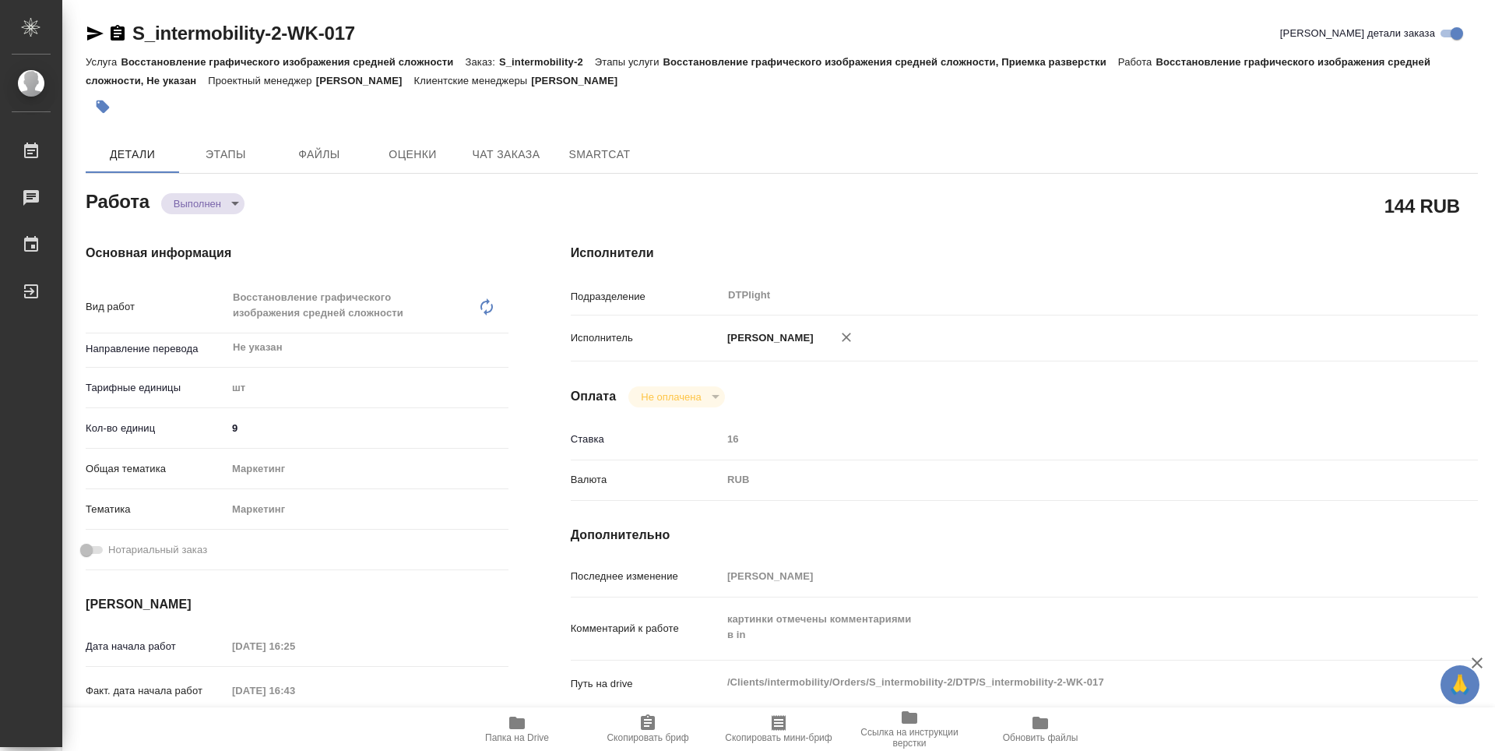
type textarea "x"
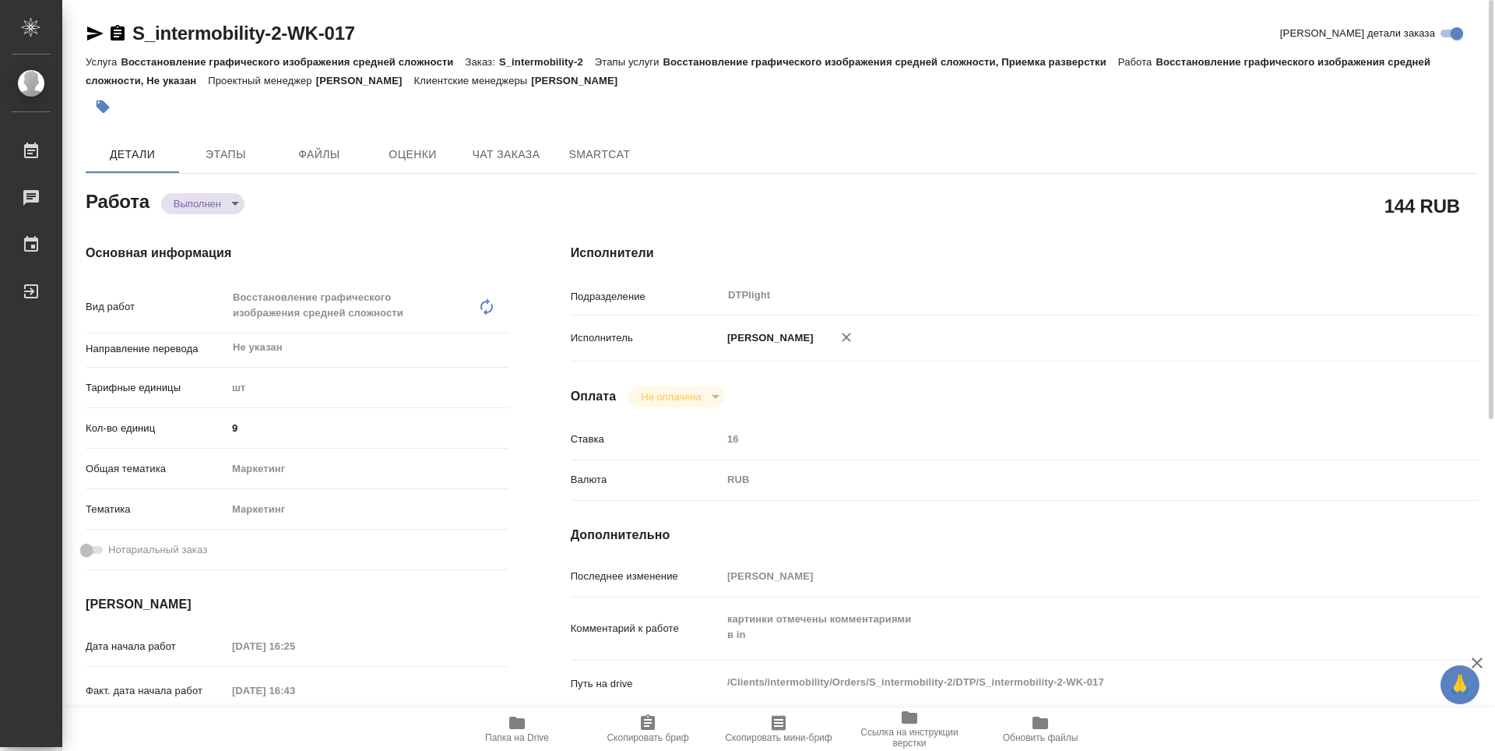
type textarea "x"
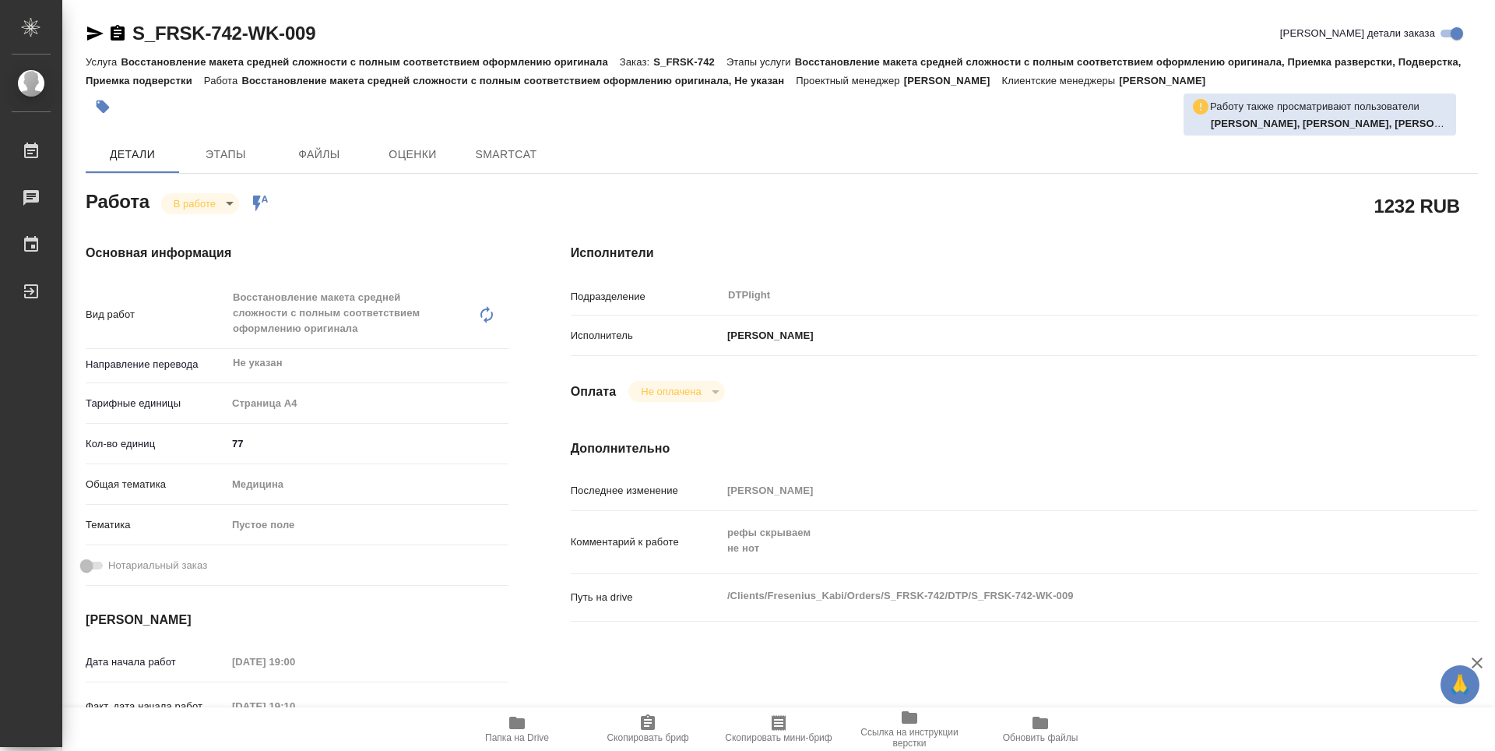
type textarea "x"
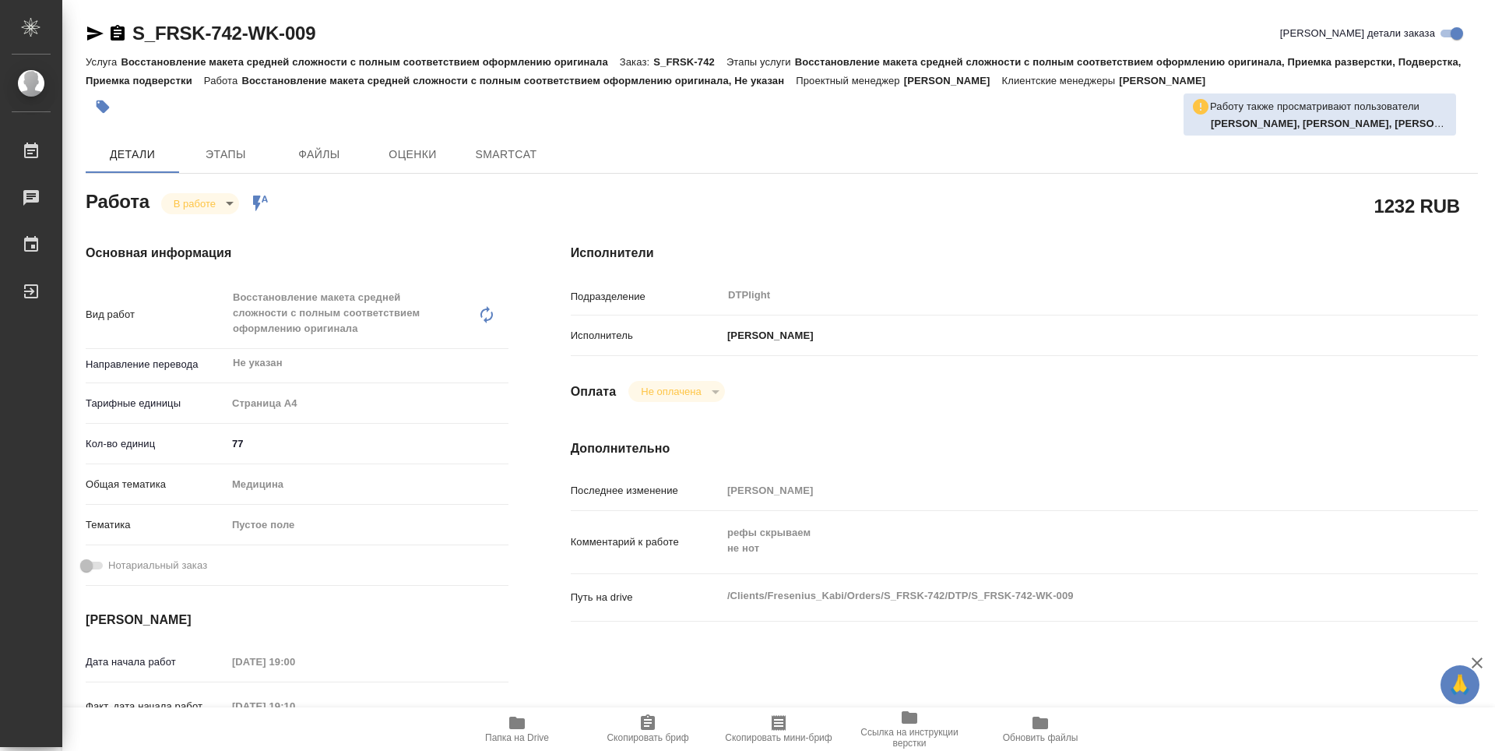
type textarea "x"
